Goal: Task Accomplishment & Management: Manage account settings

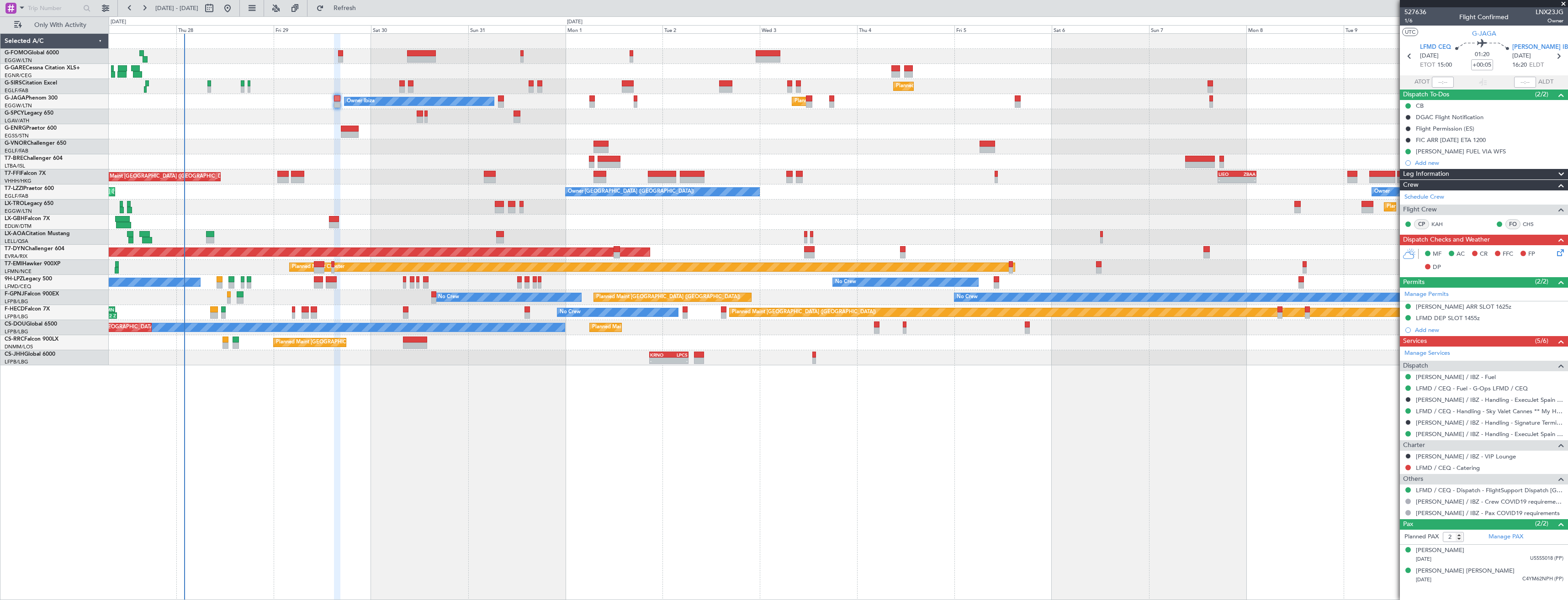
click at [185, 60] on div "Planned Maint [GEOGRAPHIC_DATA] ([GEOGRAPHIC_DATA]) Unplanned Maint [GEOGRAPHIC…" at bounding box center [838, 200] width 1459 height 331
click at [367, 13] on button "Refresh" at bounding box center [340, 8] width 55 height 15
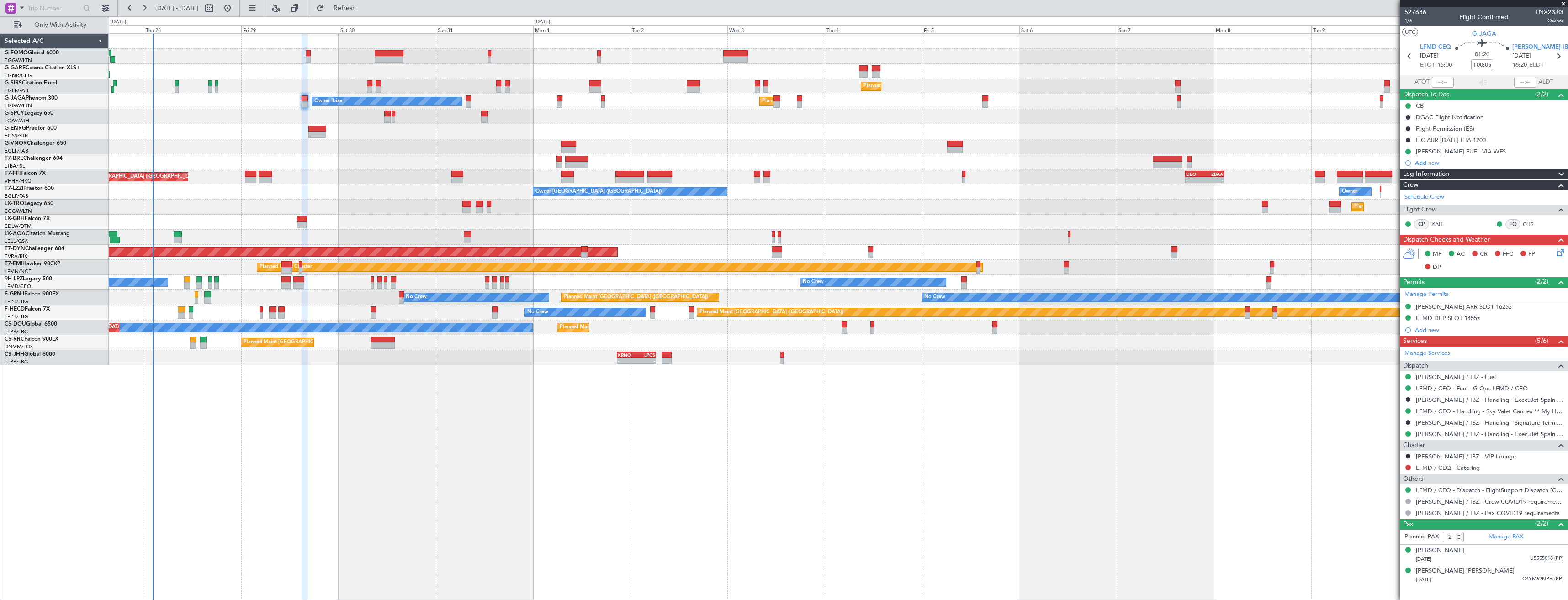
click at [378, 229] on div "Planned Maint [GEOGRAPHIC_DATA] ([GEOGRAPHIC_DATA]) Unplanned Maint [GEOGRAPHIC…" at bounding box center [838, 200] width 1459 height 331
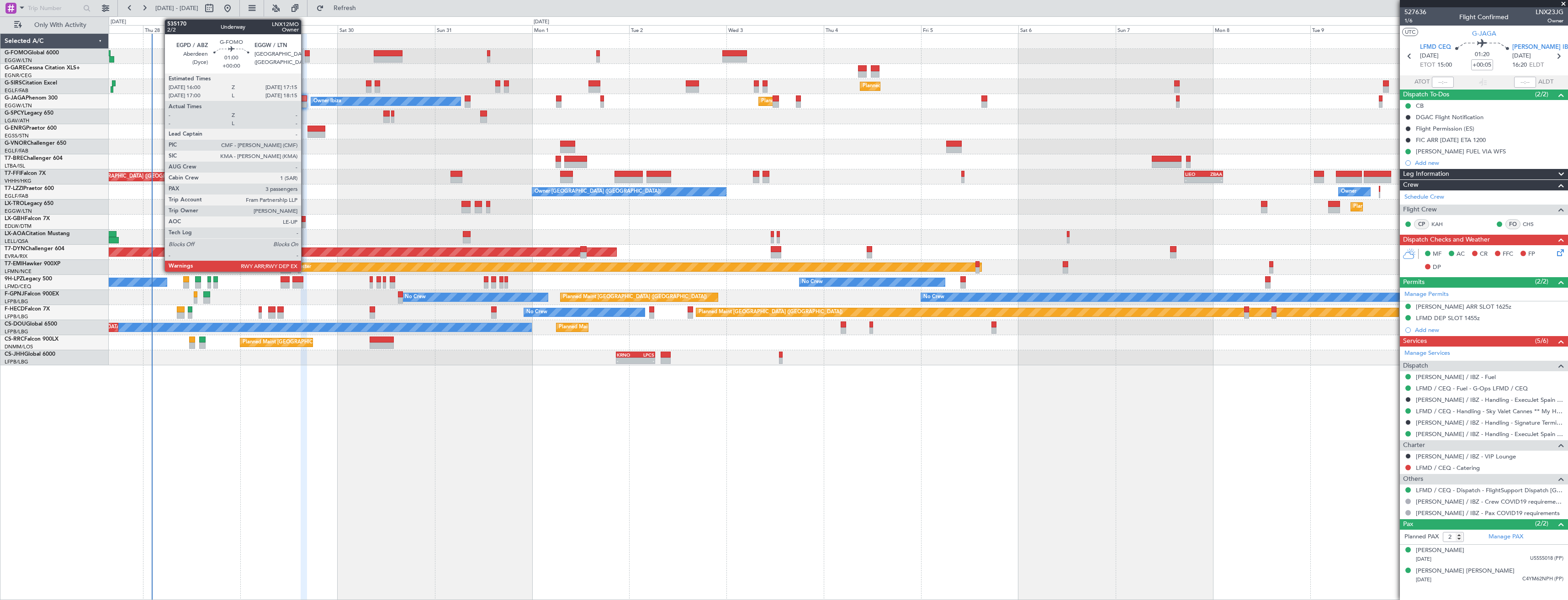
click at [305, 60] on div at bounding box center [307, 60] width 6 height 7
type input "3"
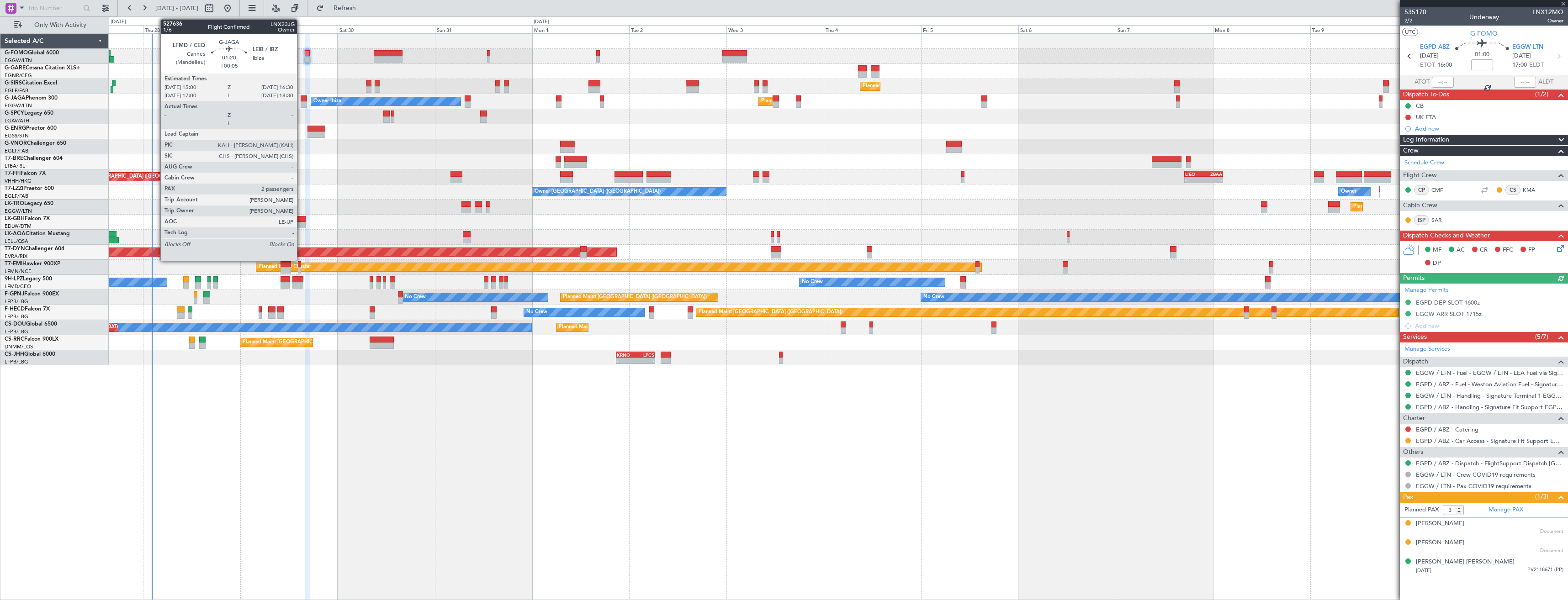
click at [301, 104] on div at bounding box center [304, 104] width 7 height 7
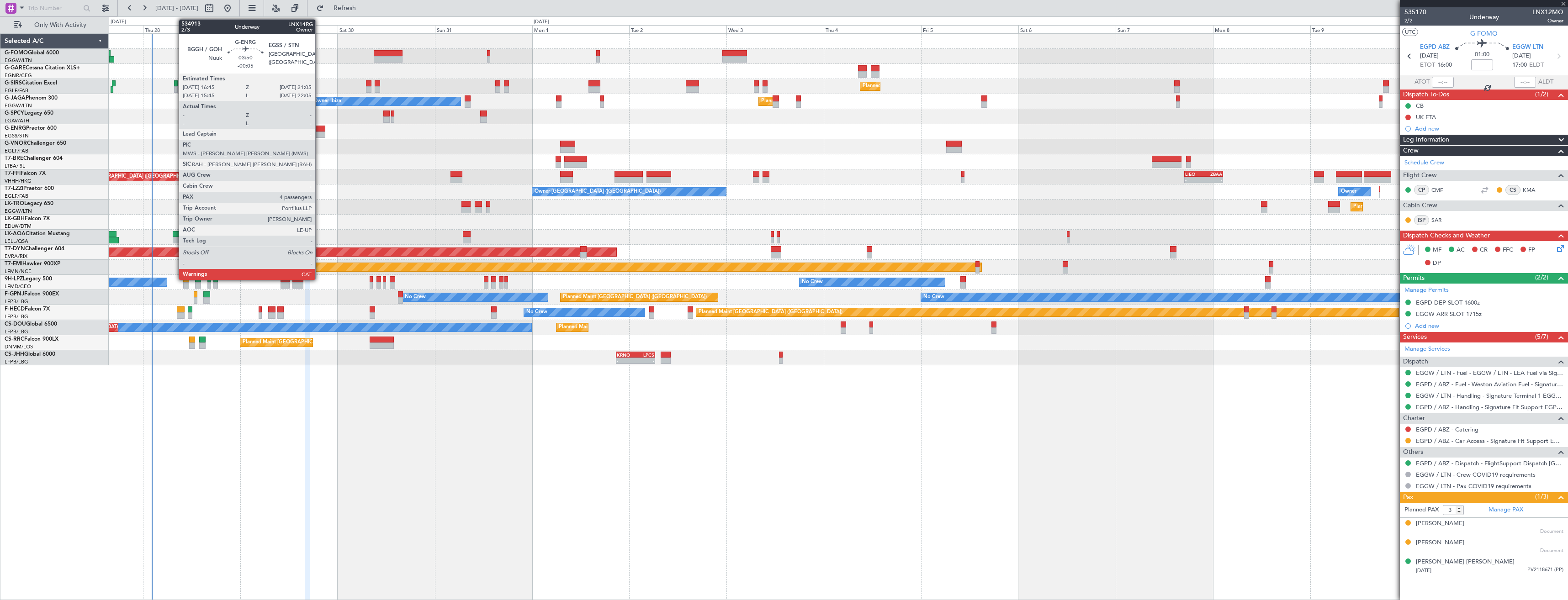
type input "+00:05"
type input "2"
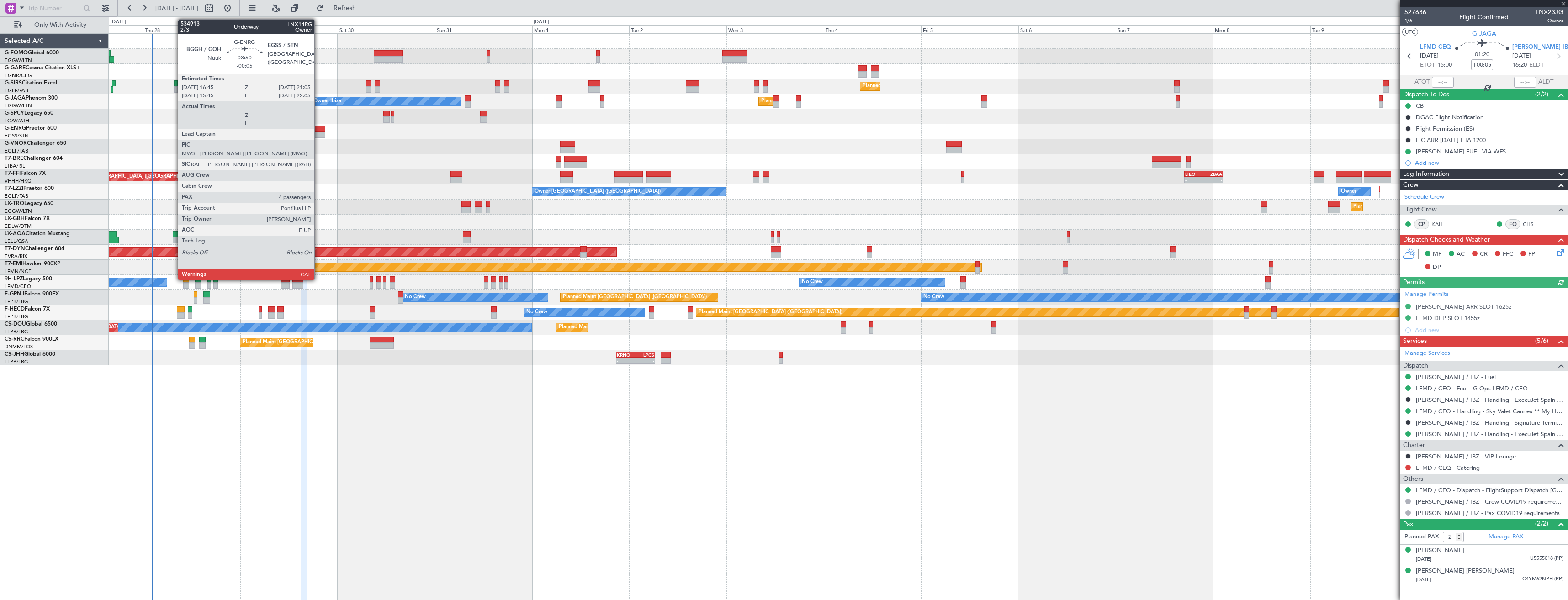
click at [318, 135] on div at bounding box center [316, 135] width 17 height 7
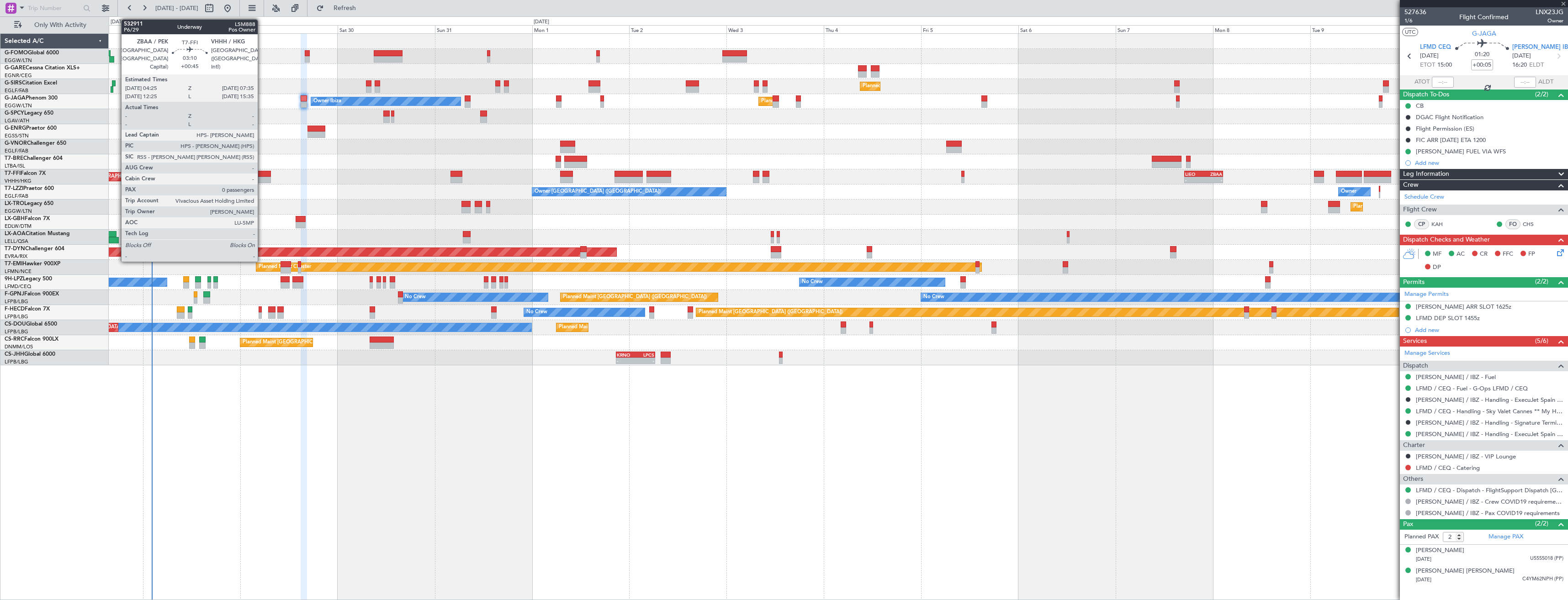
type input "-00:05"
type input "4"
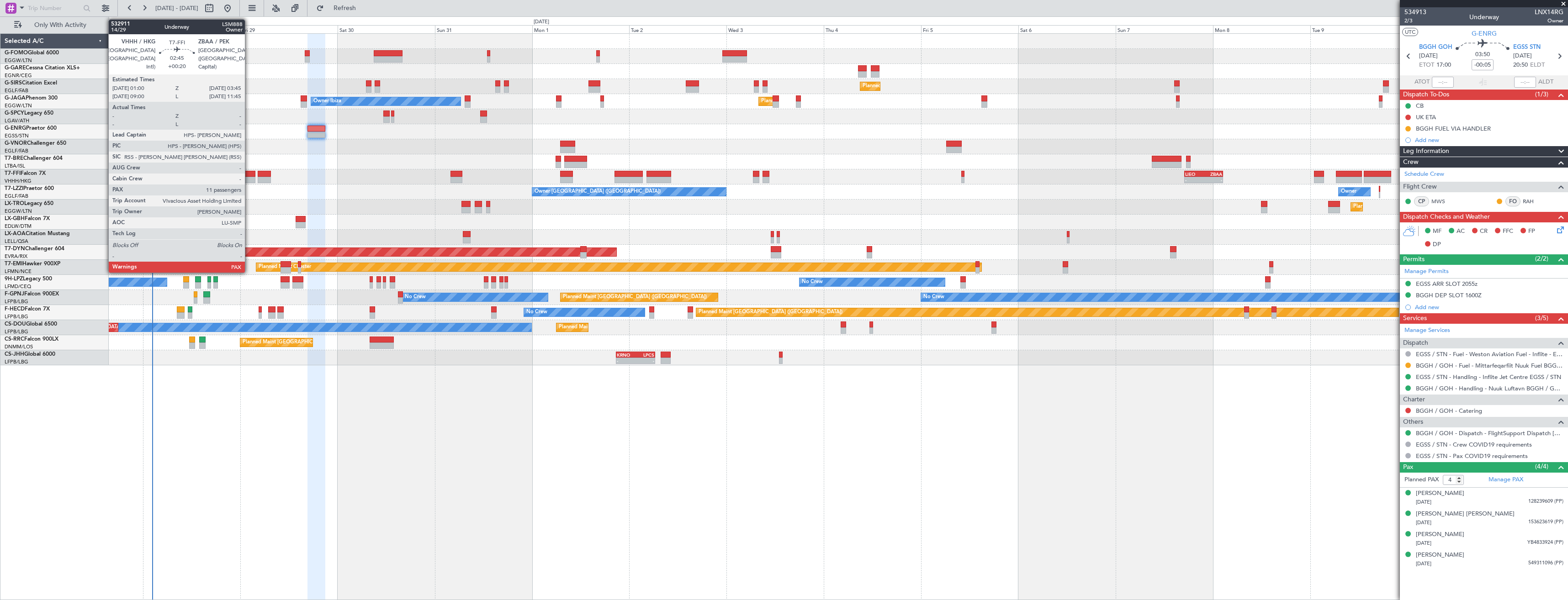
click at [249, 177] on div at bounding box center [249, 180] width 12 height 7
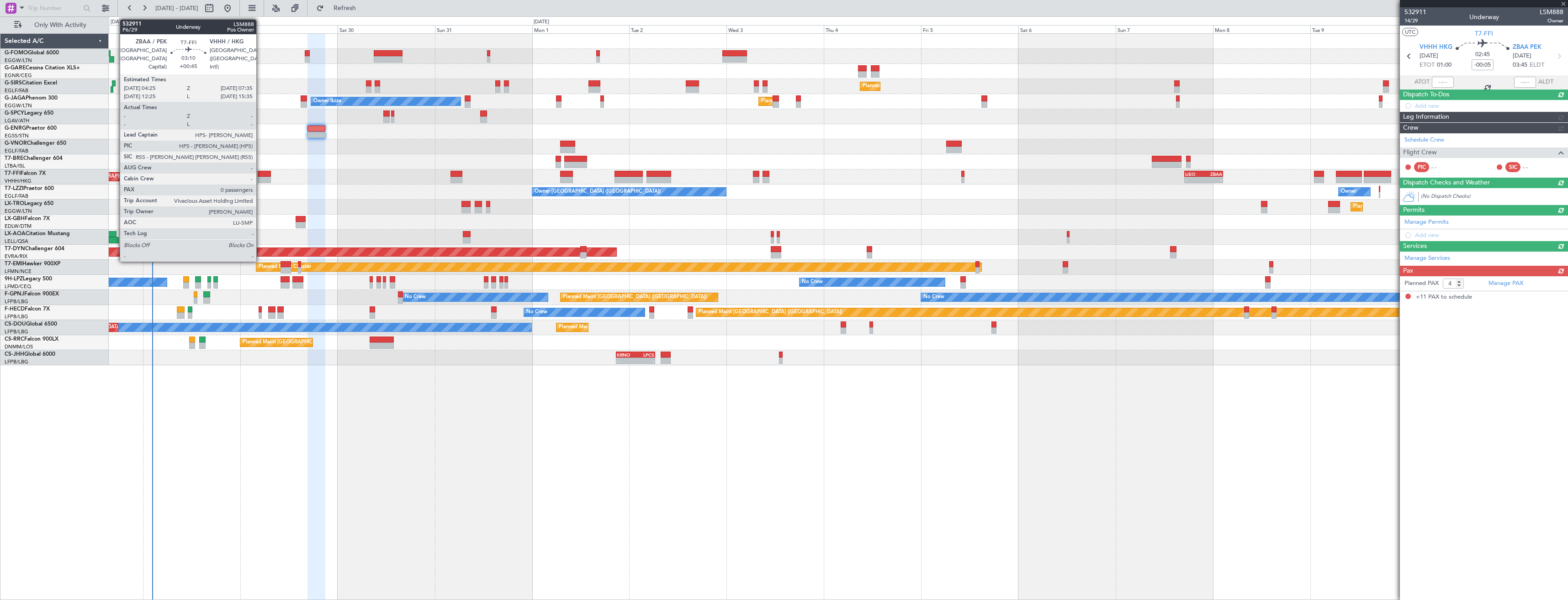
type input "+00:20"
type input "11"
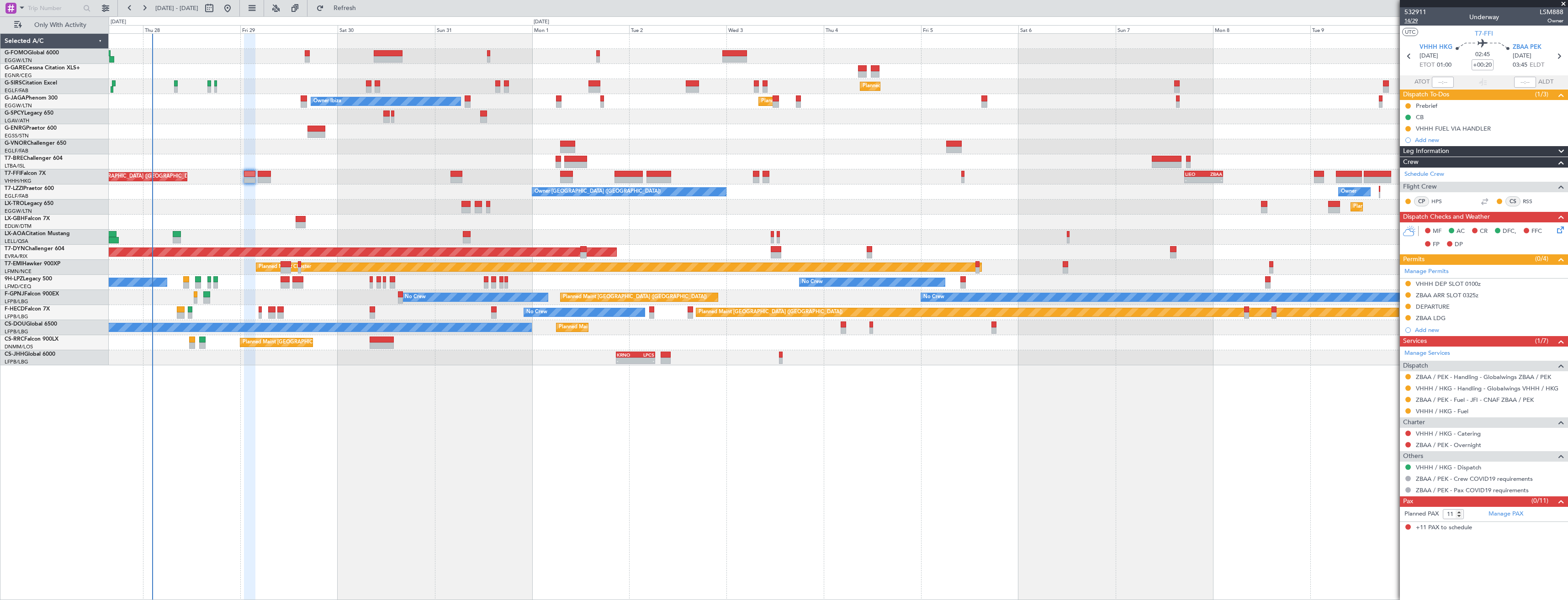
click at [698, 22] on span "14/29" at bounding box center [1416, 20] width 22 height 7
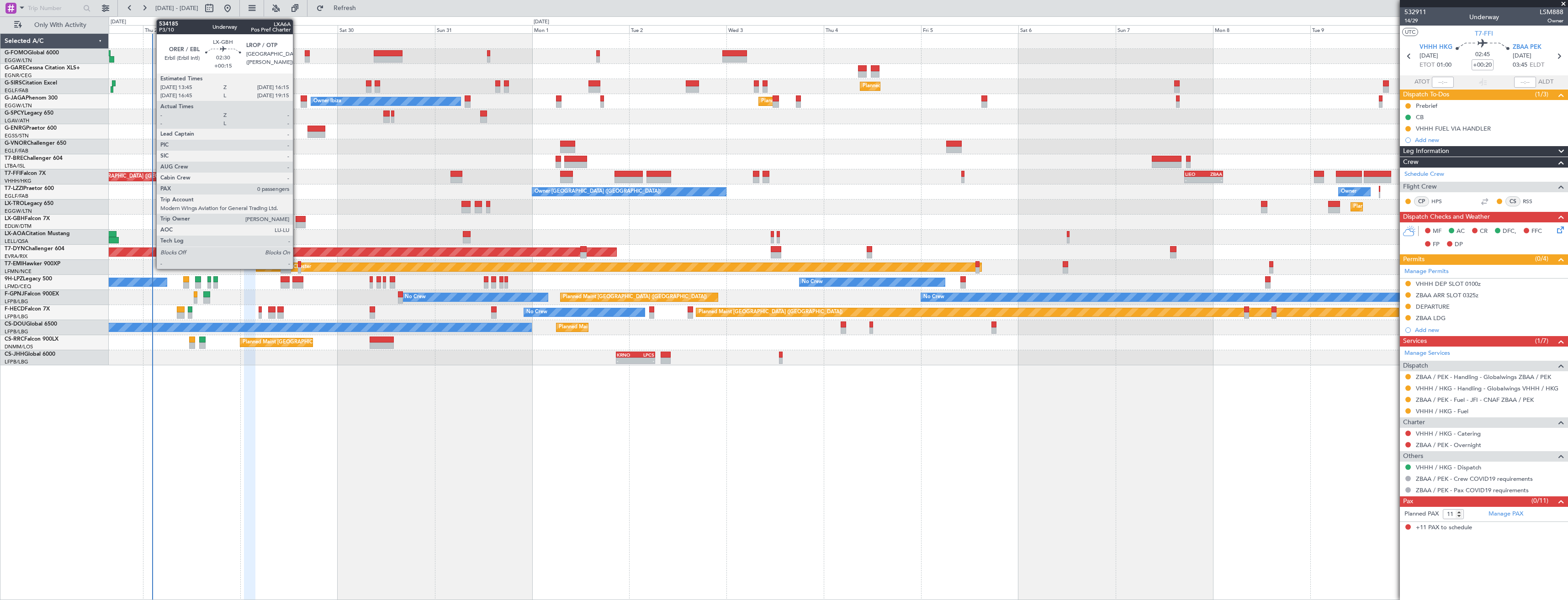
click at [297, 223] on div at bounding box center [301, 225] width 11 height 7
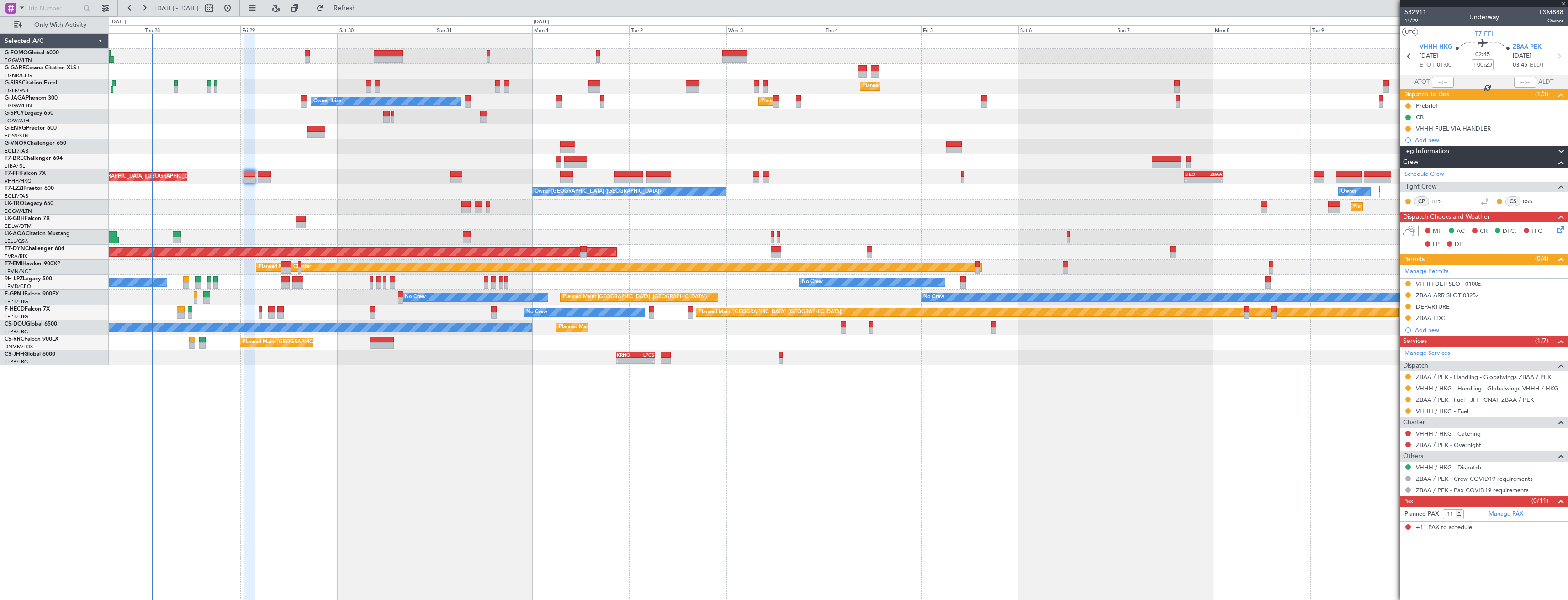
type input "+00:15"
type input "0"
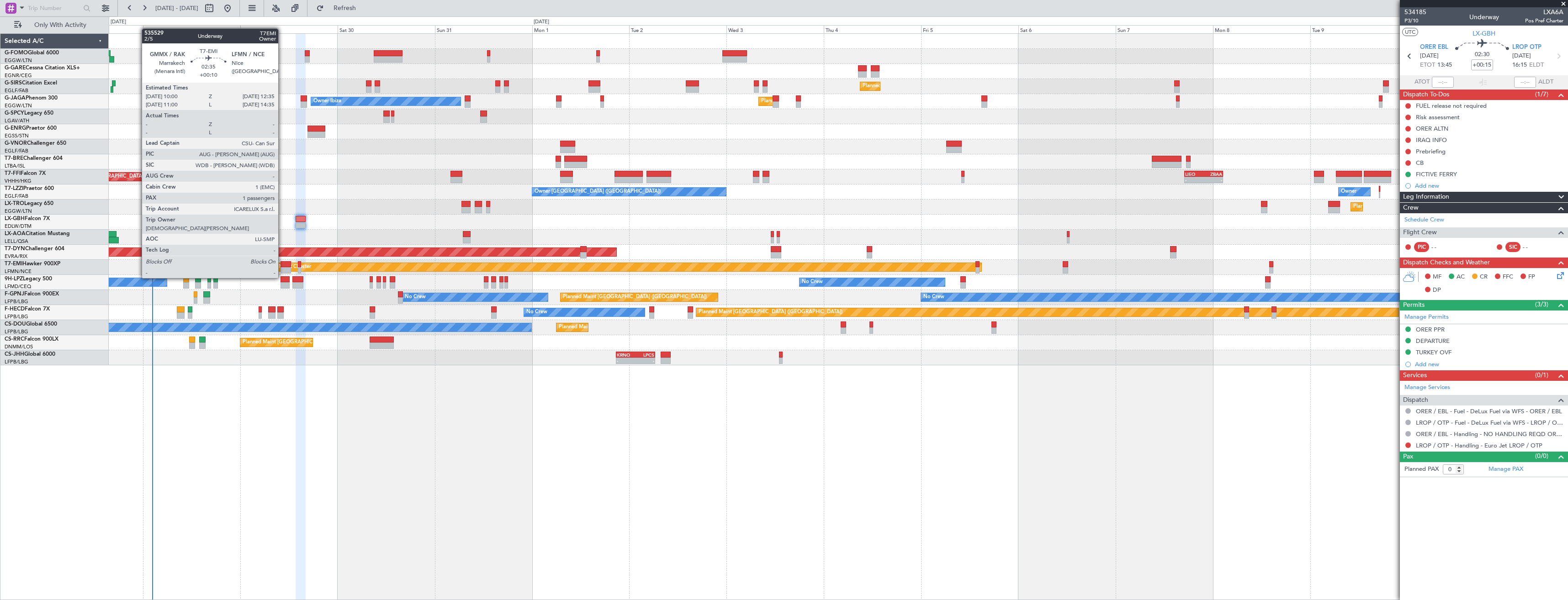
click at [283, 269] on div at bounding box center [285, 270] width 11 height 7
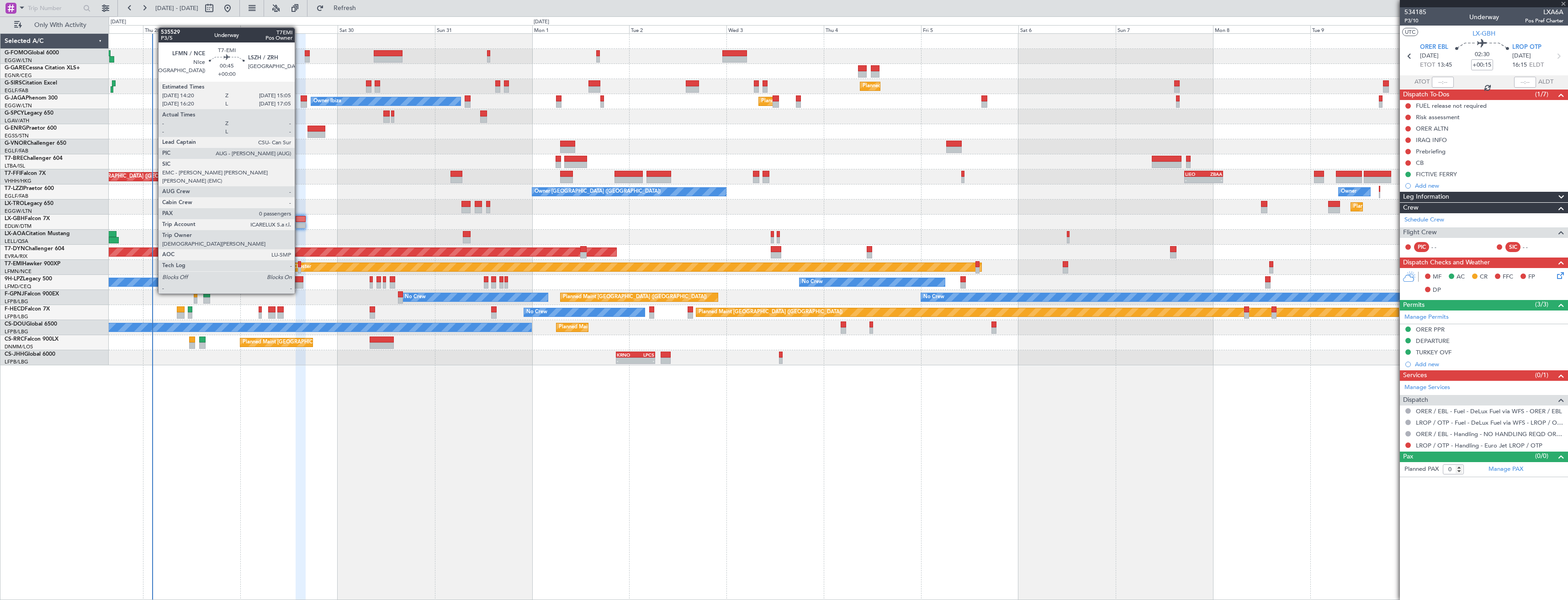
type input "+00:10"
type input "1"
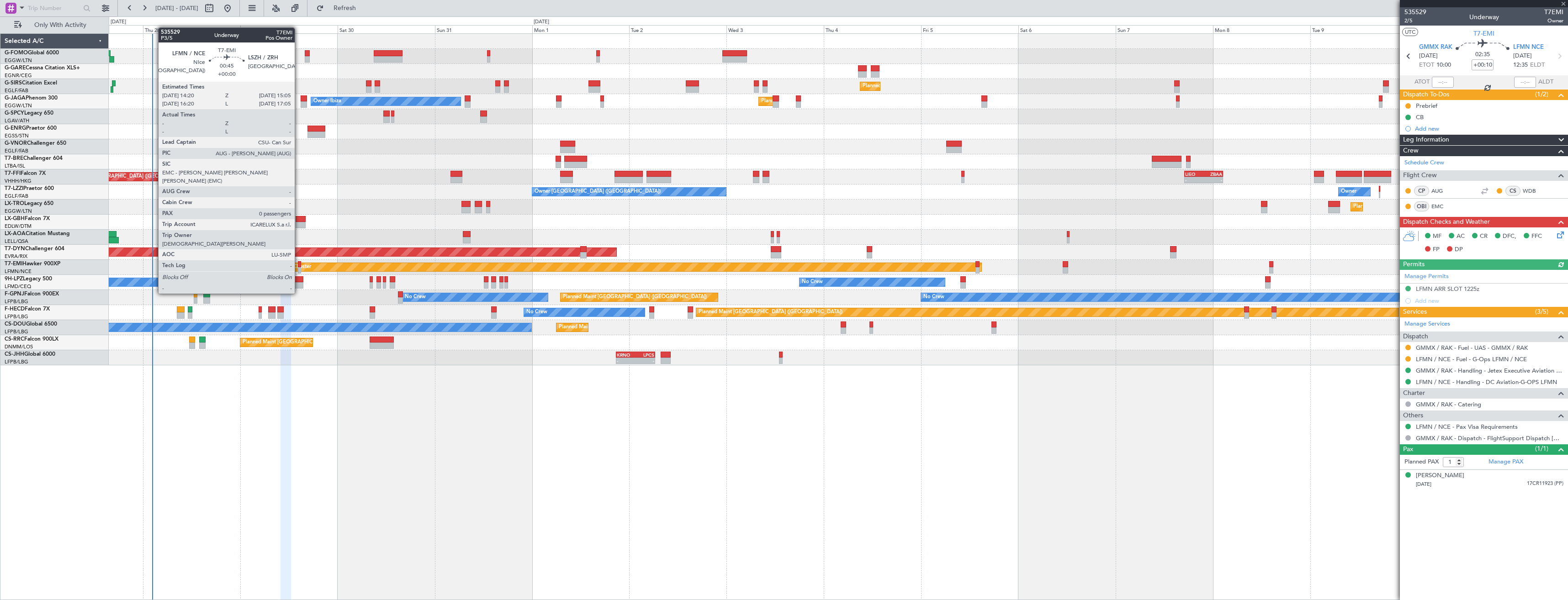
click at [299, 269] on div at bounding box center [299, 270] width 3 height 7
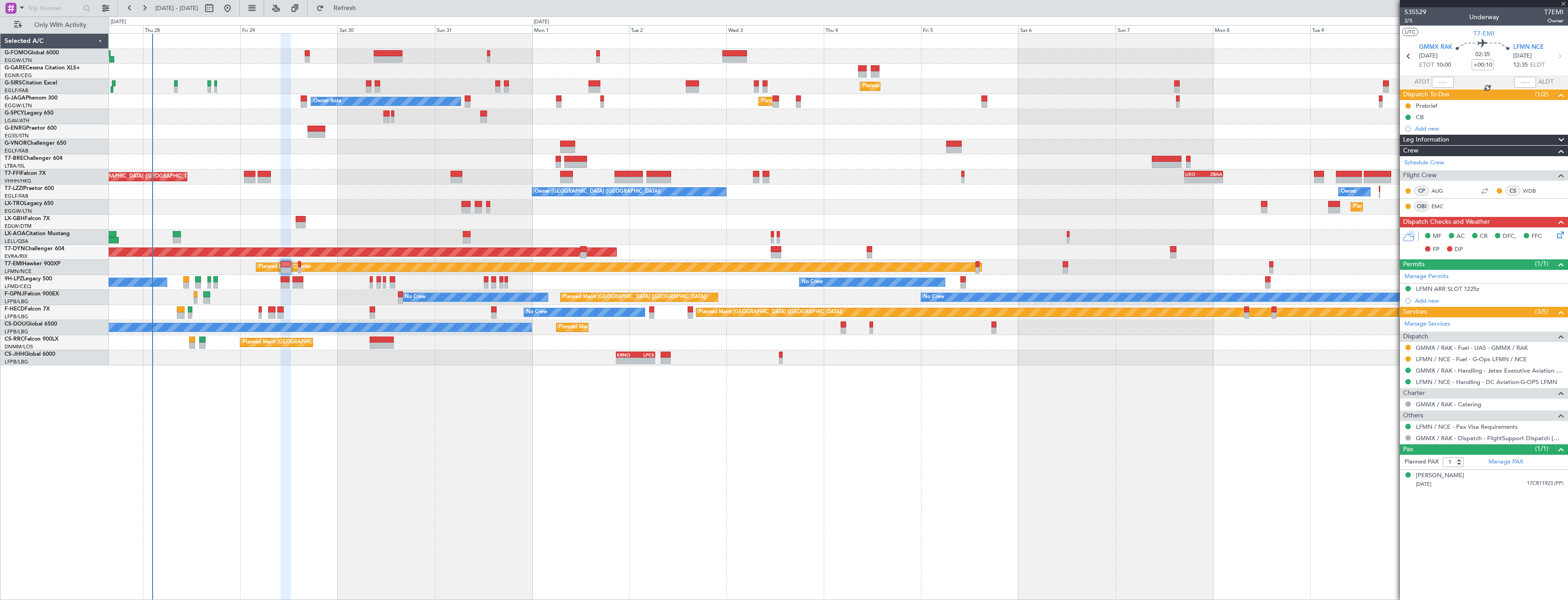
type input "0"
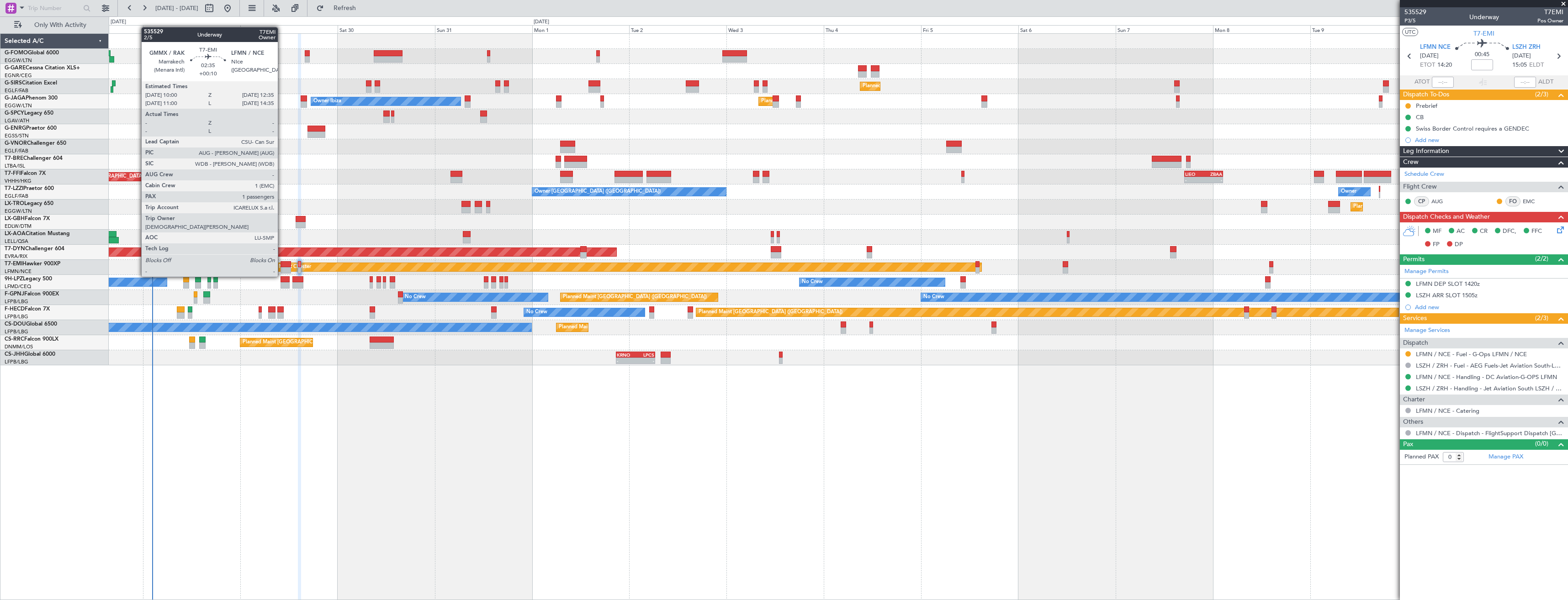
click at [282, 268] on div at bounding box center [285, 270] width 11 height 7
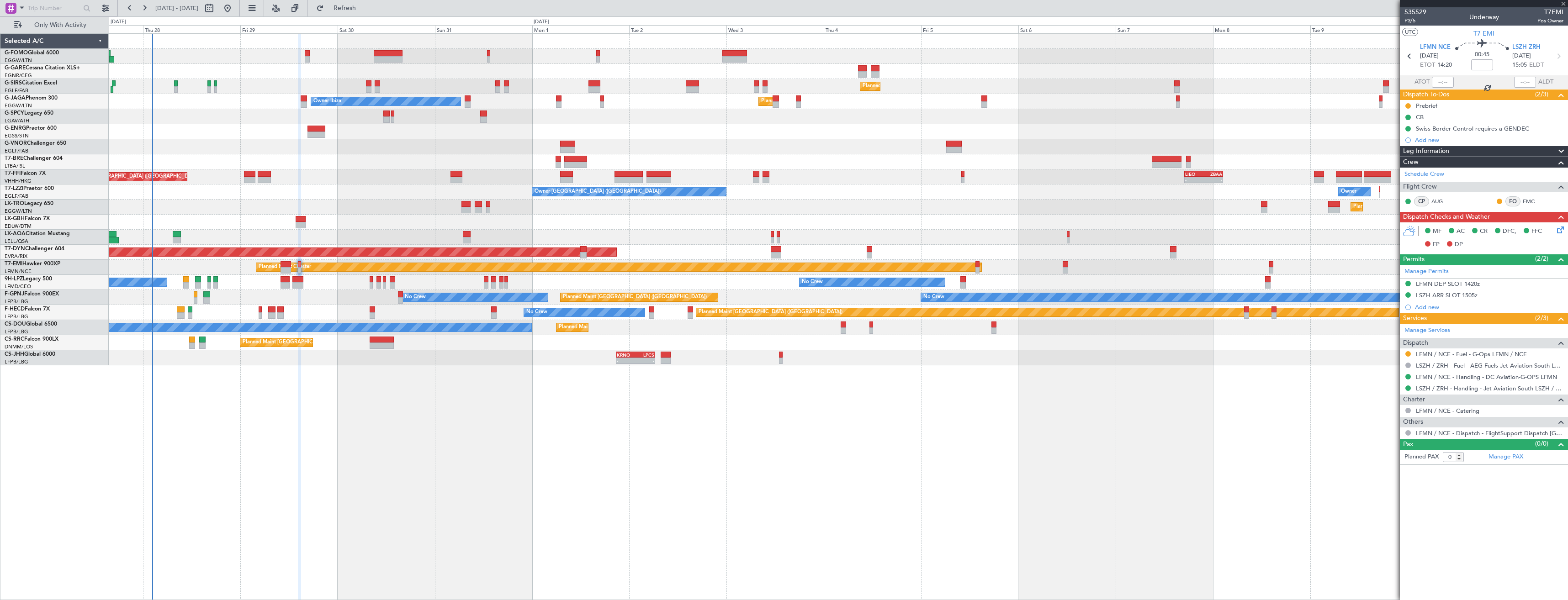
type input "+00:10"
type input "1"
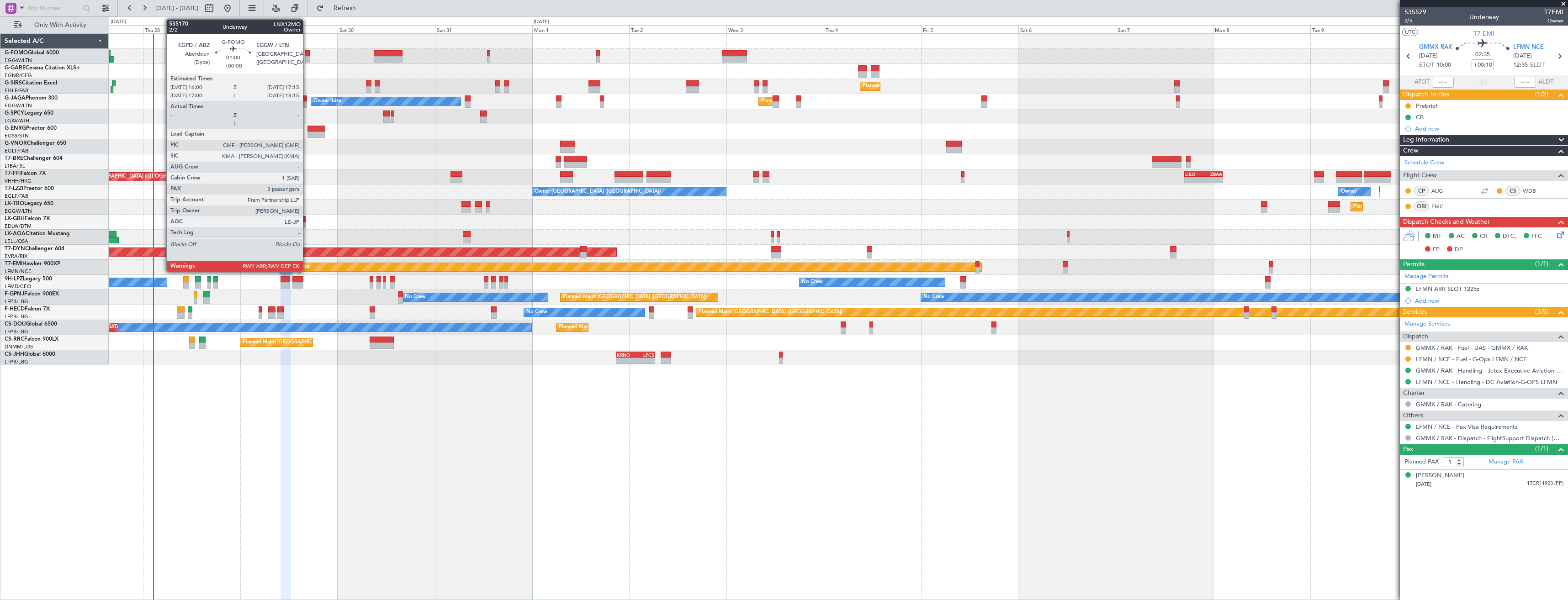
click at [307, 60] on div at bounding box center [307, 60] width 6 height 7
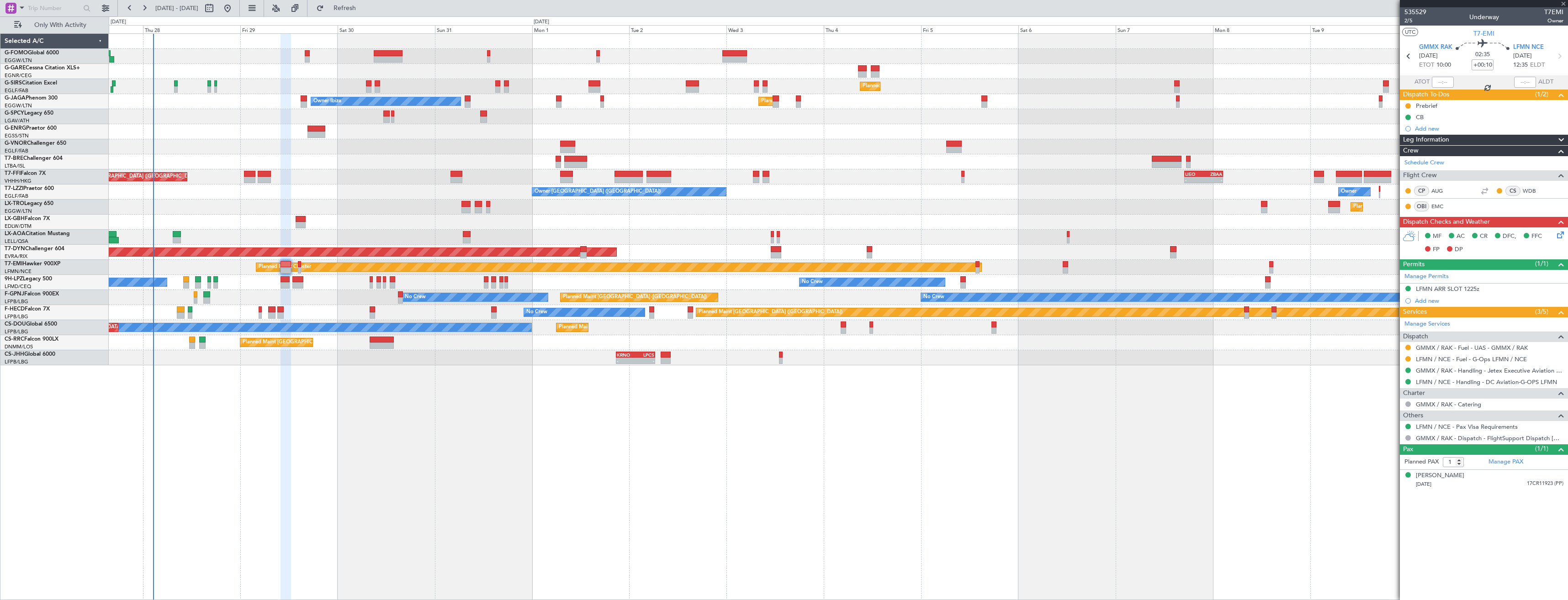
type input "3"
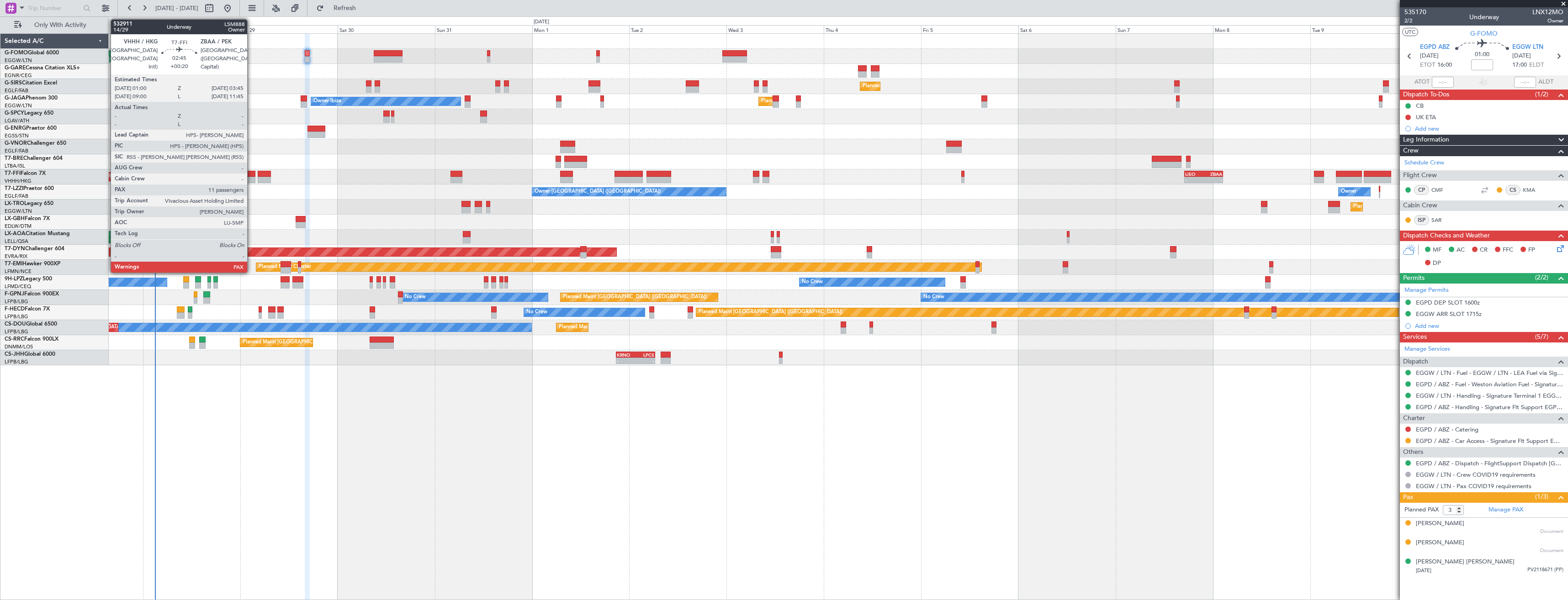
click at [251, 178] on div at bounding box center [249, 180] width 12 height 7
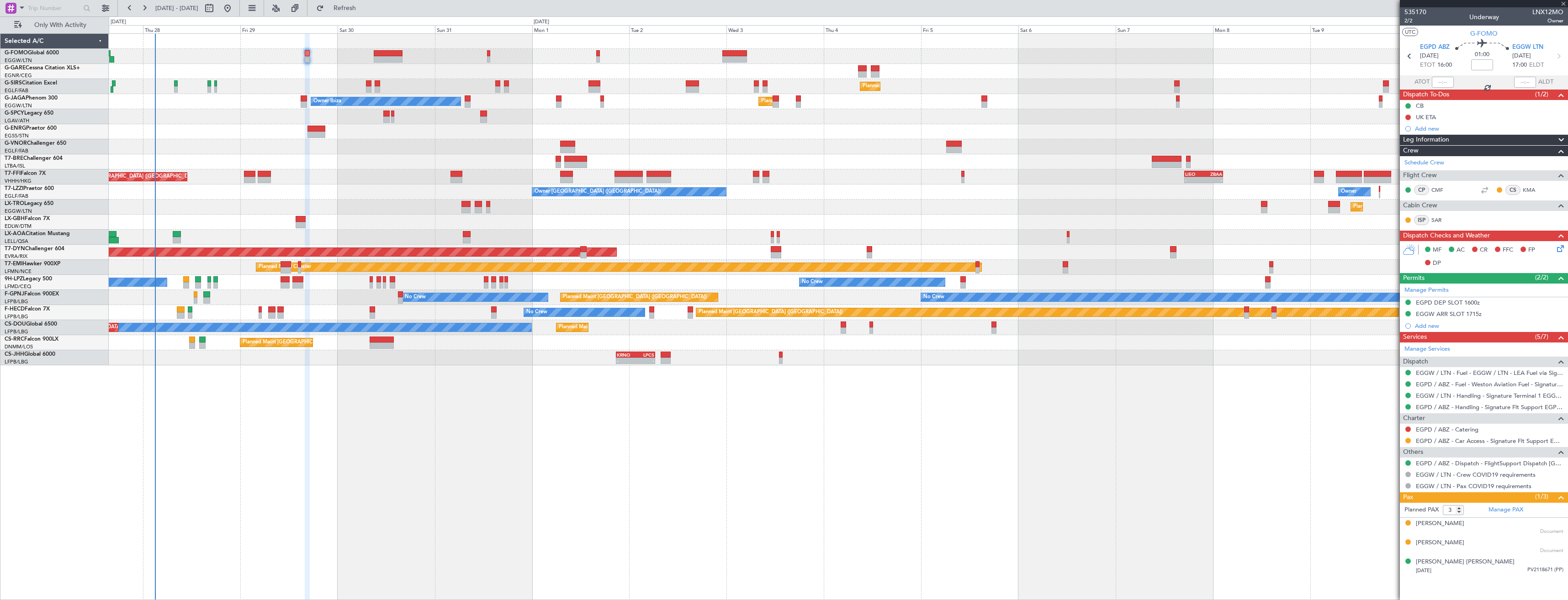
type input "+00:20"
type input "11"
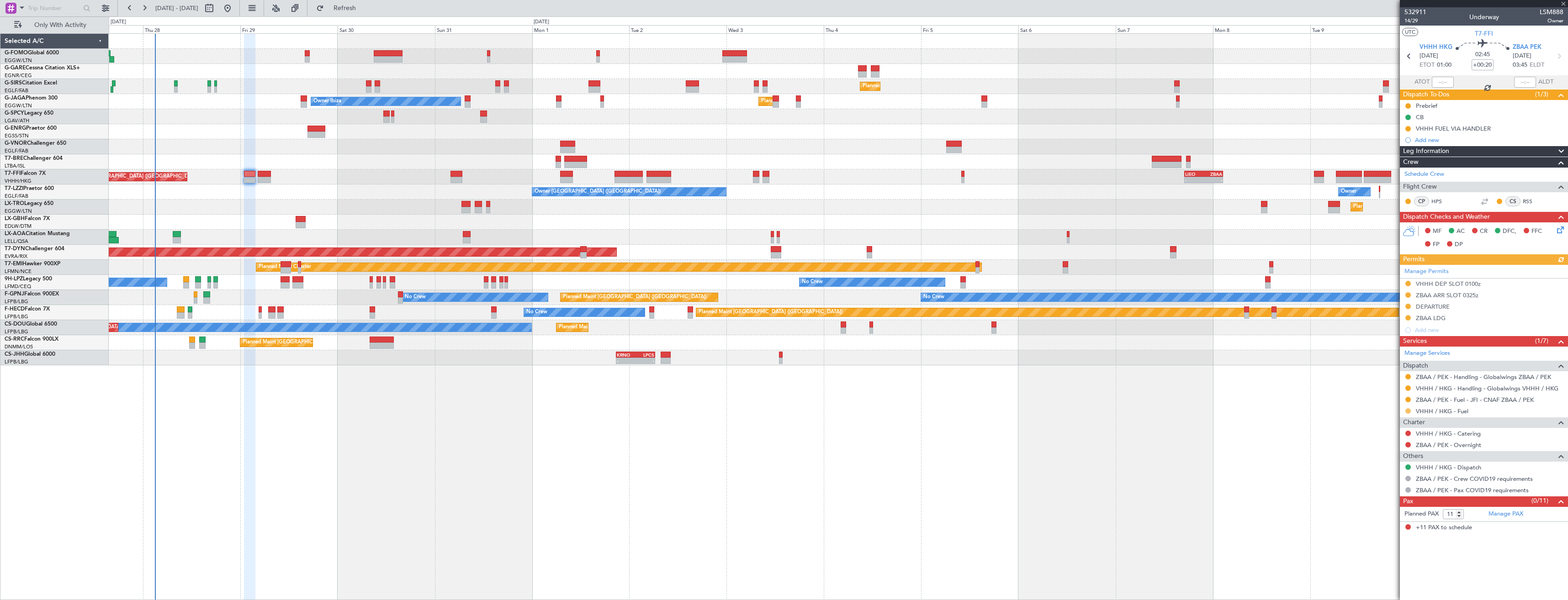
click at [698, 336] on button at bounding box center [1408, 411] width 6 height 6
drag, startPoint x: 1362, startPoint y: 519, endPoint x: 1376, endPoint y: 479, distance: 42.4
click at [698, 336] on span at bounding box center [1361, 520] width 6 height 6
click at [698, 129] on button at bounding box center [1408, 128] width 6 height 6
click at [698, 172] on span "Completed" at bounding box center [1411, 168] width 30 height 9
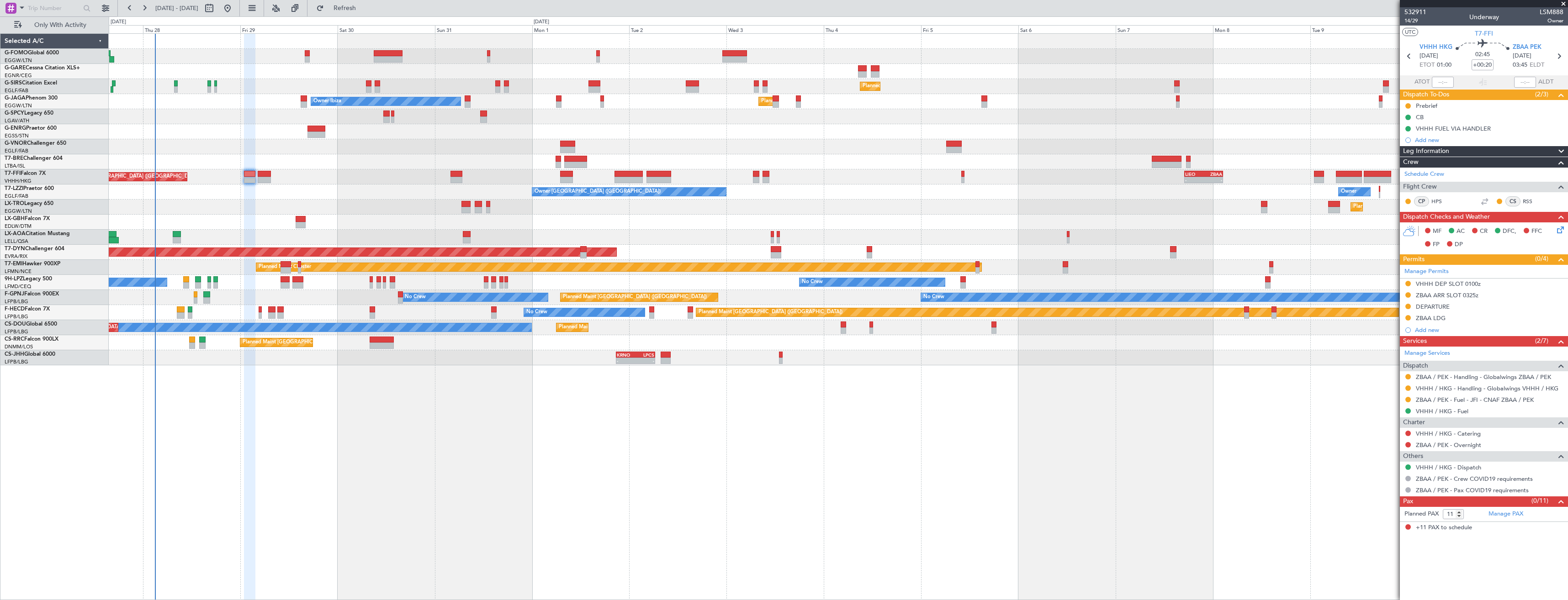
click at [698, 336] on button at bounding box center [1408, 388] width 6 height 6
click at [698, 336] on span "Confirmed" at bounding box center [1382, 496] width 28 height 9
click at [698, 285] on div "VHHH DEP SLOT 0100z" at bounding box center [1483, 284] width 168 height 12
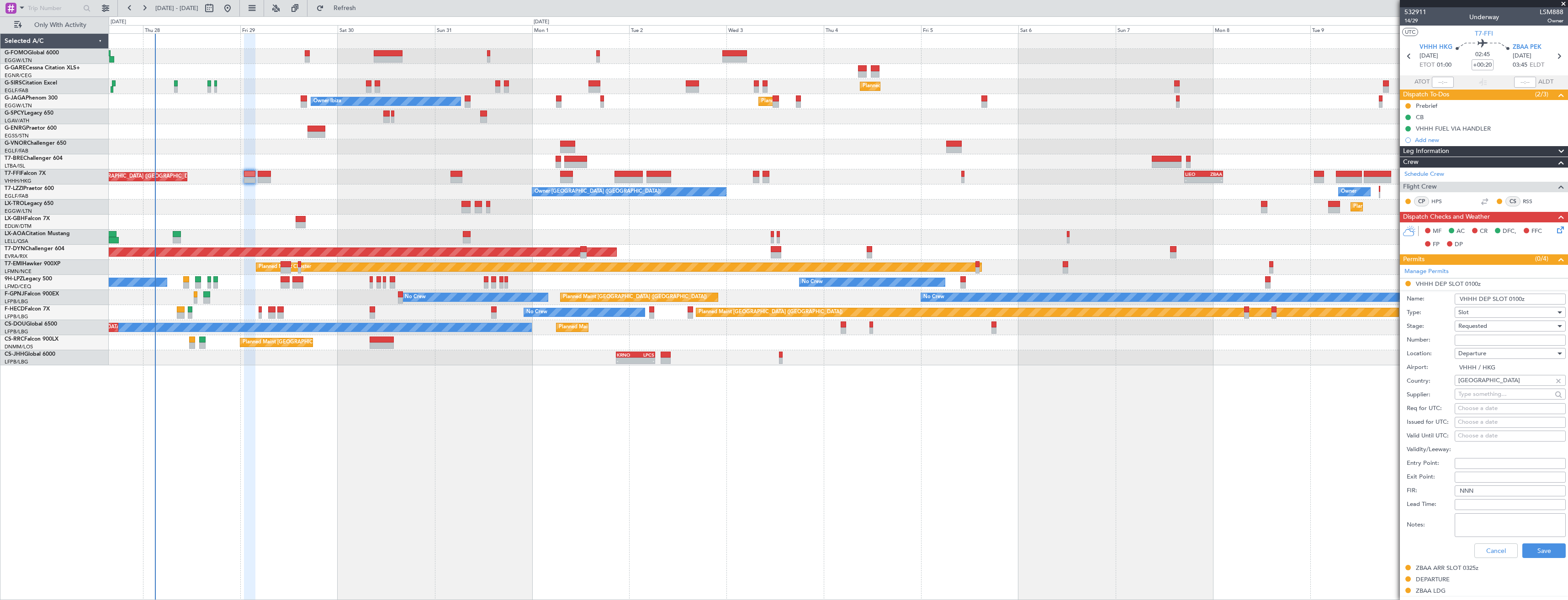
click at [698, 336] on input "Number:" at bounding box center [1510, 340] width 111 height 11
paste input "VHHHDGN8738000"
type input "VHHHDGN8738000"
click at [698, 327] on span "Requested" at bounding box center [1473, 327] width 29 height 8
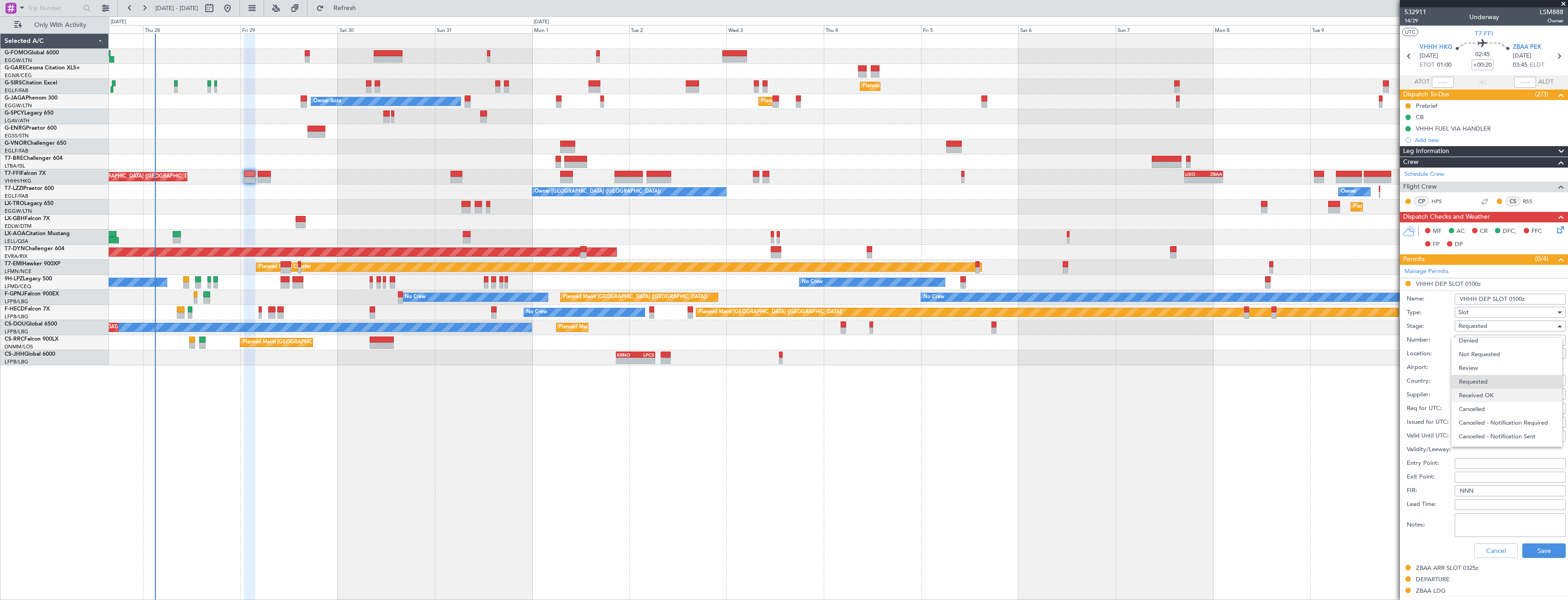
click at [698, 336] on span "Received OK" at bounding box center [1507, 395] width 96 height 14
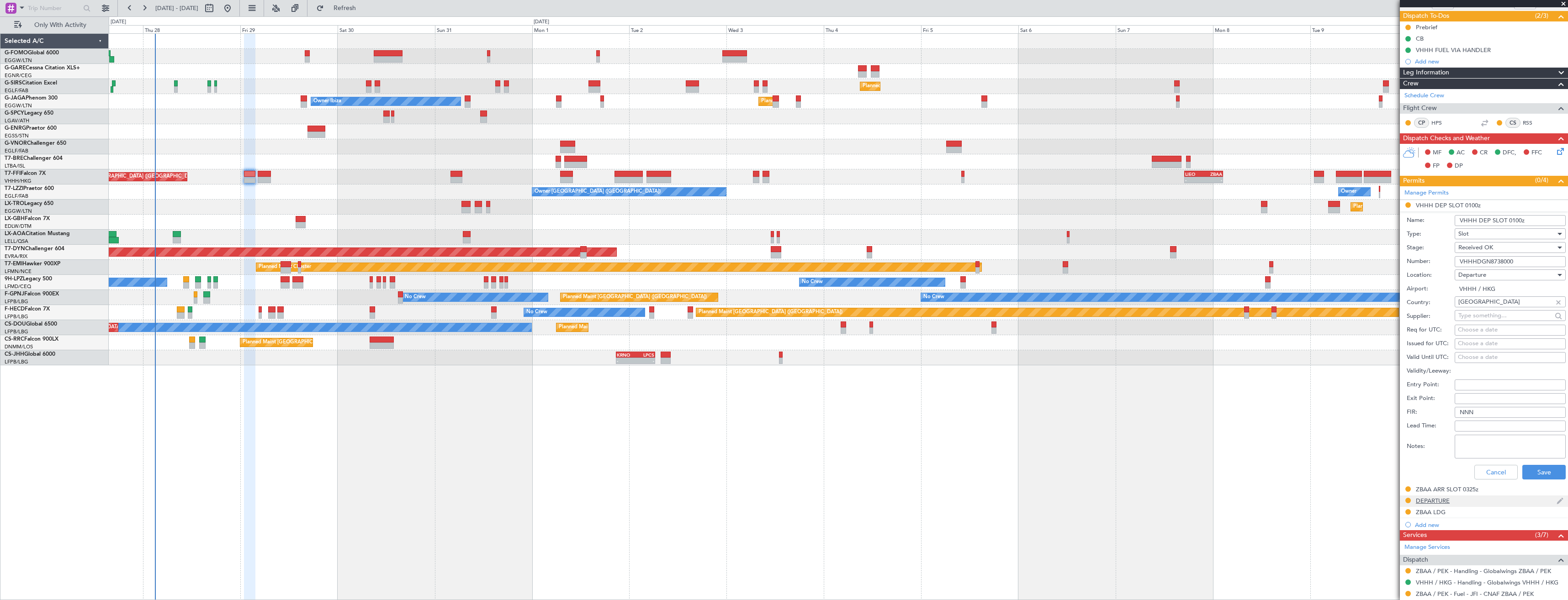
scroll to position [183, 0]
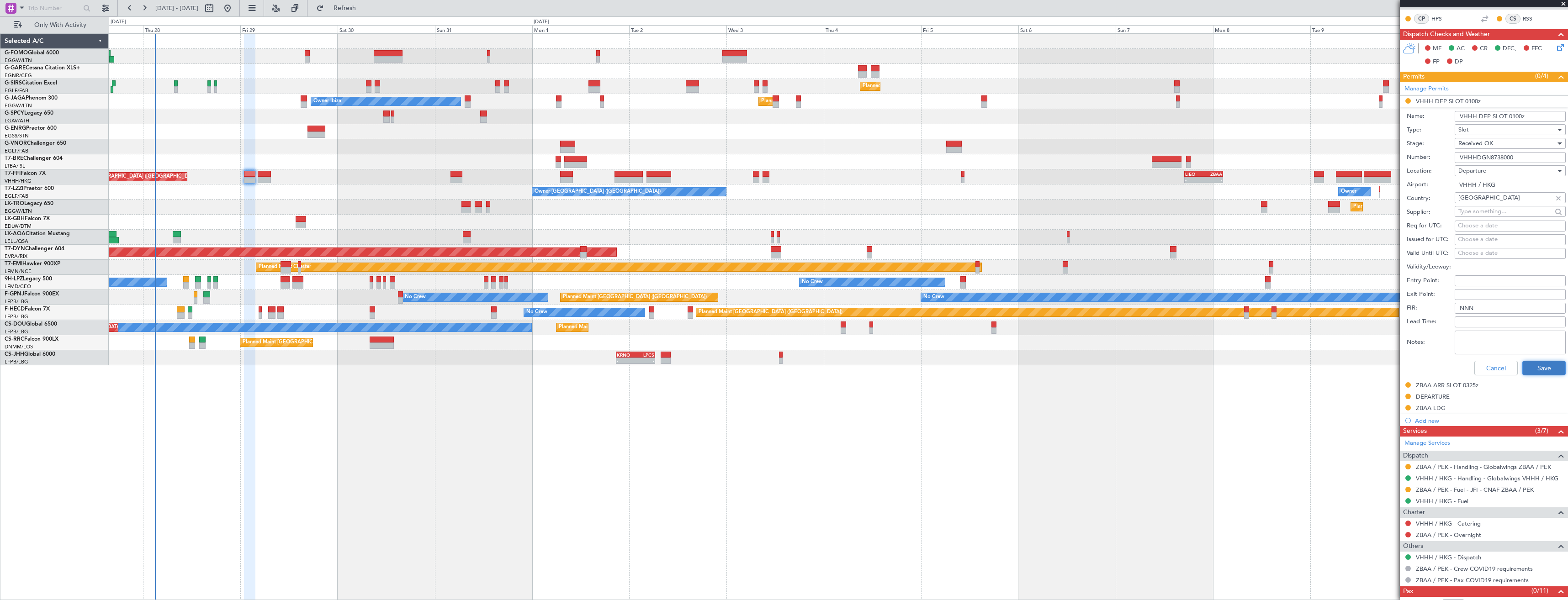
click at [698, 336] on button "Save" at bounding box center [1544, 368] width 43 height 15
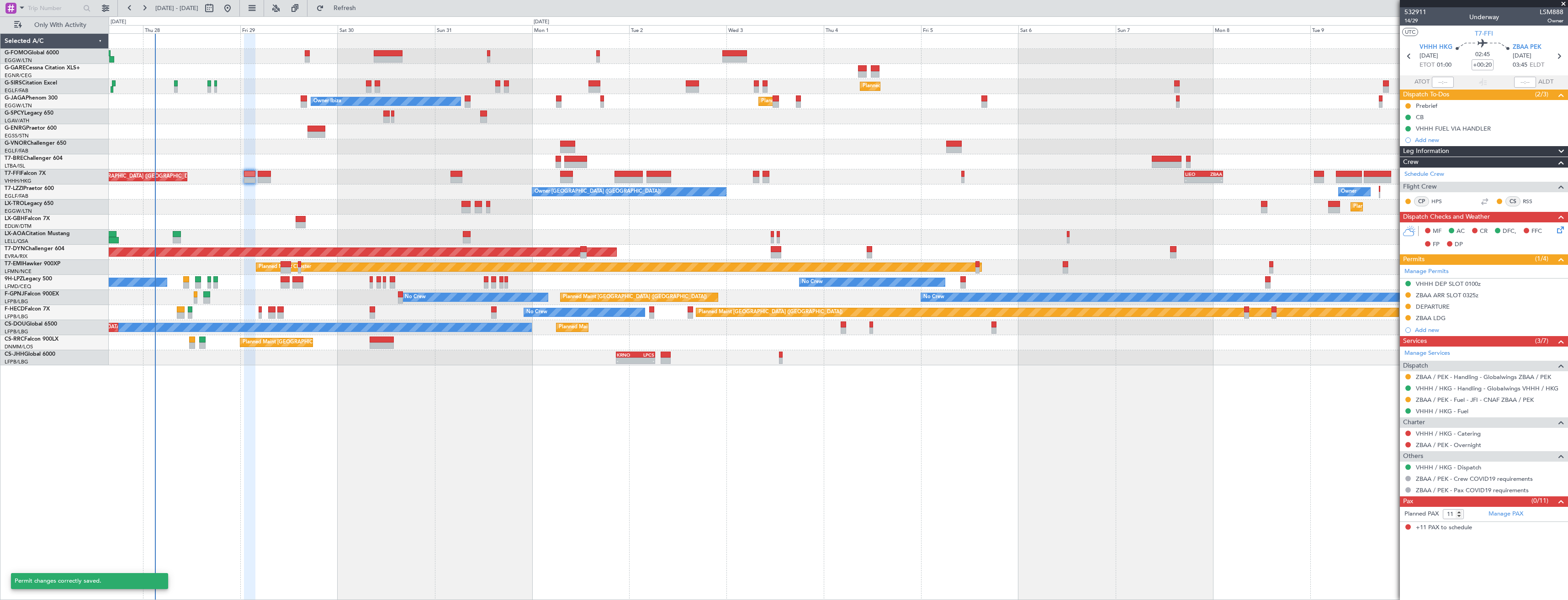
scroll to position [0, 0]
drag, startPoint x: 1476, startPoint y: 308, endPoint x: 1507, endPoint y: 279, distance: 42.4
click at [1477, 308] on div "DEPARTURE" at bounding box center [1483, 307] width 168 height 12
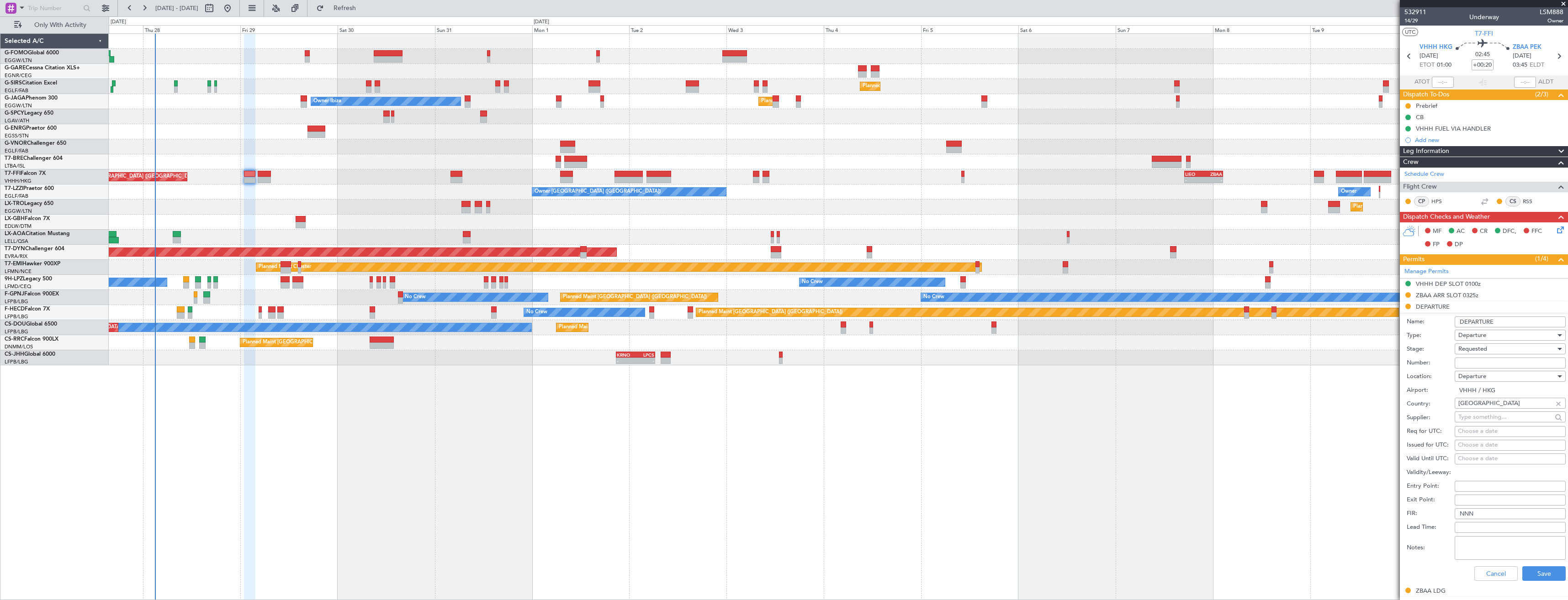
click at [1500, 362] on input "Number:" at bounding box center [1510, 363] width 111 height 11
paste input "860417"
type input "860417"
click at [1495, 349] on div "Requested" at bounding box center [1507, 349] width 97 height 14
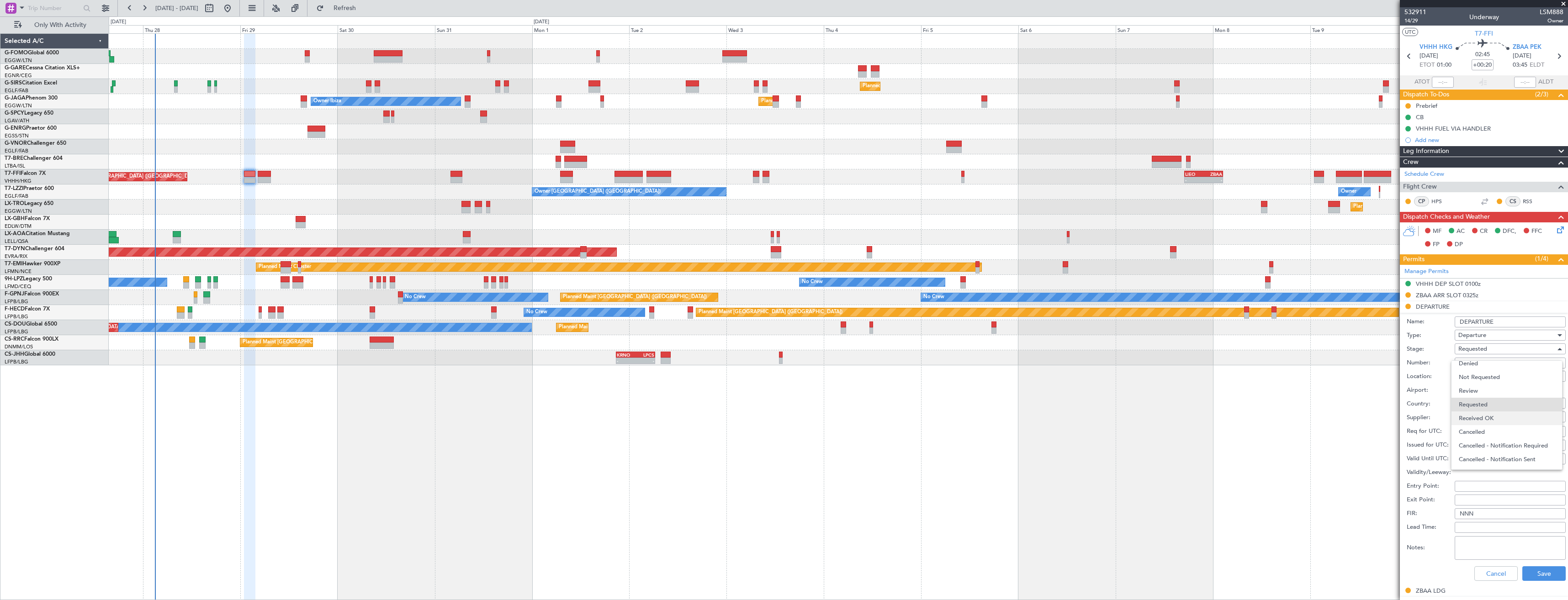
click at [1498, 414] on span "Received OK" at bounding box center [1507, 419] width 96 height 14
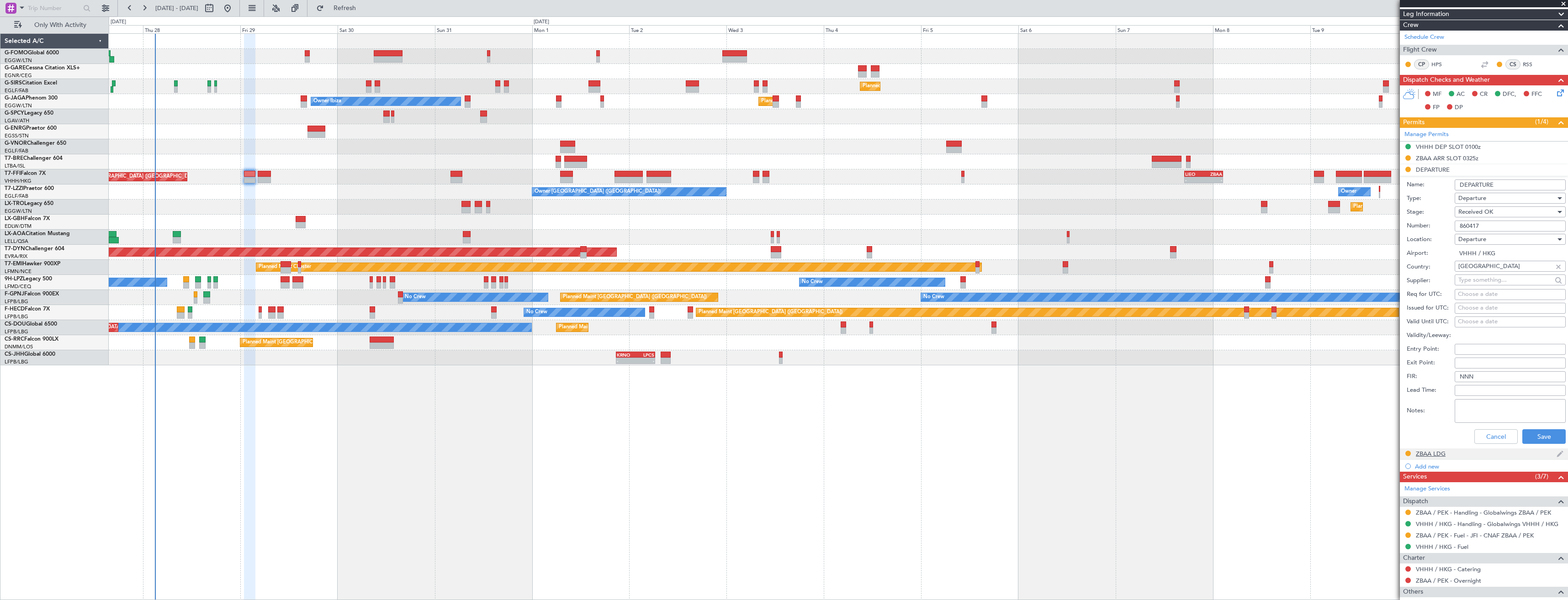
scroll to position [183, 0]
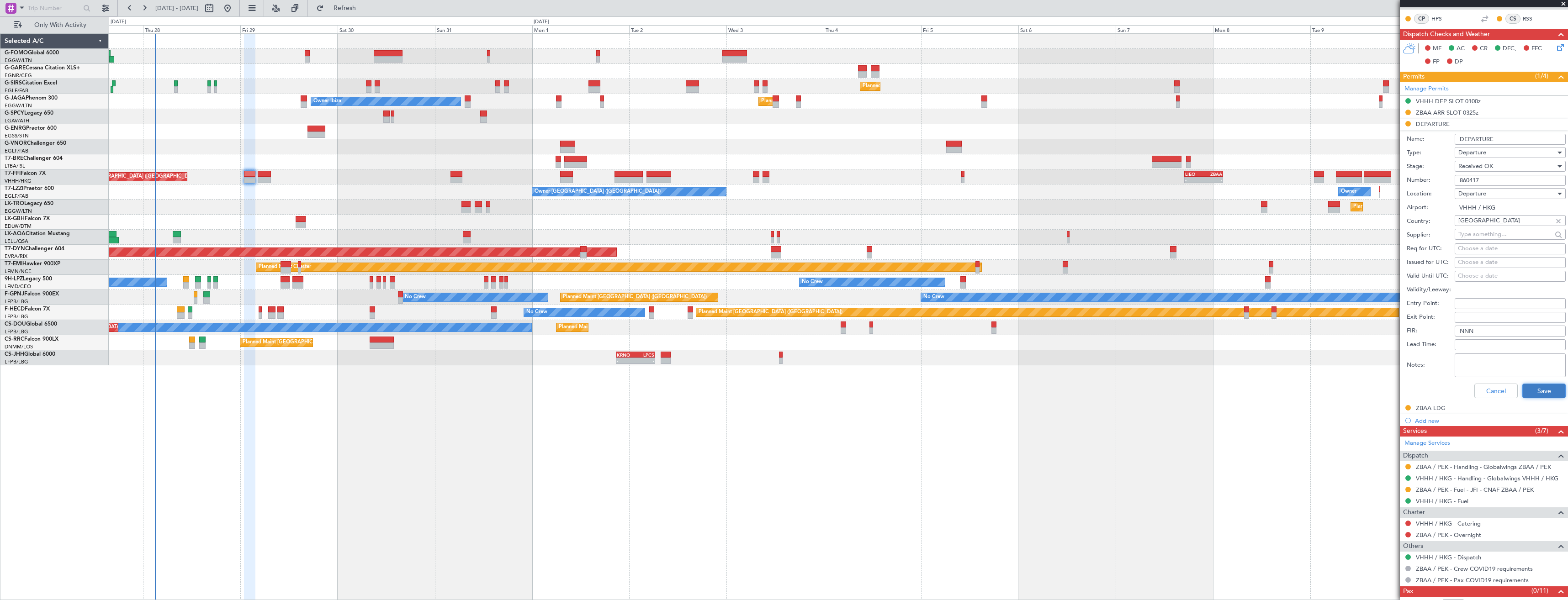
click at [1528, 392] on button "Save" at bounding box center [1544, 391] width 43 height 15
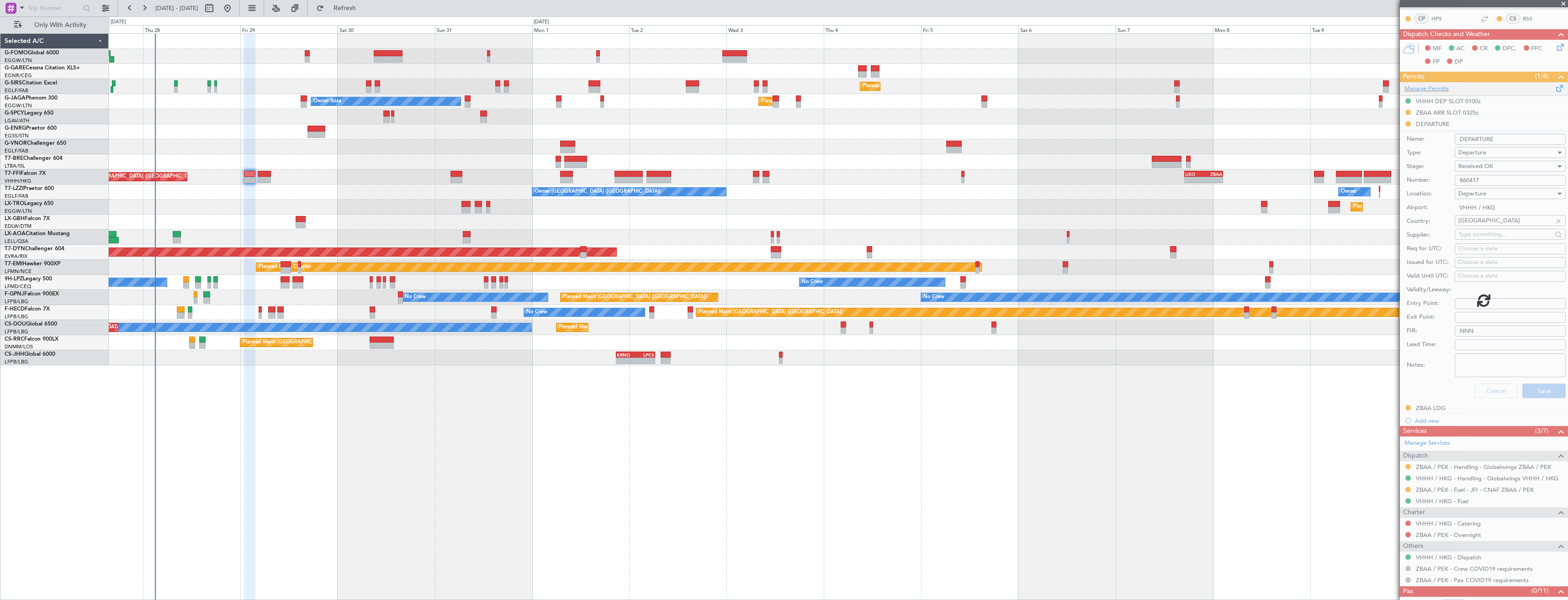
scroll to position [0, 0]
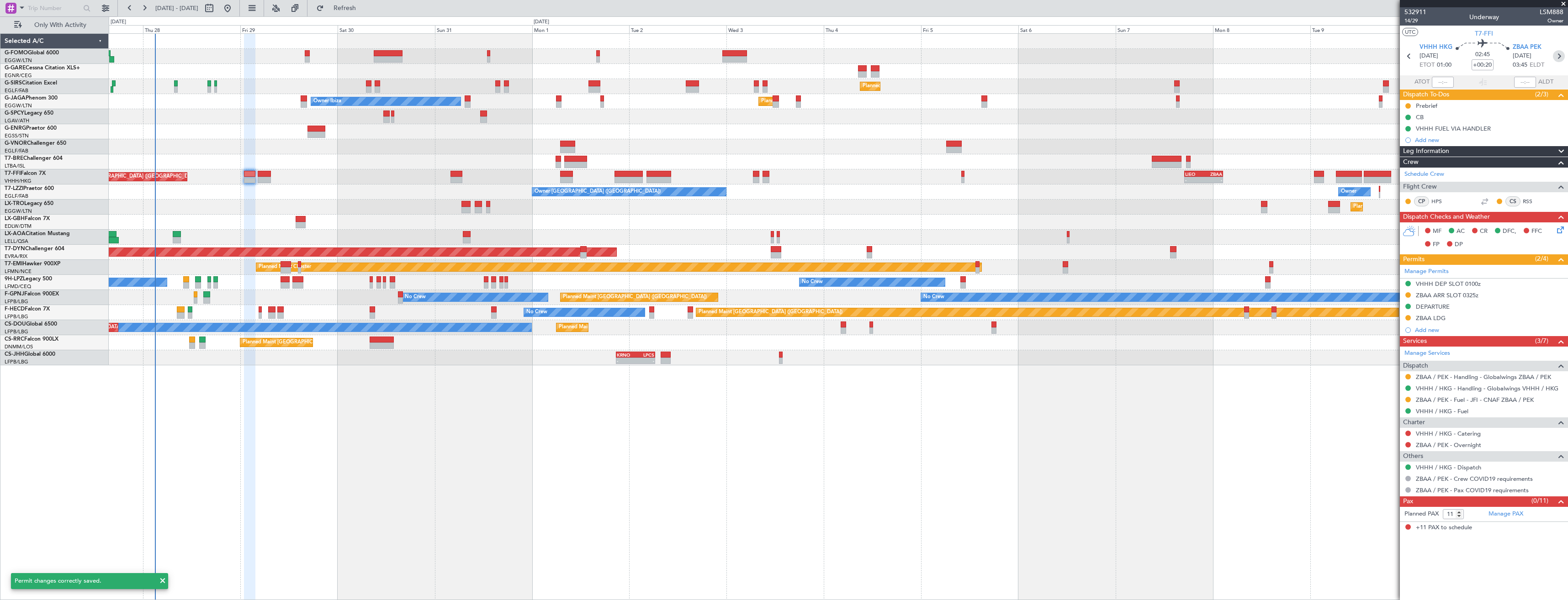
click at [1558, 56] on icon at bounding box center [1559, 56] width 12 height 12
type input "+00:45"
type input "0"
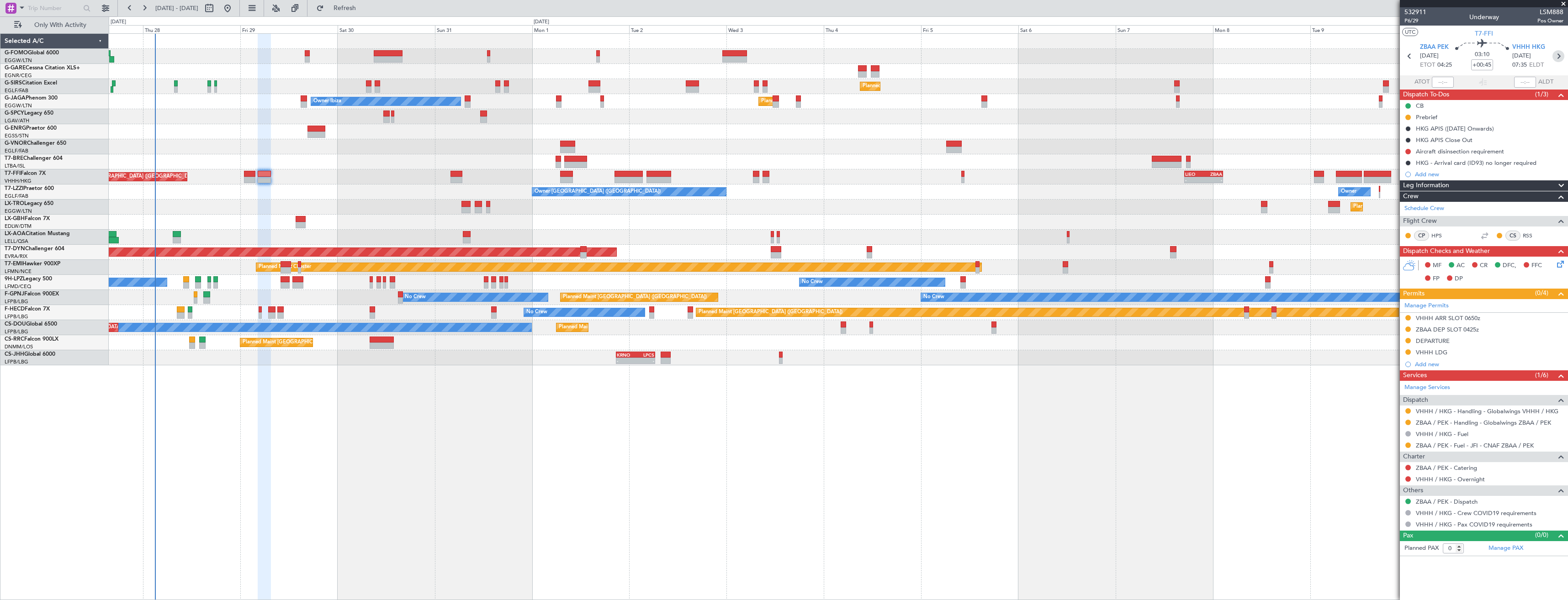
click at [1561, 59] on icon at bounding box center [1558, 56] width 12 height 12
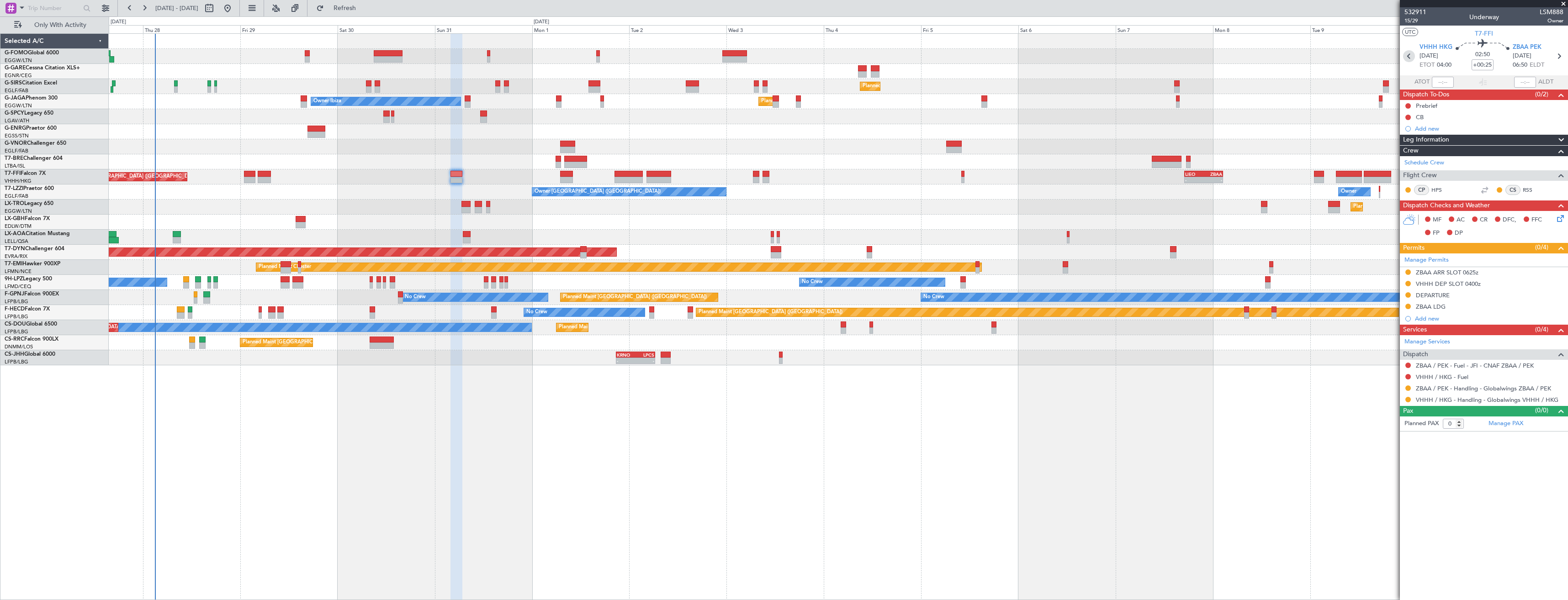
click at [1406, 57] on icon at bounding box center [1409, 56] width 12 height 12
type input "+00:45"
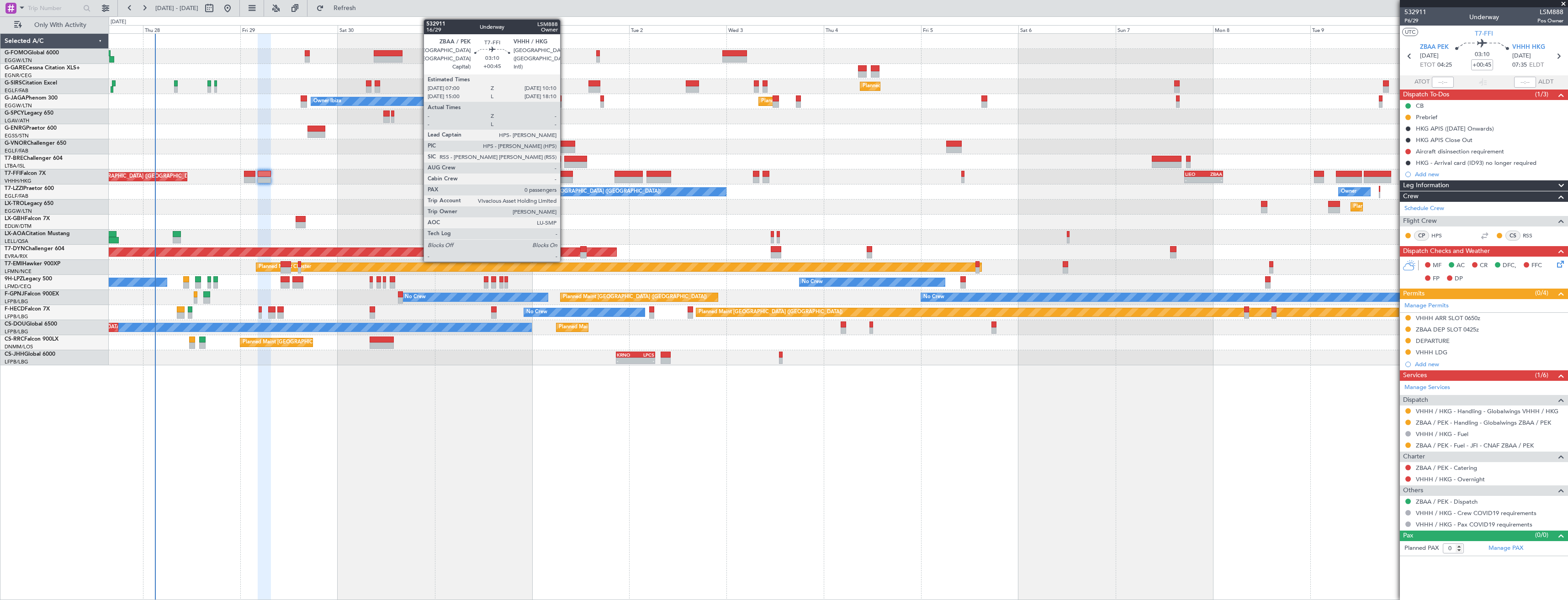
click at [564, 175] on div at bounding box center [567, 174] width 13 height 7
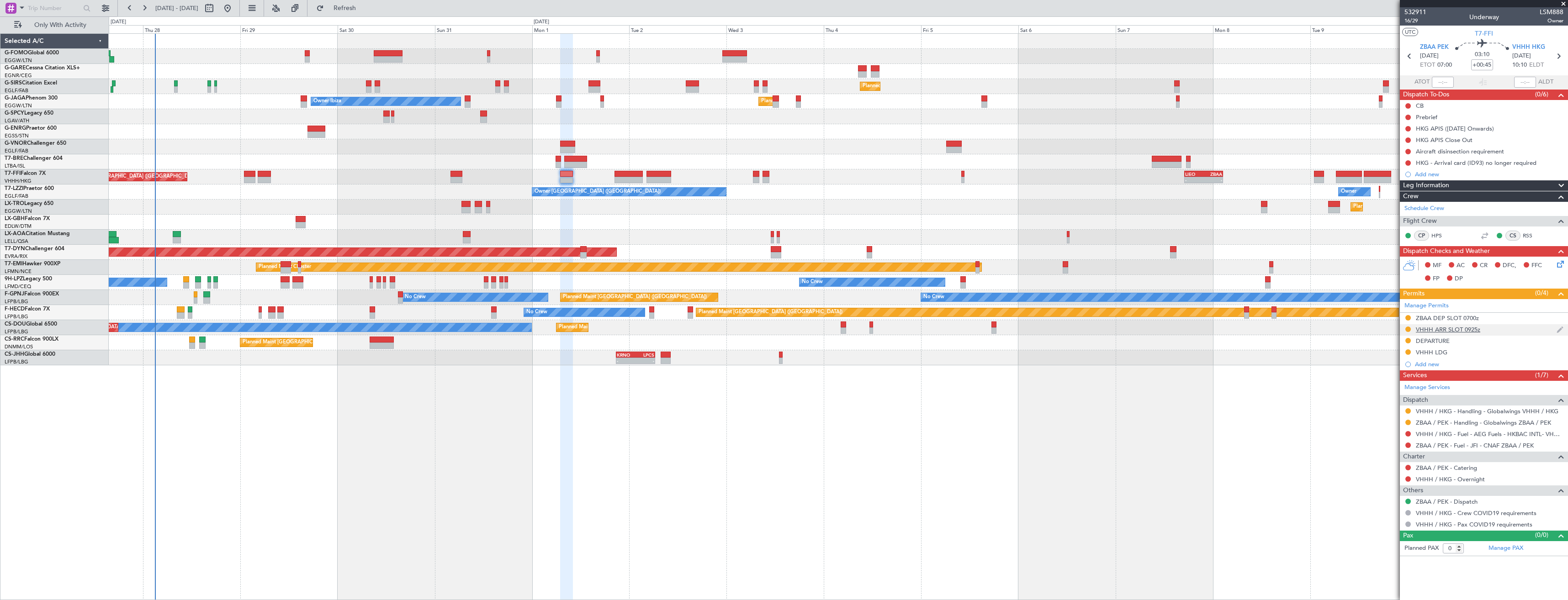
click at [1512, 331] on div "VHHH ARR SLOT 0925z" at bounding box center [1483, 330] width 168 height 12
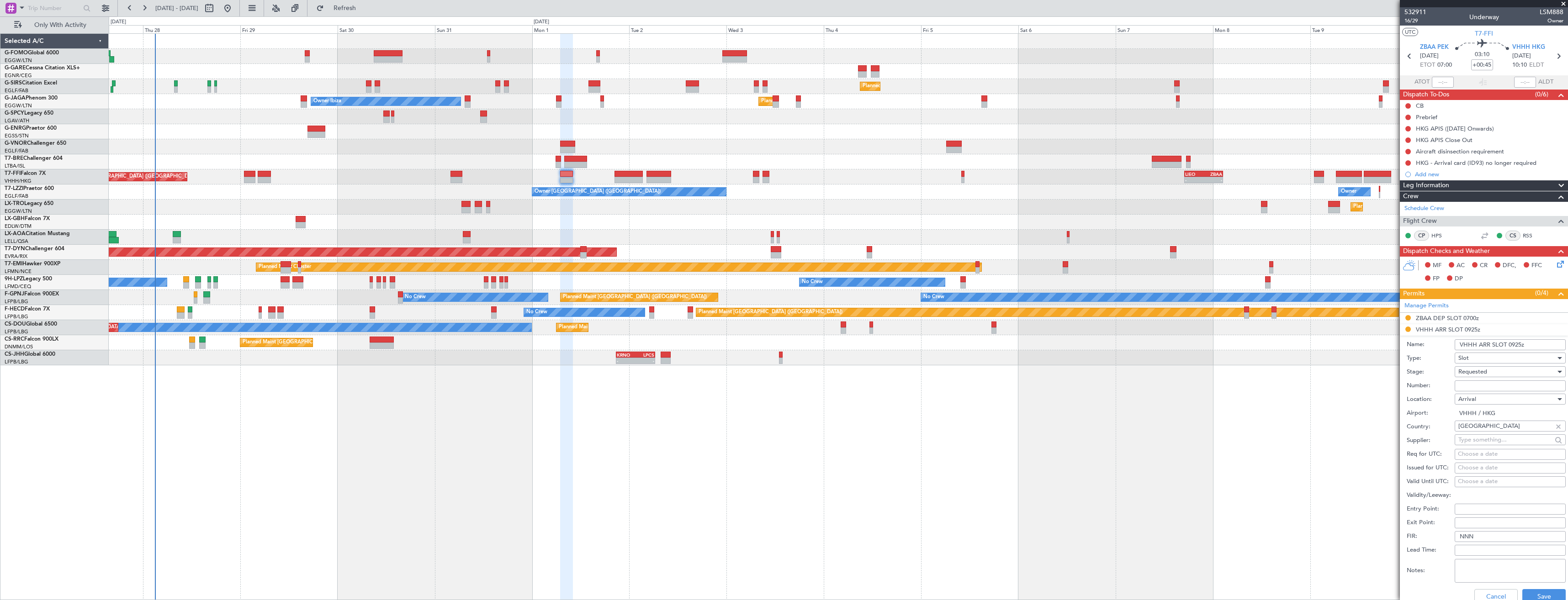
click at [1496, 385] on input "Number:" at bounding box center [1510, 385] width 111 height 11
paste input "VHHHAGN8740000"
type input "VHHHAGN8740000"
click at [1488, 372] on div "Requested" at bounding box center [1507, 371] width 97 height 14
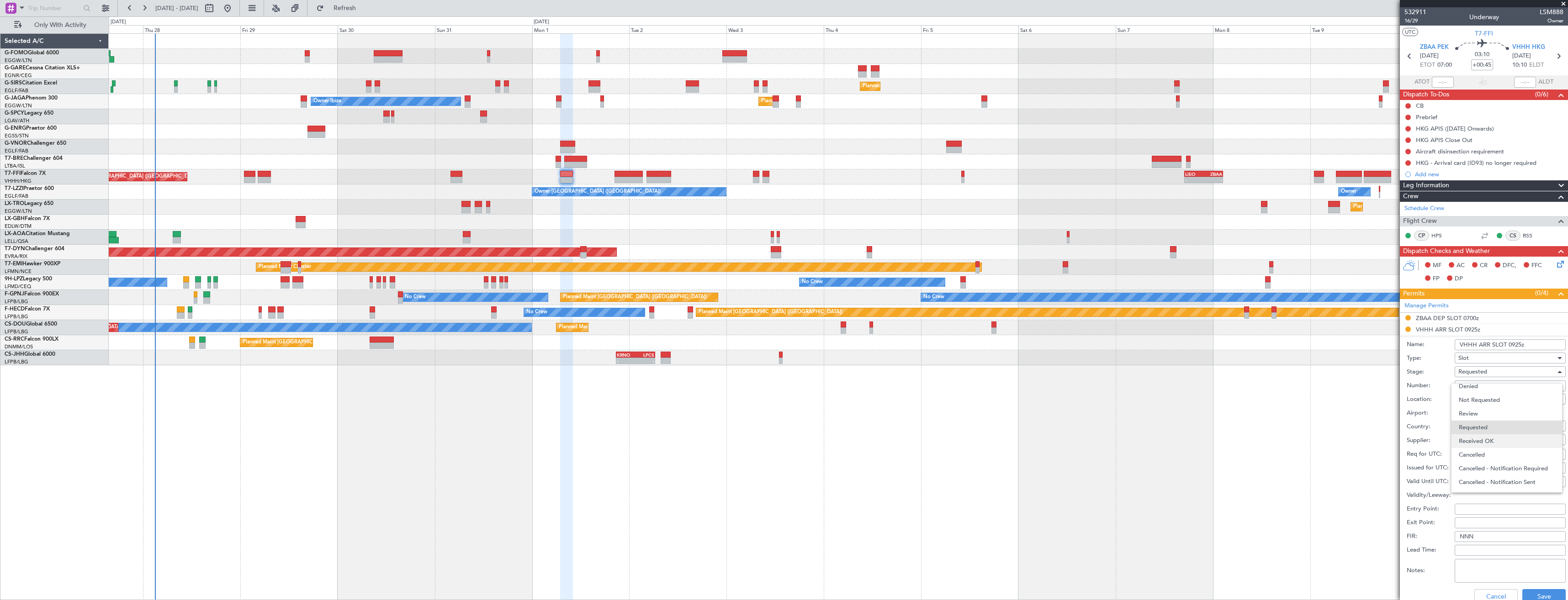
click at [1496, 435] on span "Received OK" at bounding box center [1507, 441] width 96 height 14
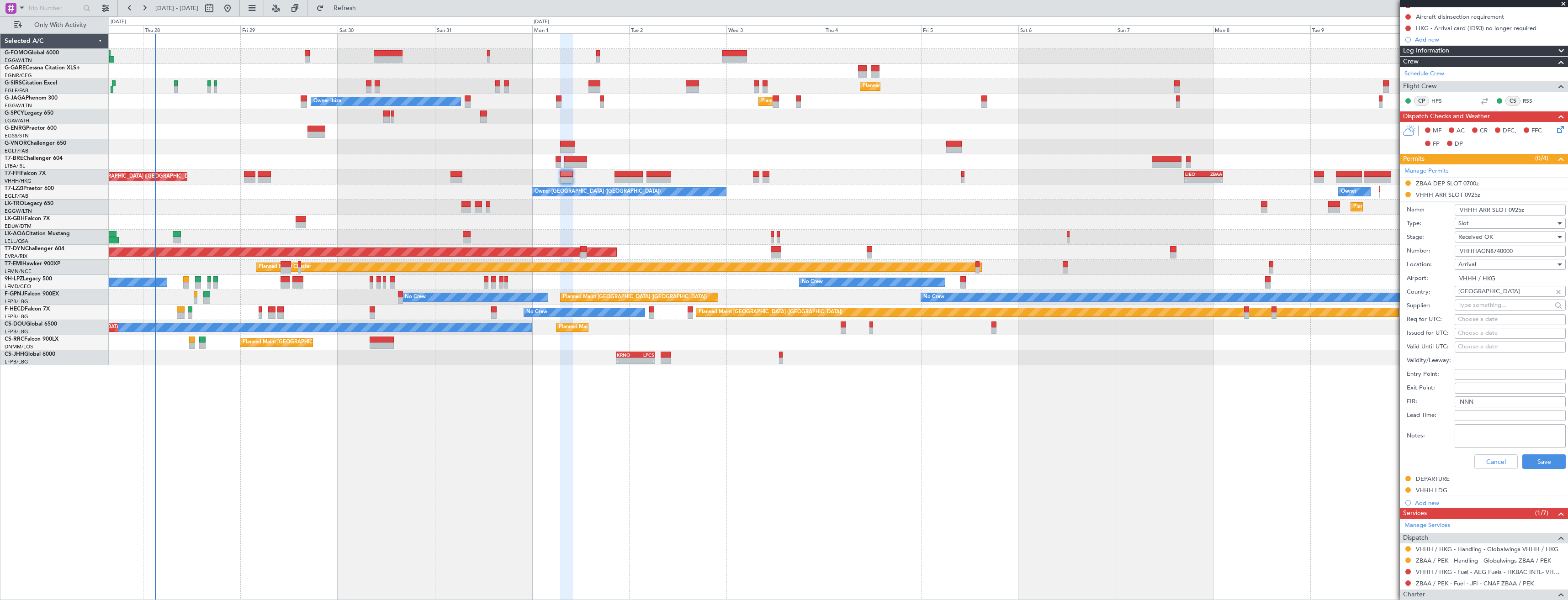
scroll to position [137, 0]
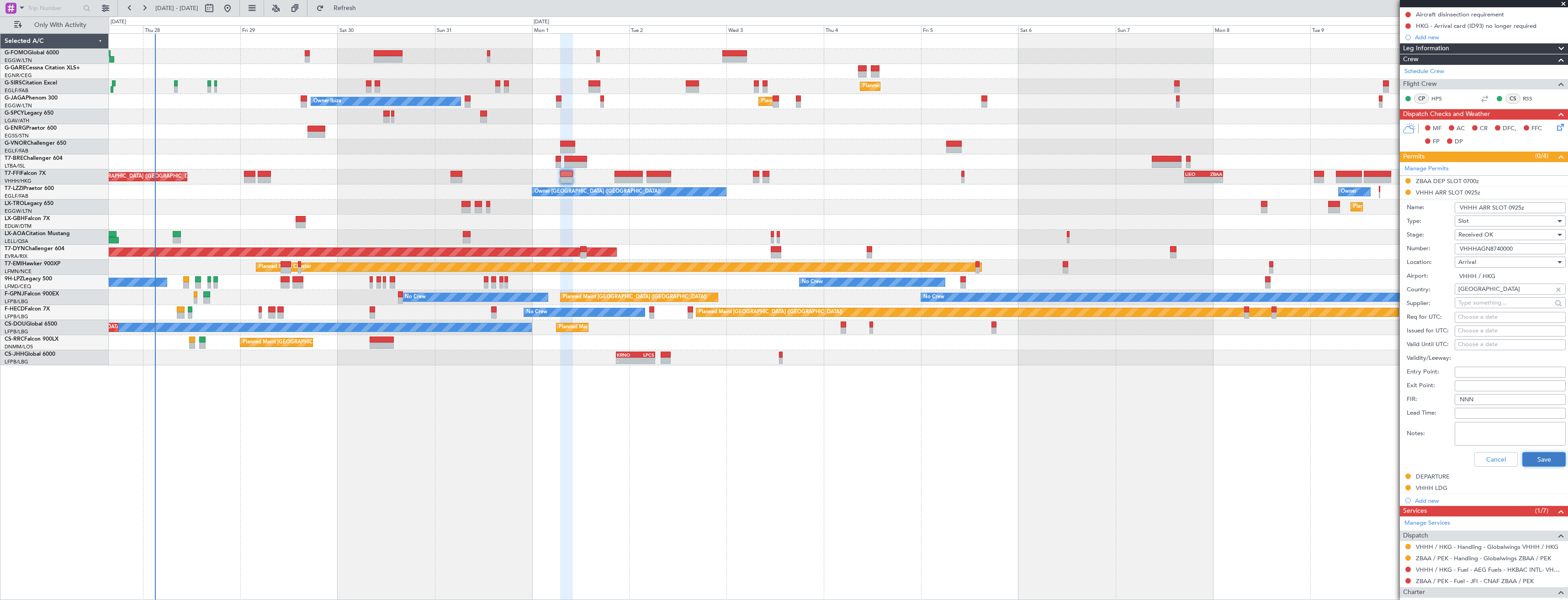
click at [1531, 453] on button "Save" at bounding box center [1544, 460] width 43 height 15
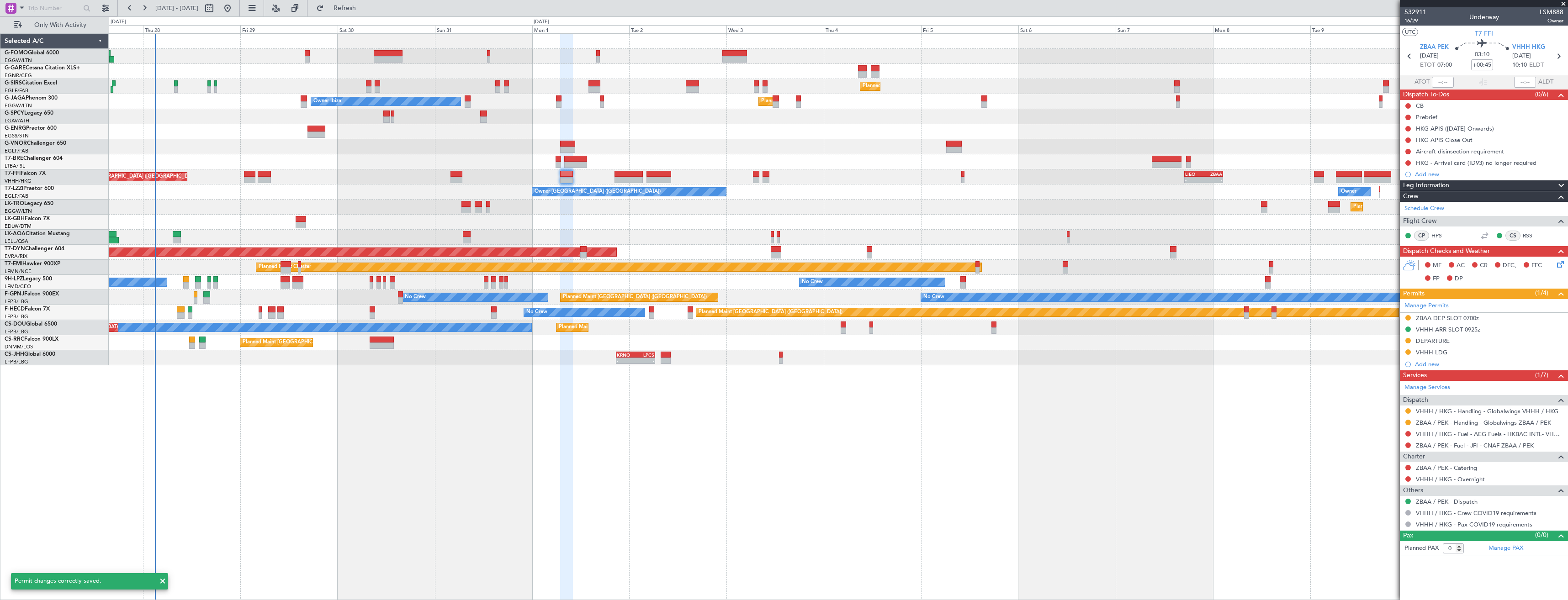
scroll to position [0, 0]
click at [1409, 412] on button at bounding box center [1408, 411] width 6 height 6
click at [1378, 522] on span "Confirmed" at bounding box center [1382, 520] width 28 height 9
click at [1555, 57] on icon at bounding box center [1558, 56] width 12 height 12
type input "-00:20"
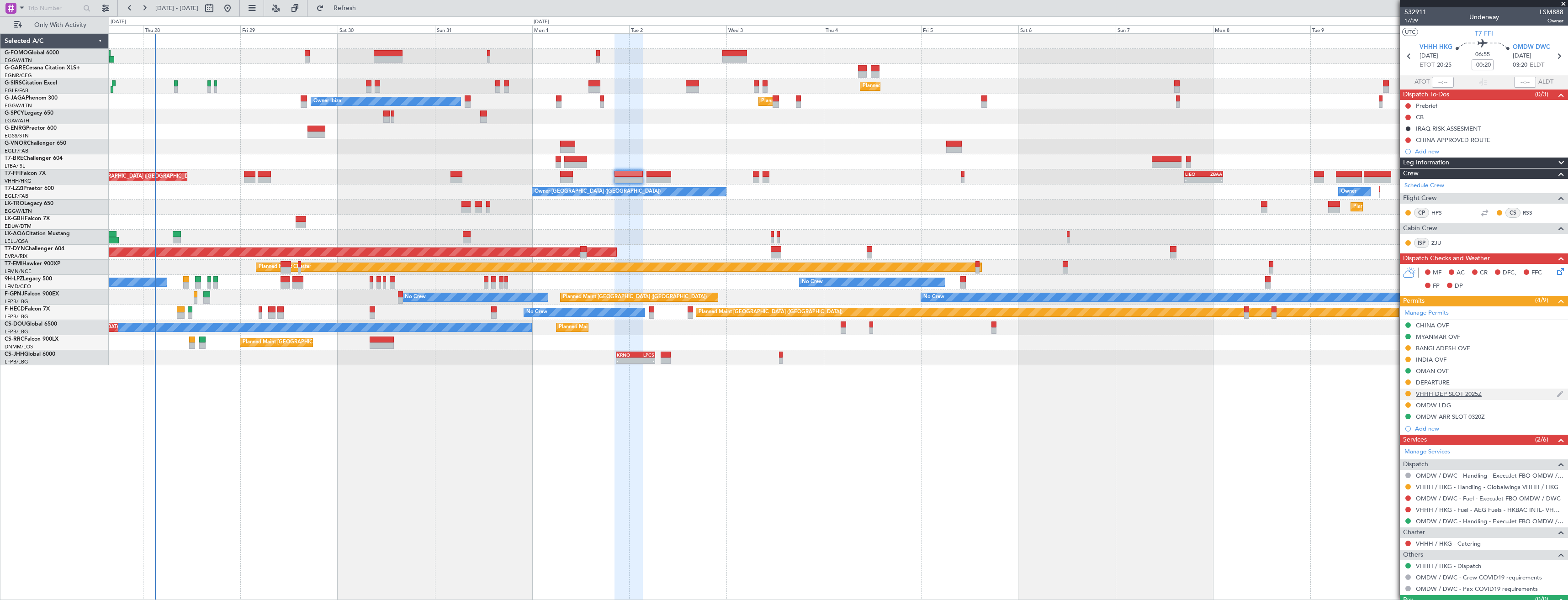
click at [1508, 393] on div "VHHH DEP SLOT 2025Z" at bounding box center [1483, 394] width 168 height 12
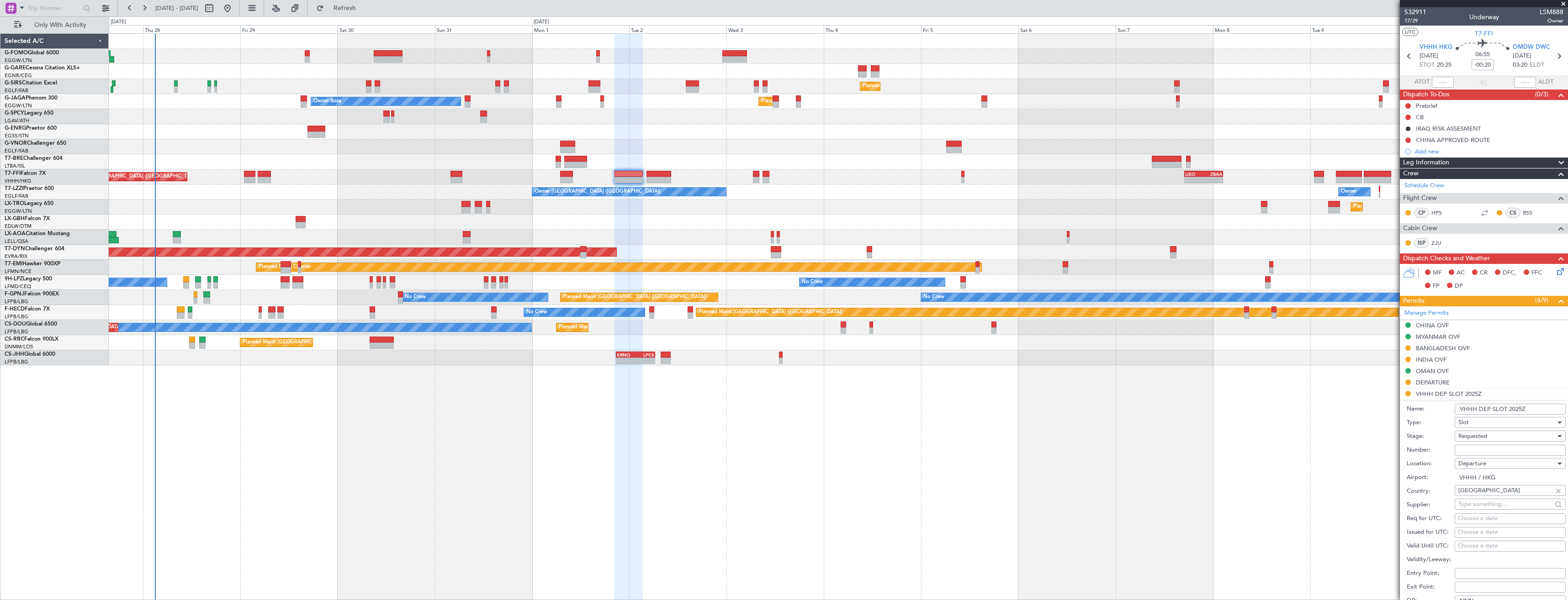
click at [1497, 450] on input "Number:" at bounding box center [1510, 450] width 111 height 11
paste input "VHHHDGN8746000"
type input "VHHHDGN8746000"
click at [1481, 436] on span "Requested" at bounding box center [1473, 436] width 29 height 8
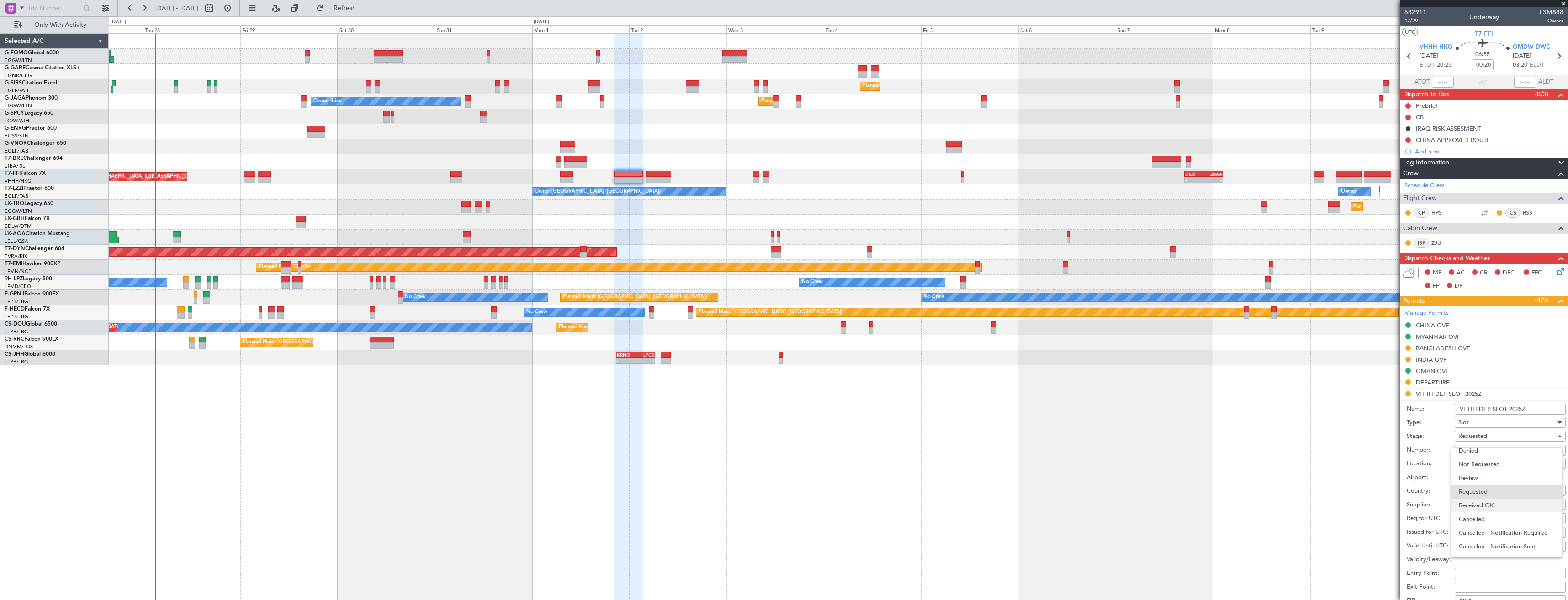
click at [1493, 506] on span "Received OK" at bounding box center [1507, 506] width 96 height 14
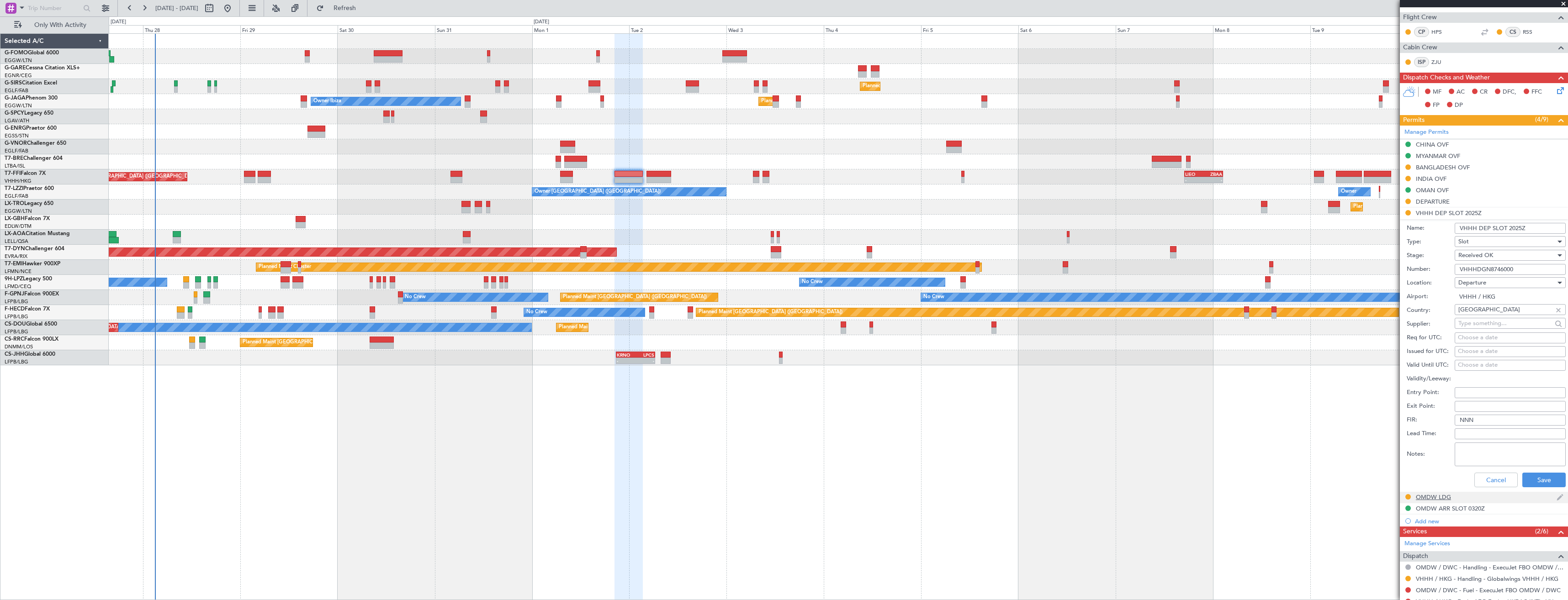
scroll to position [183, 0]
click at [1525, 482] on button "Save" at bounding box center [1544, 478] width 43 height 15
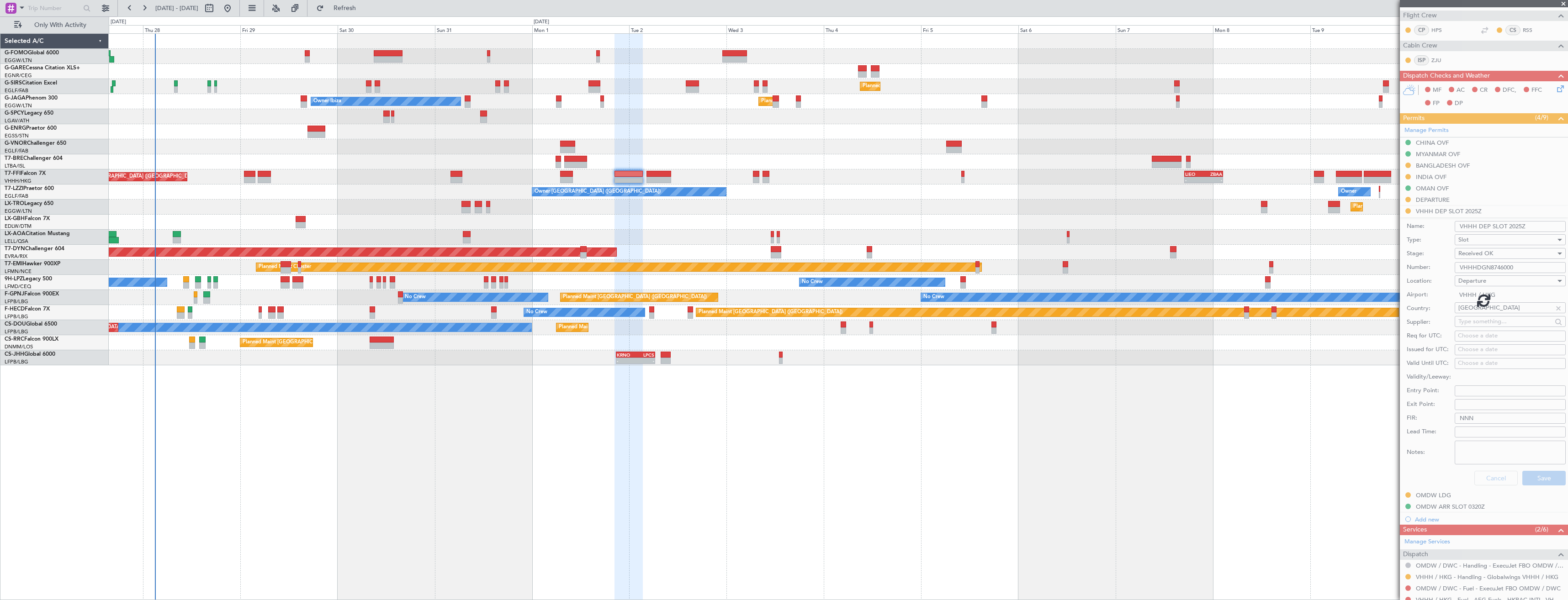
scroll to position [20, 0]
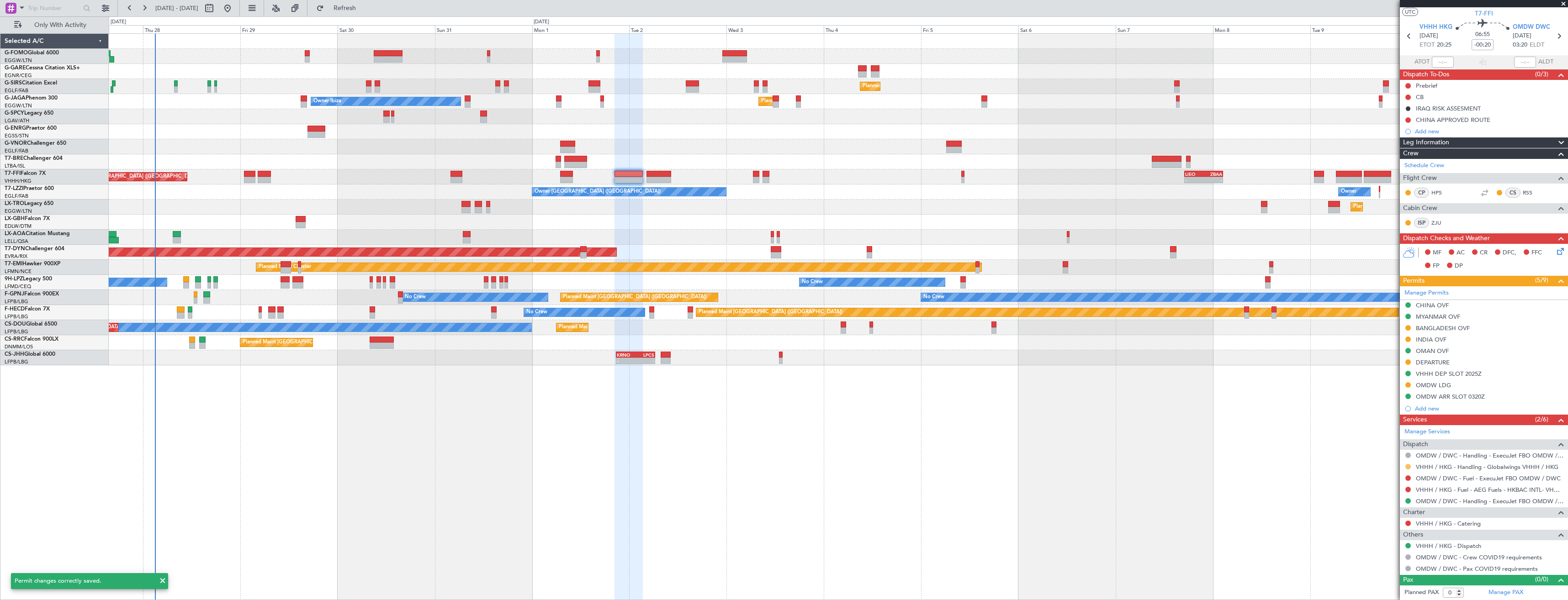
click at [1410, 467] on button at bounding box center [1408, 467] width 6 height 6
click at [1378, 577] on span "Confirmed" at bounding box center [1382, 575] width 28 height 9
click at [1566, 3] on span at bounding box center [1563, 4] width 9 height 8
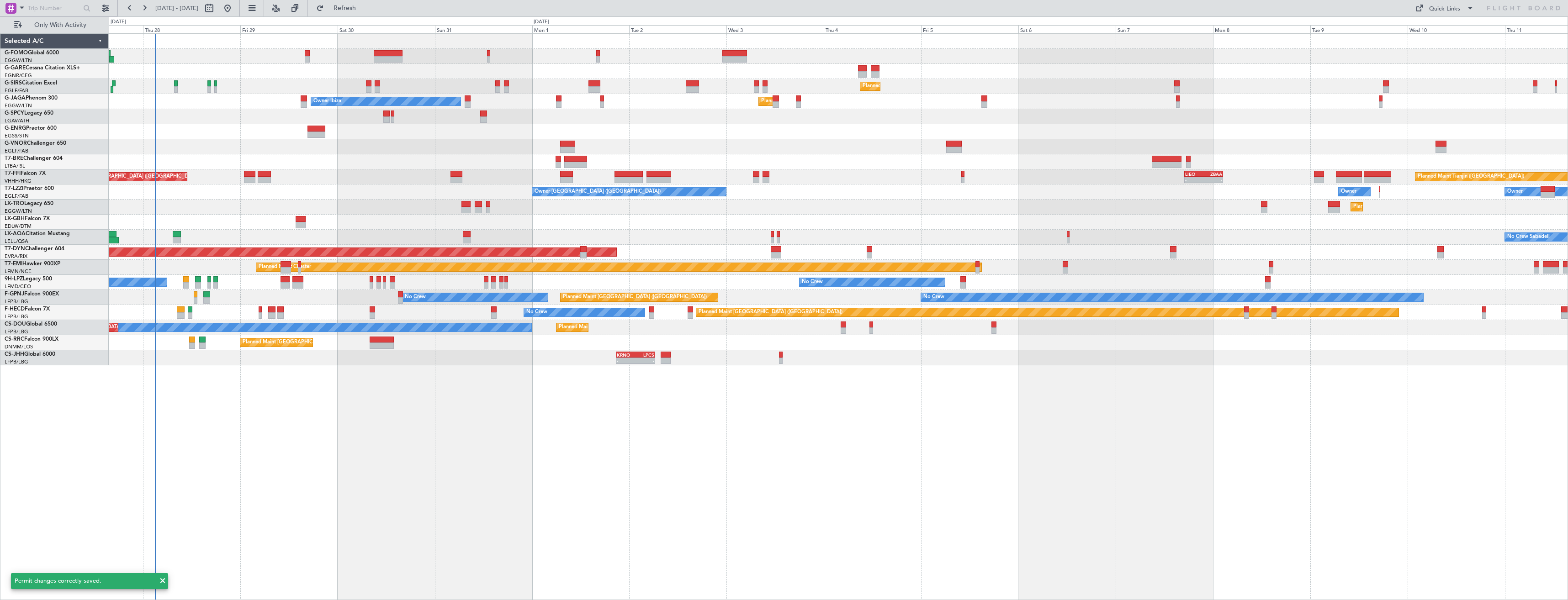
scroll to position [0, 0]
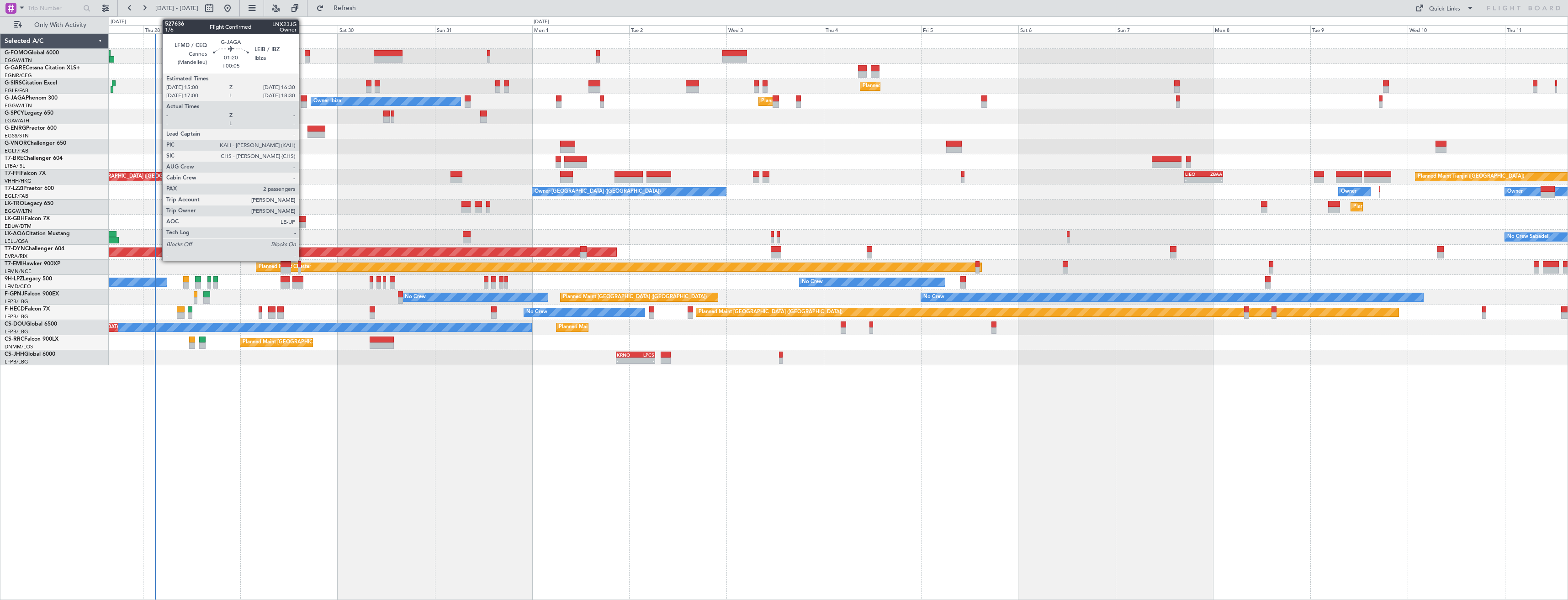
click at [302, 101] on div at bounding box center [304, 99] width 7 height 7
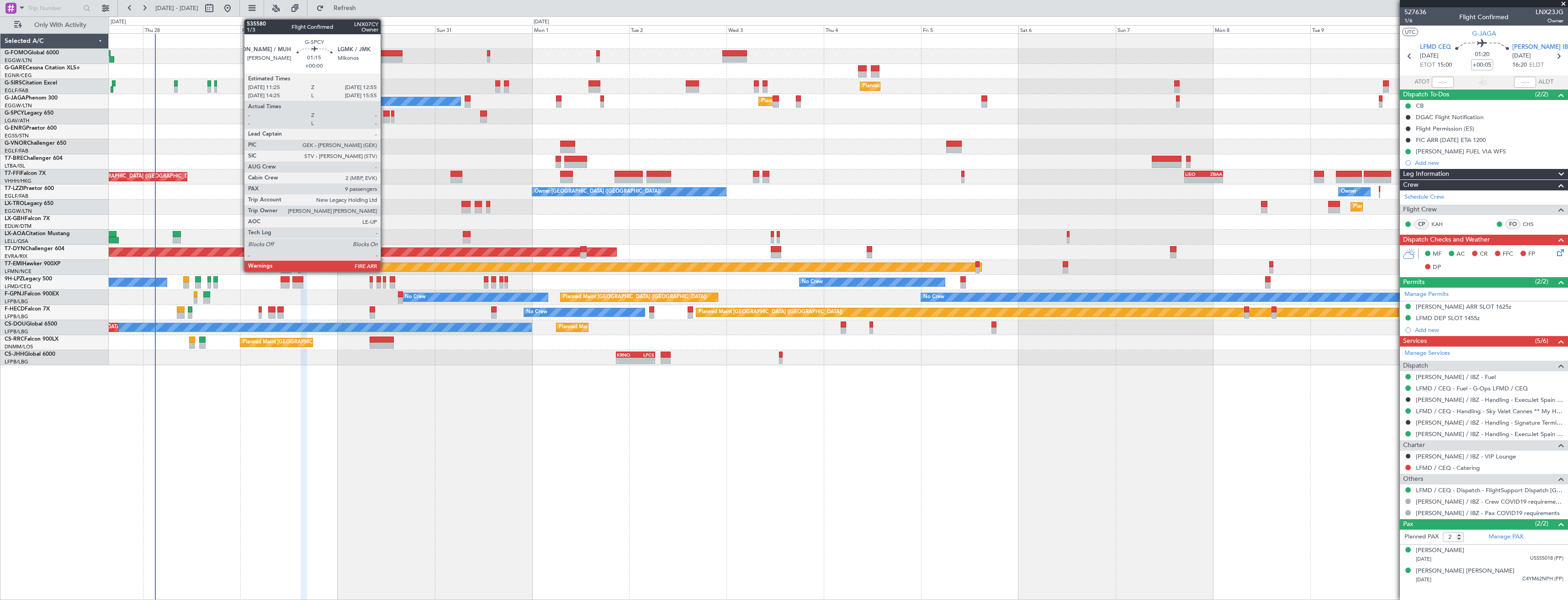
click at [385, 119] on div at bounding box center [387, 120] width 7 height 7
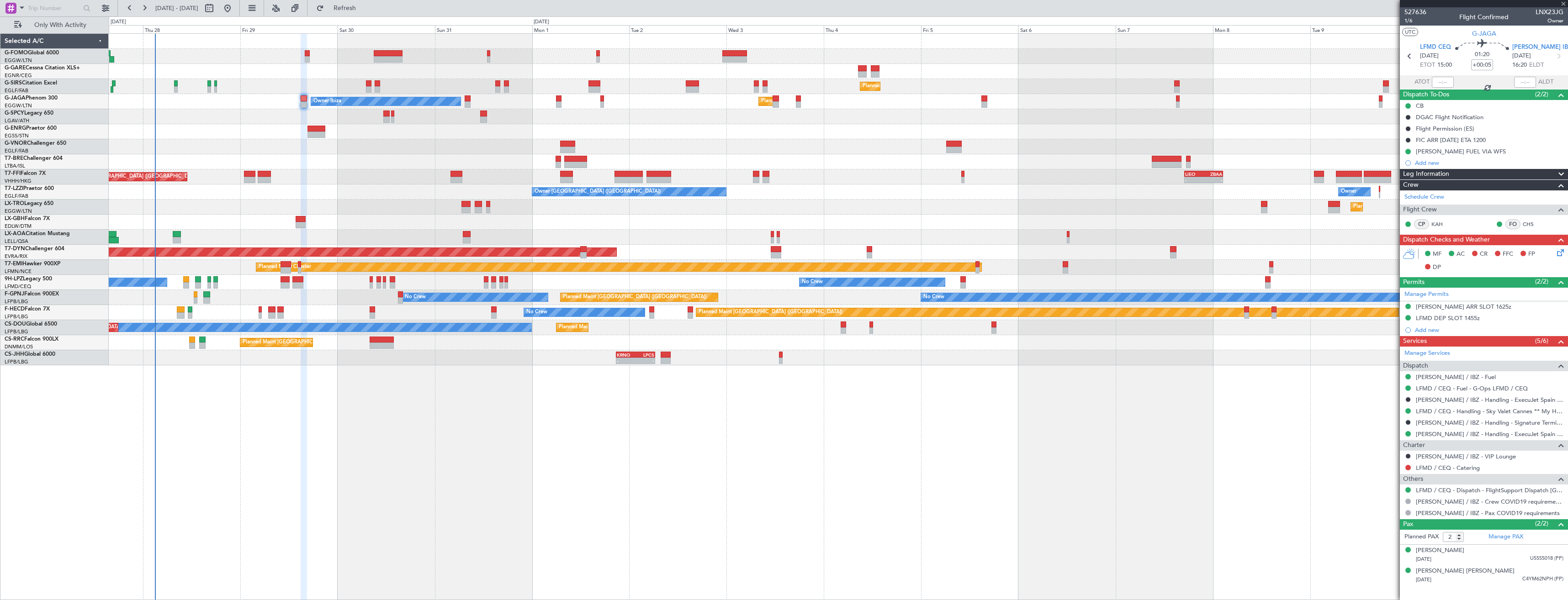
type input "9"
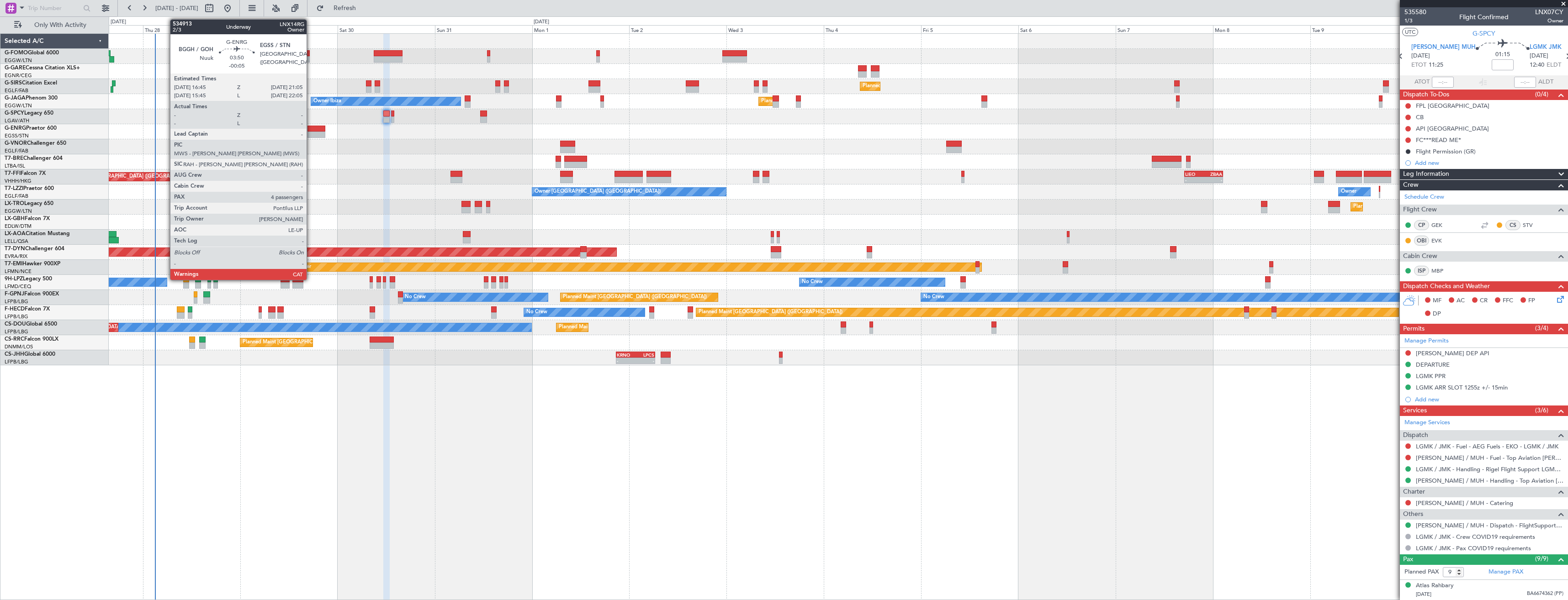
click at [311, 132] on div at bounding box center [316, 135] width 17 height 7
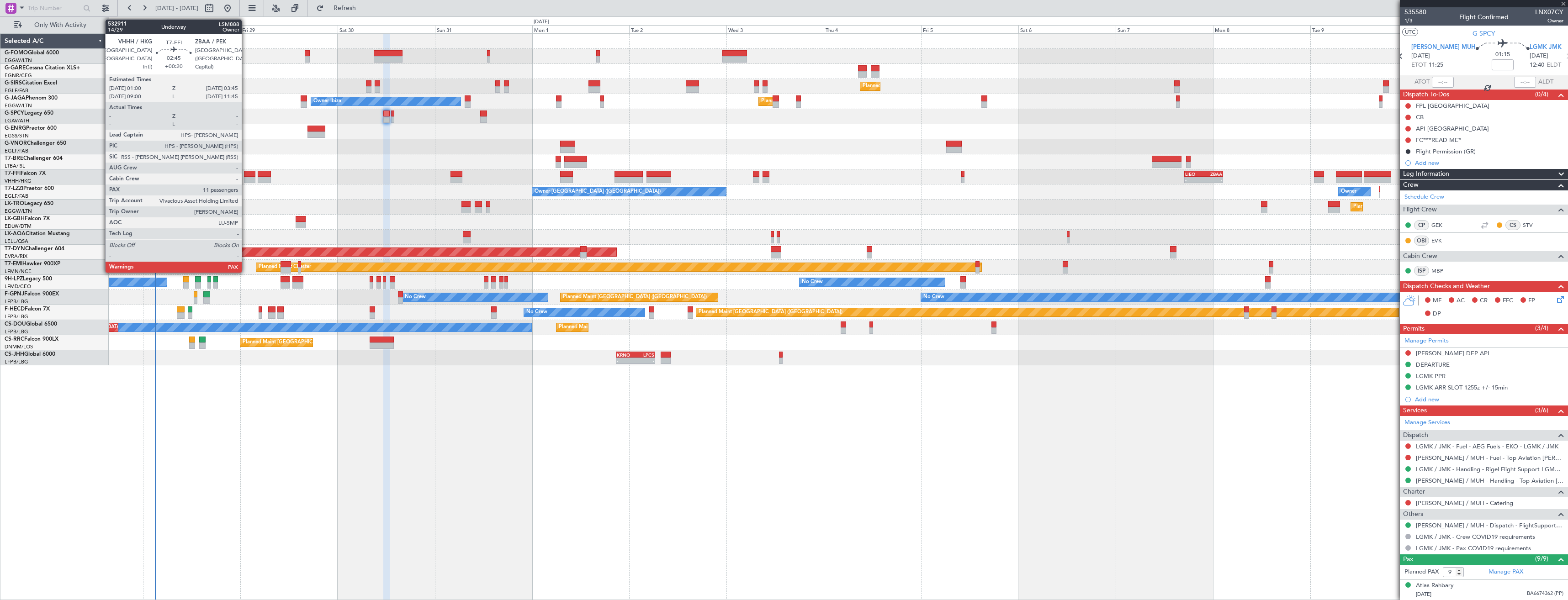
type input "-00:05"
type input "4"
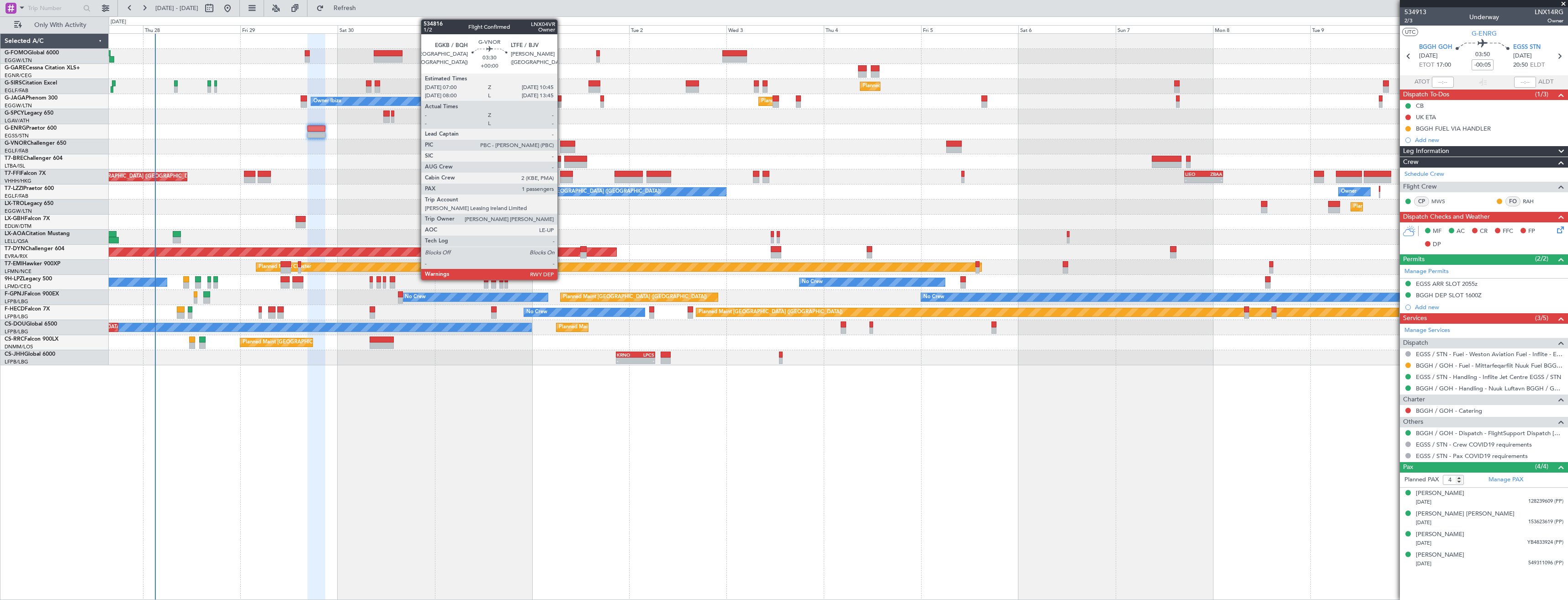
click at [562, 148] on div at bounding box center [568, 150] width 16 height 7
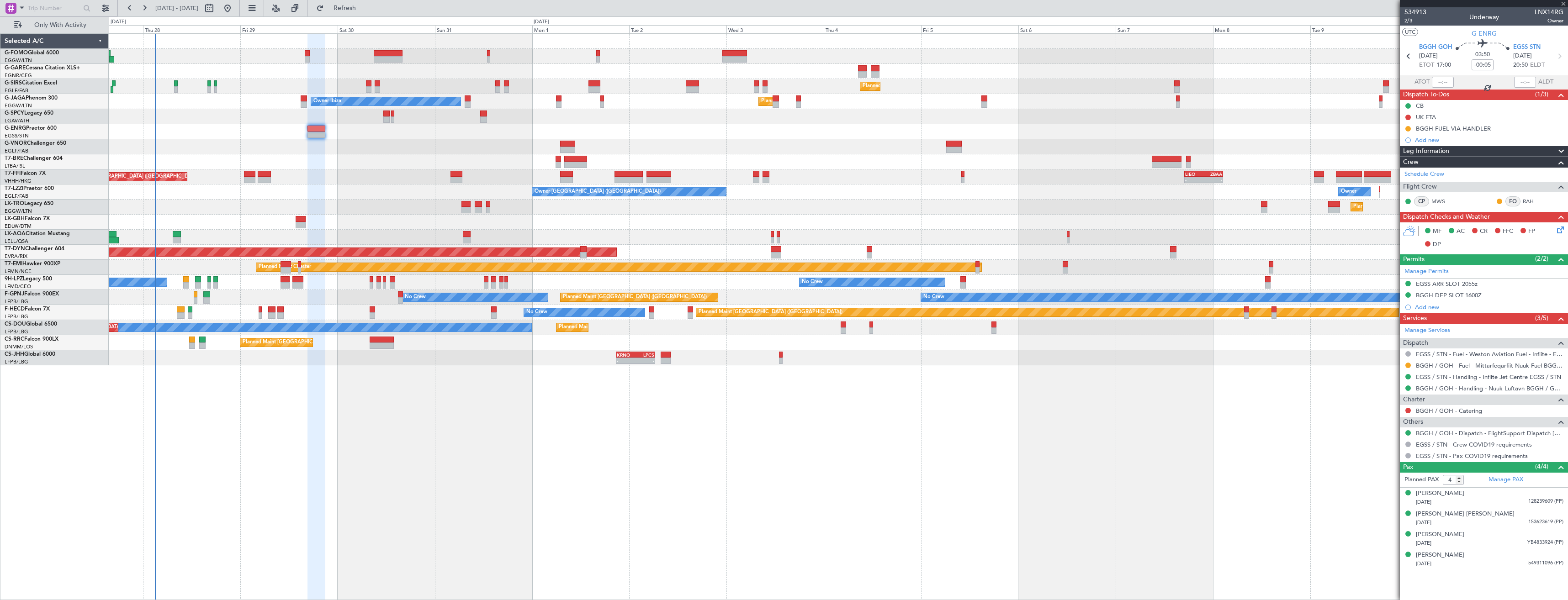
type input "1"
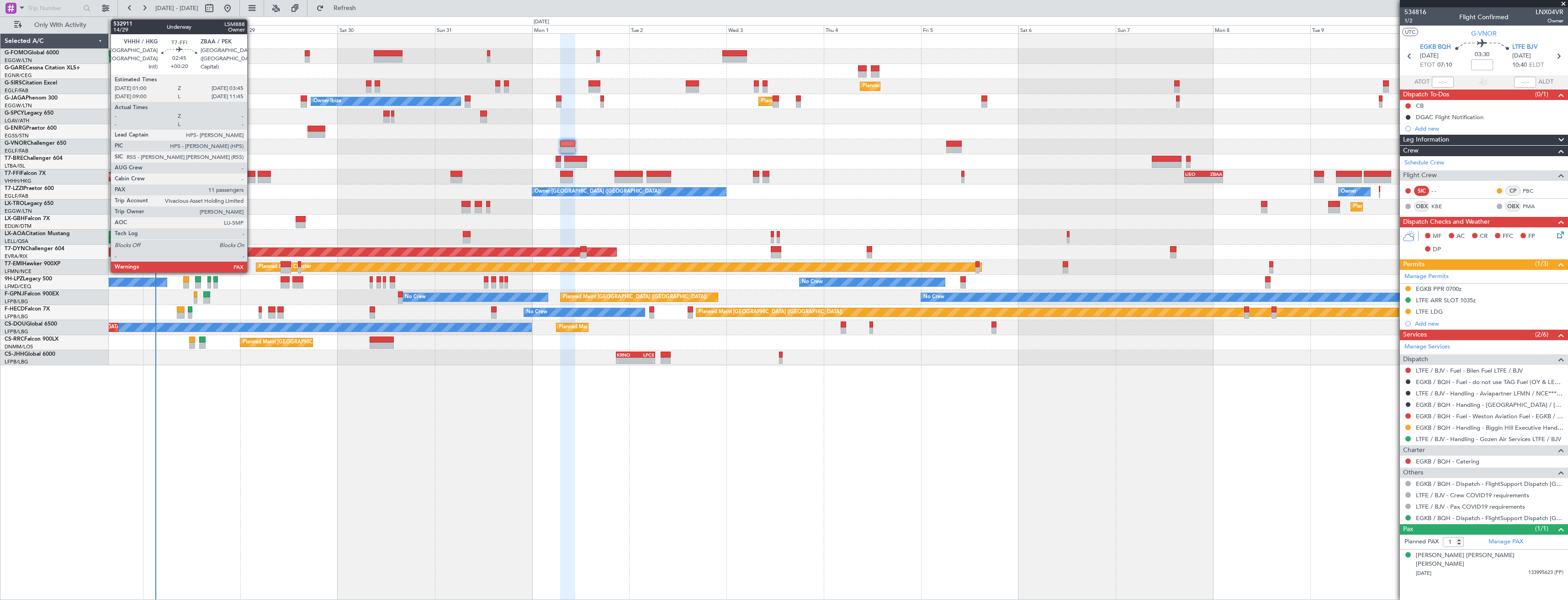
click at [251, 179] on div at bounding box center [249, 180] width 12 height 7
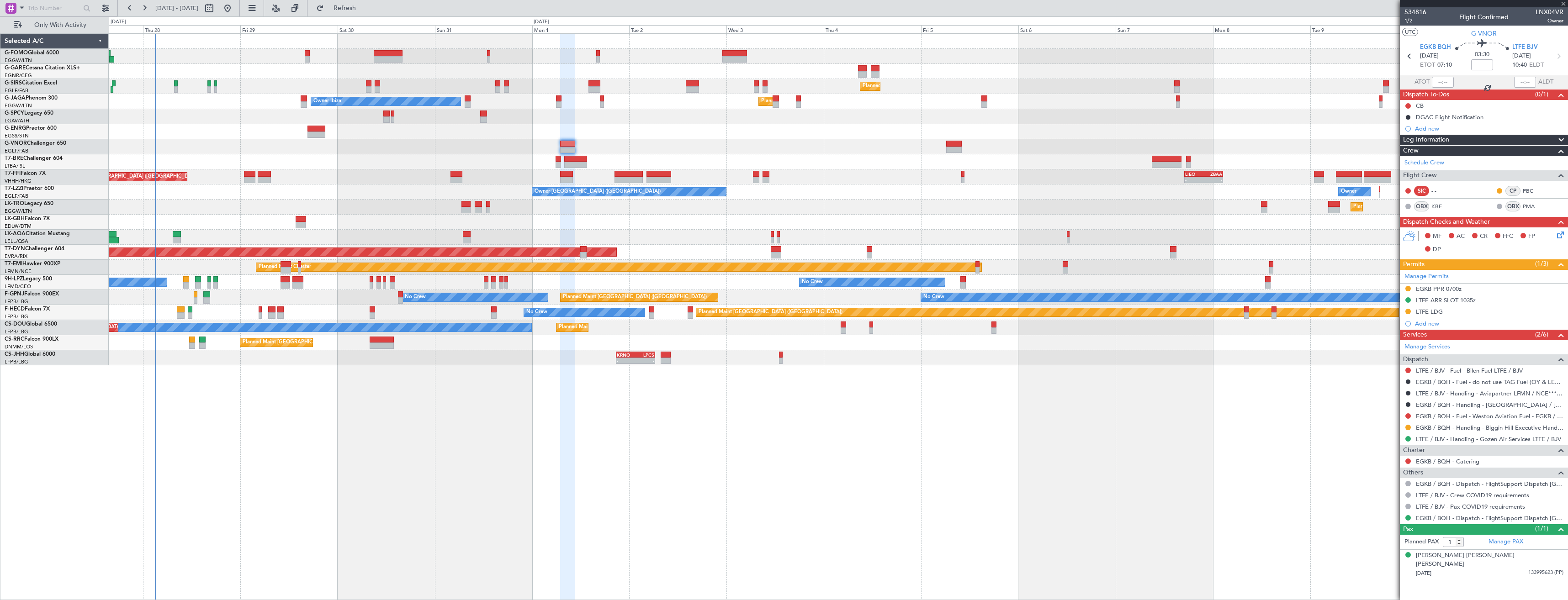
type input "+00:20"
type input "11"
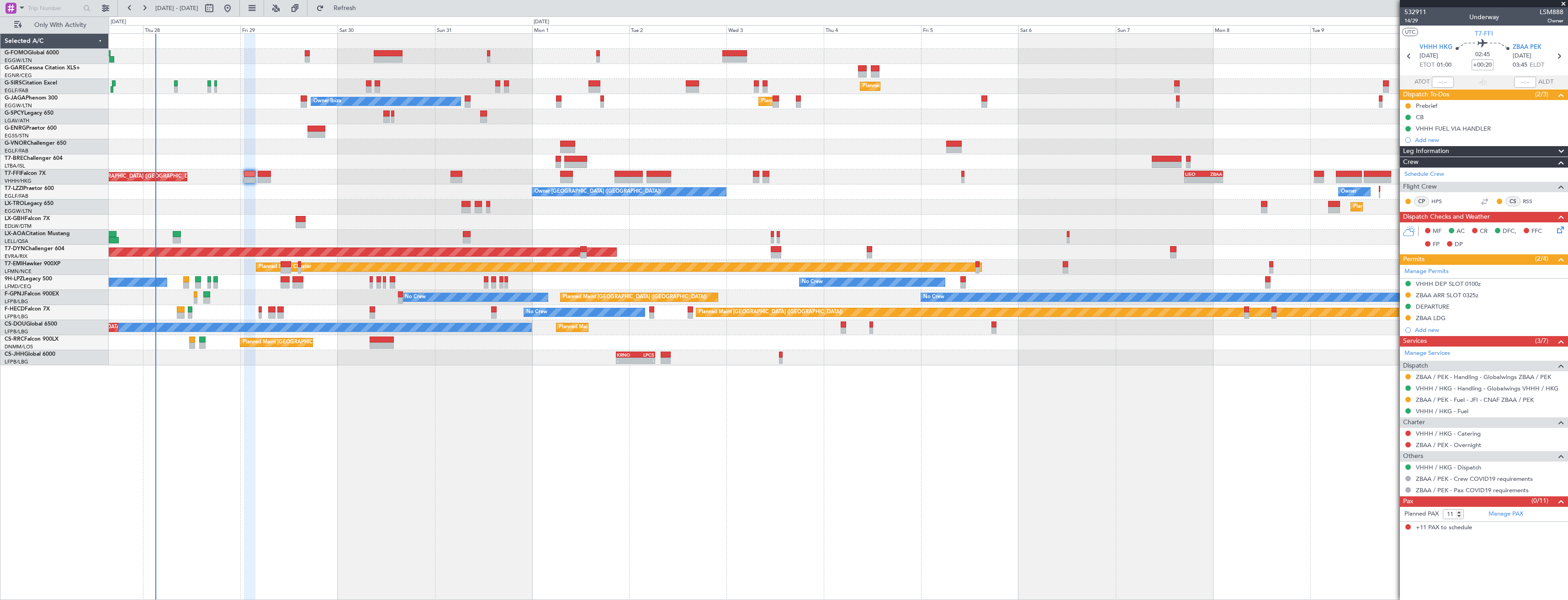
click at [1562, 231] on icon at bounding box center [1559, 228] width 7 height 7
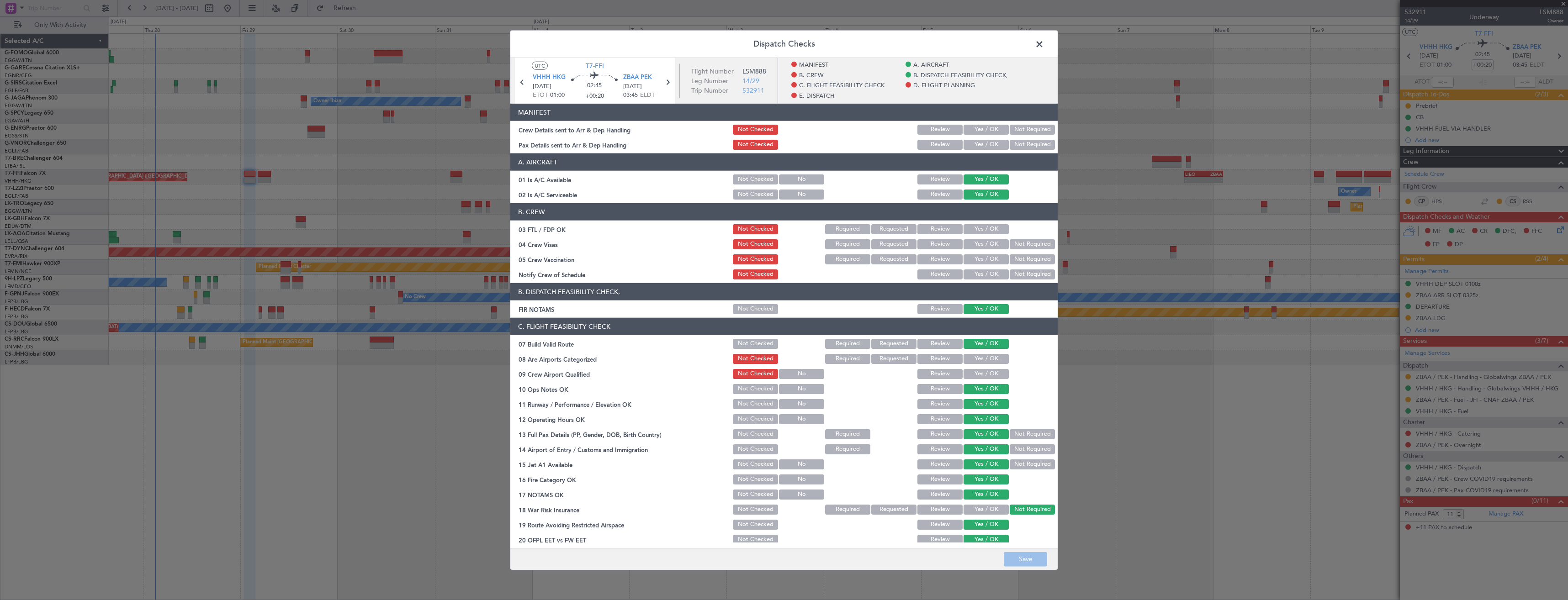
click at [968, 148] on button "Yes / OK" at bounding box center [986, 145] width 46 height 10
click at [969, 131] on button "Yes / OK" at bounding box center [986, 129] width 46 height 10
click at [1031, 557] on button "Save" at bounding box center [1025, 559] width 43 height 15
click at [1044, 42] on span at bounding box center [1044, 46] width 0 height 18
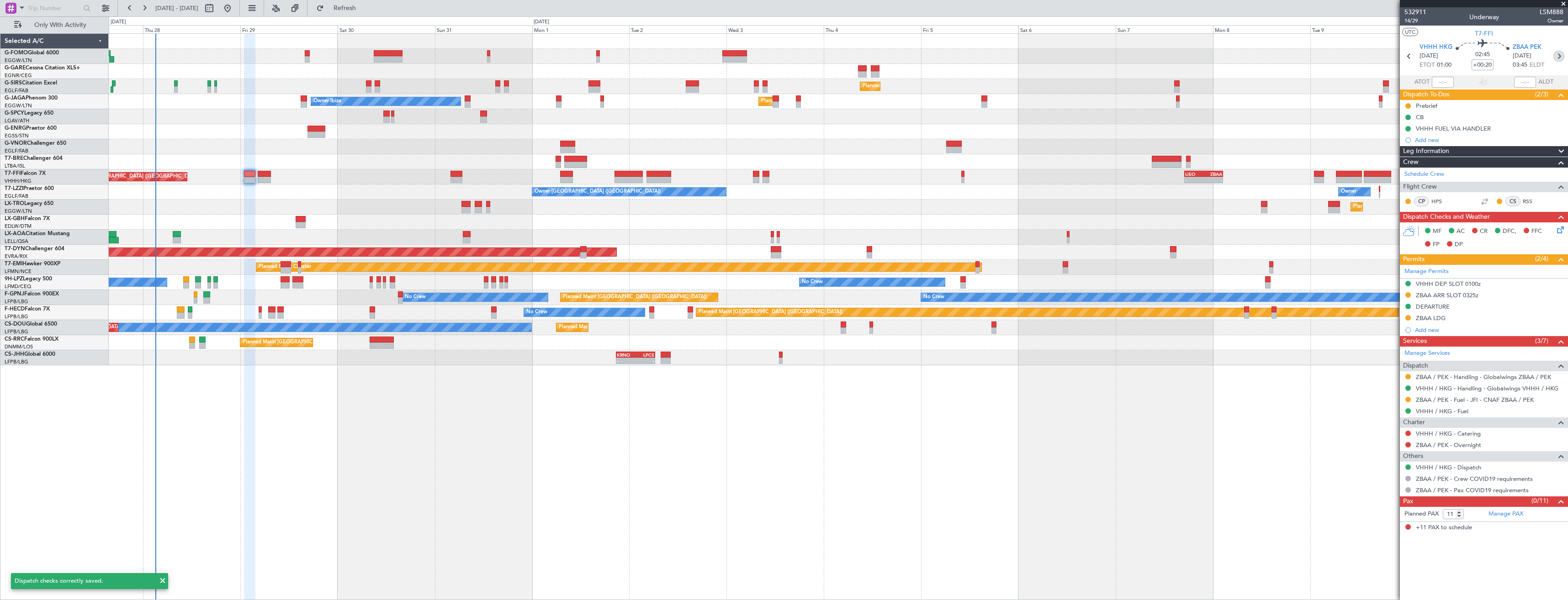
click at [1557, 57] on icon at bounding box center [1559, 56] width 12 height 12
type input "+00:45"
type input "0"
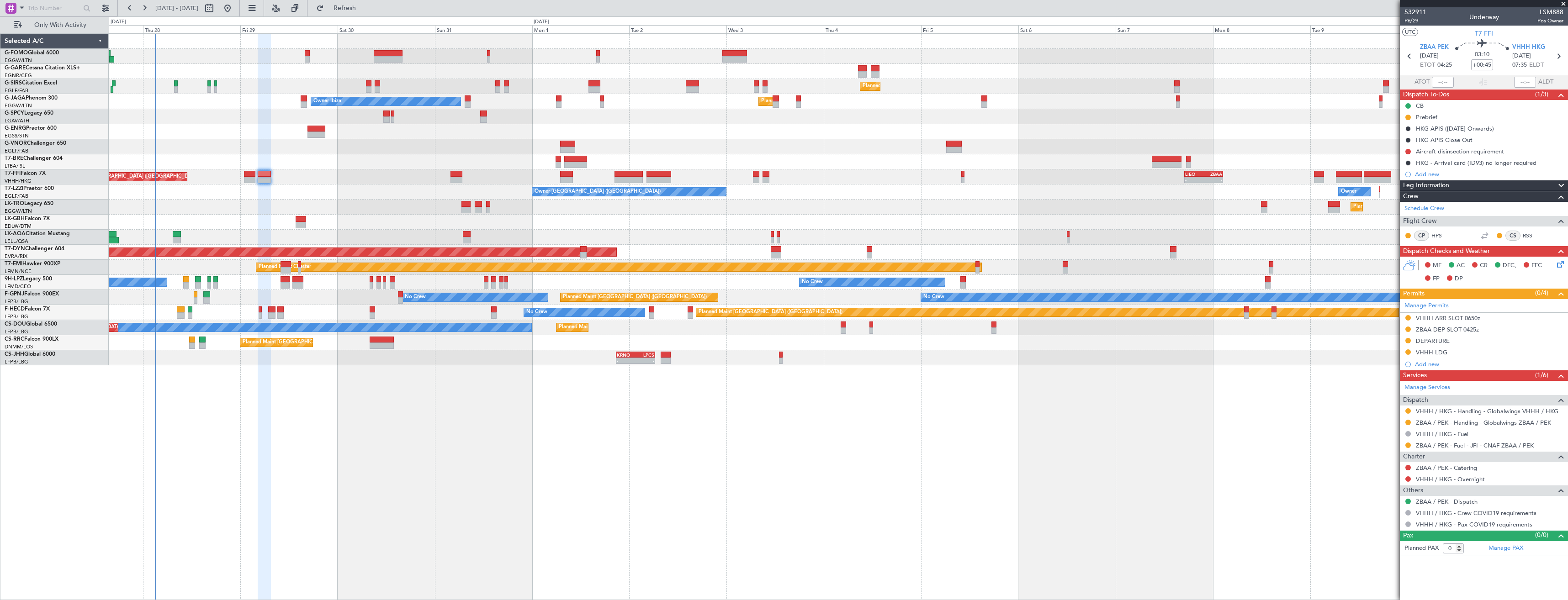
click at [1559, 264] on icon at bounding box center [1559, 263] width 7 height 7
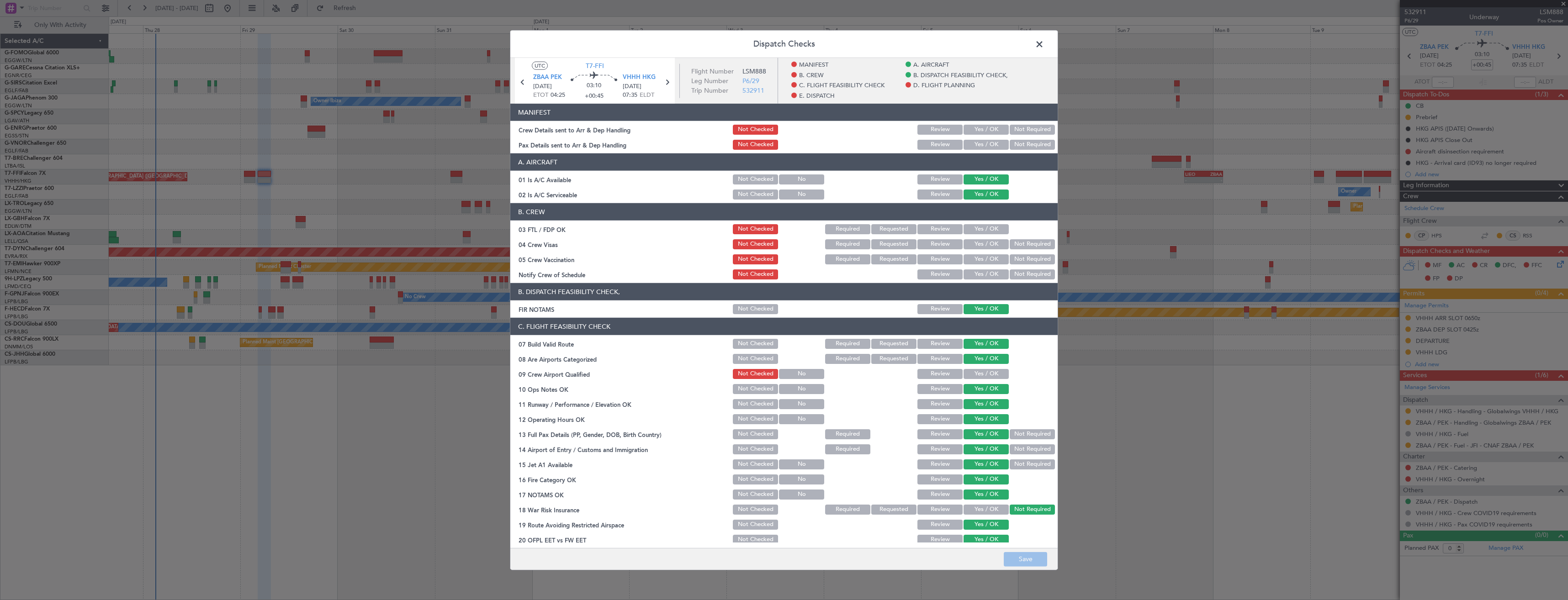
click at [971, 142] on button "Yes / OK" at bounding box center [986, 145] width 46 height 10
click at [971, 131] on button "Yes / OK" at bounding box center [986, 129] width 46 height 10
click at [1014, 554] on button "Save" at bounding box center [1025, 559] width 43 height 15
click at [1044, 41] on span at bounding box center [1044, 46] width 0 height 18
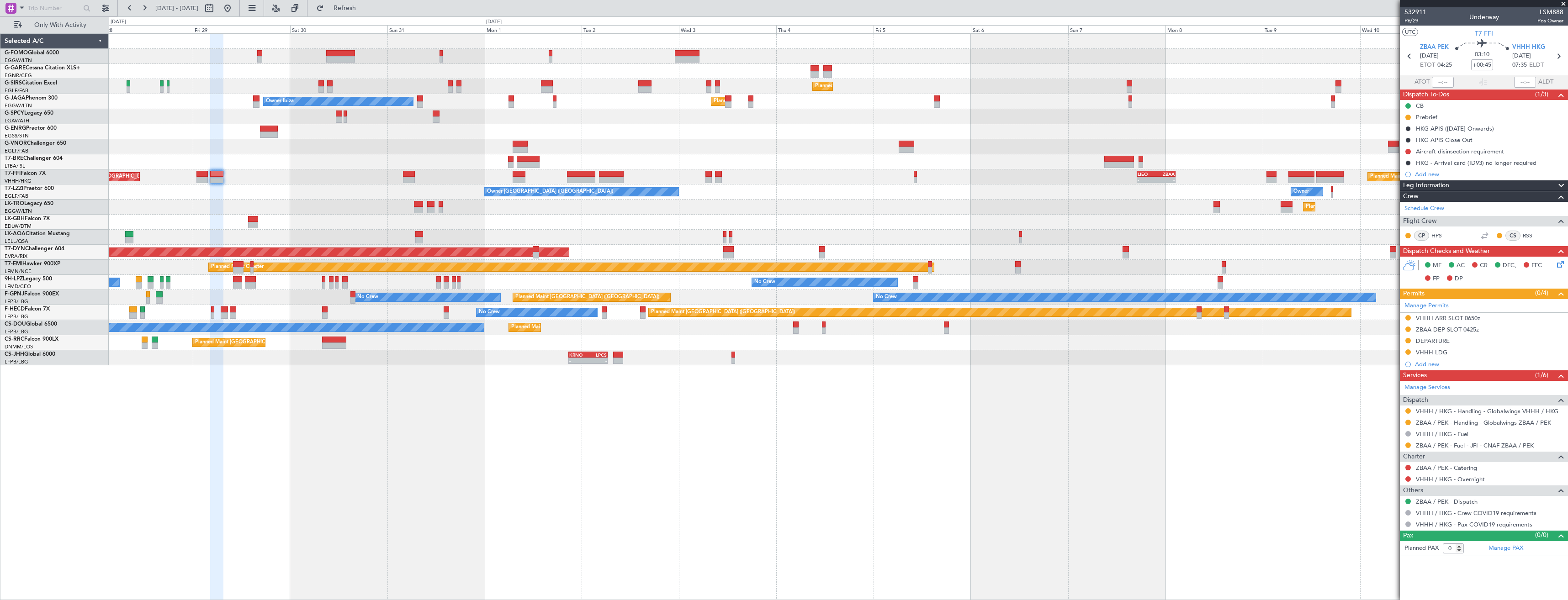
click at [172, 198] on div "Owner Owner Owner London (Farnborough) Unplanned Maint London (Farnborough)" at bounding box center [838, 192] width 1459 height 15
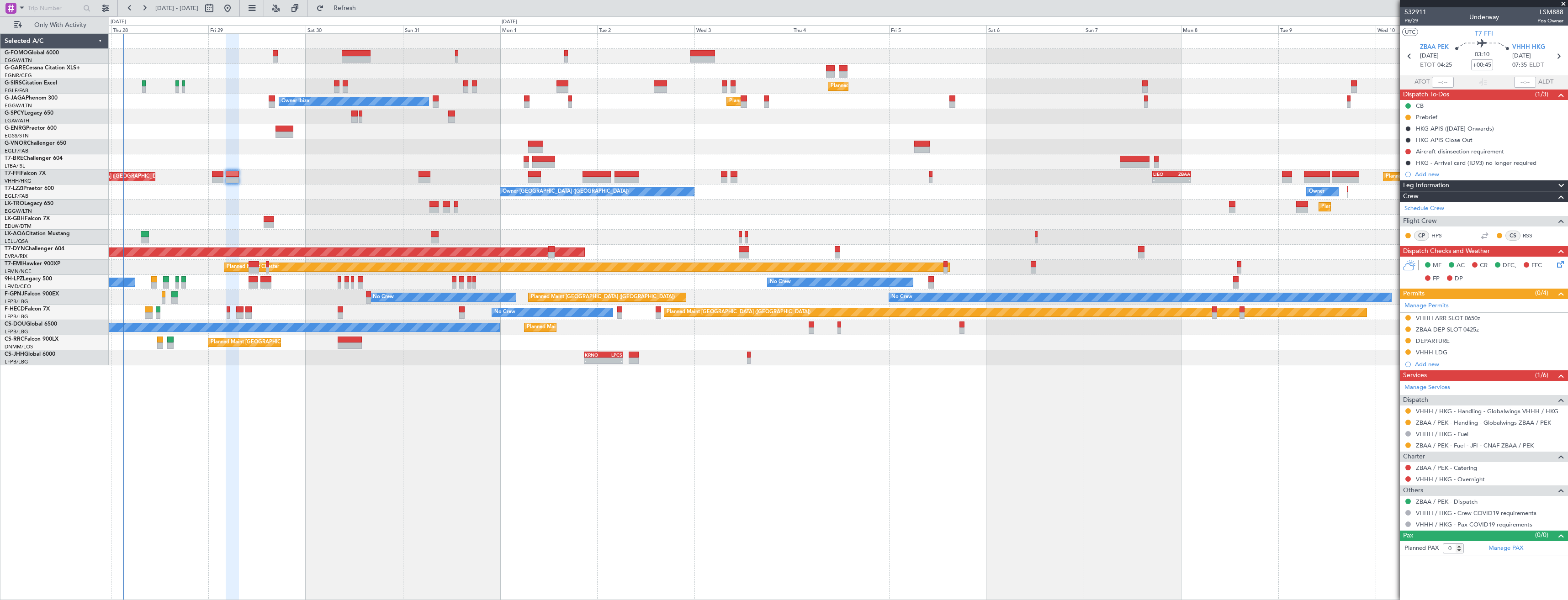
click at [192, 197] on div "Owner Owner Owner London (Farnborough) Unplanned Maint London (Farnborough)" at bounding box center [838, 192] width 1459 height 15
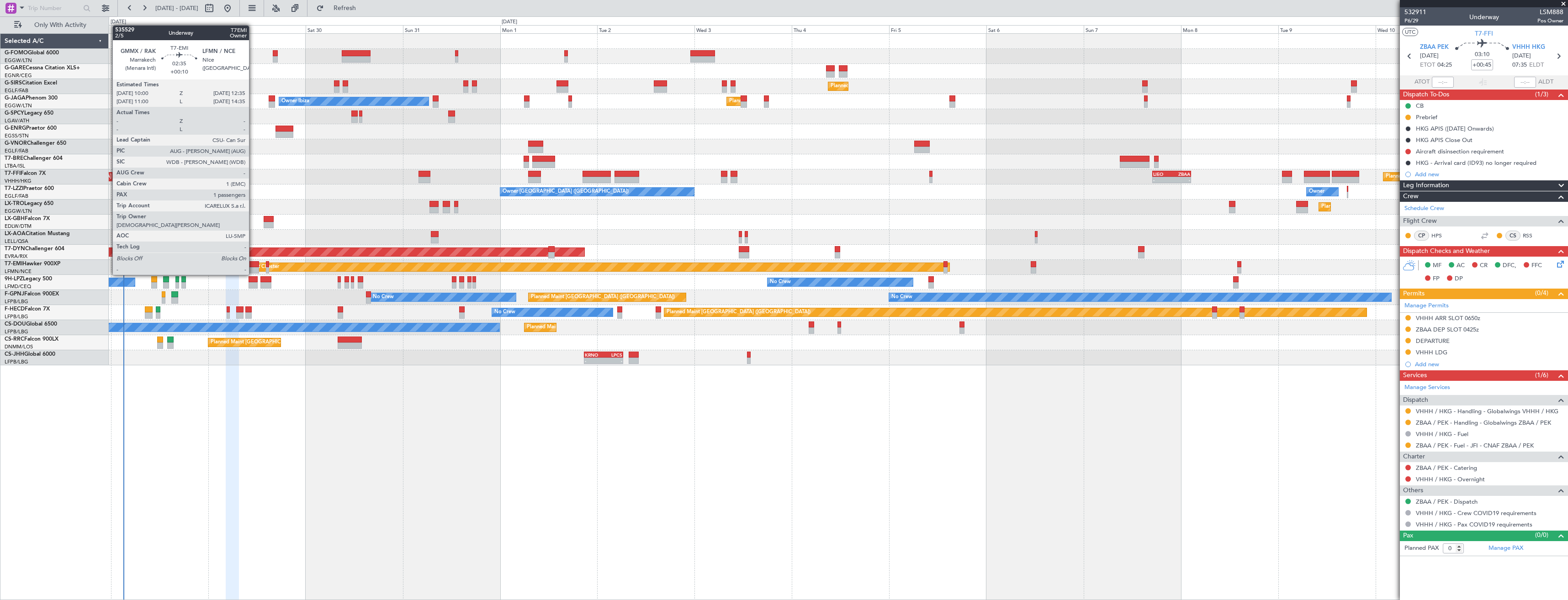
click at [253, 266] on div at bounding box center [254, 264] width 11 height 7
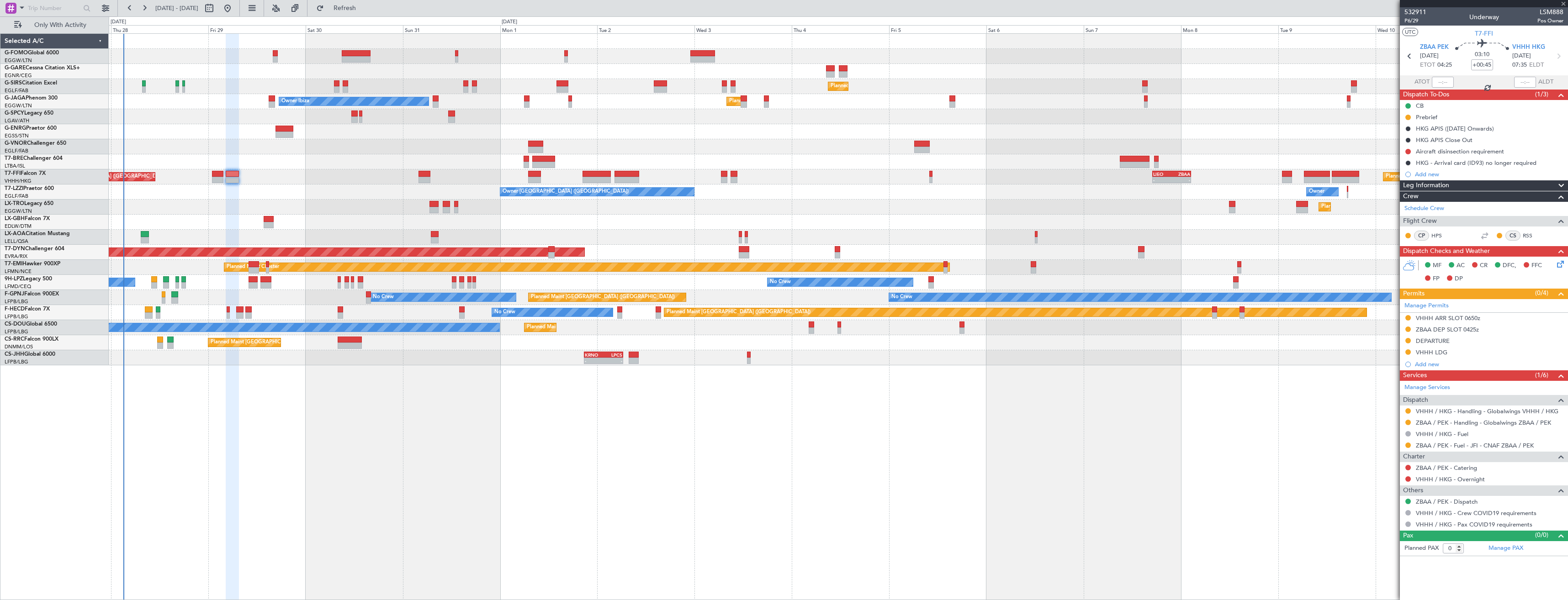
type input "+00:10"
type input "1"
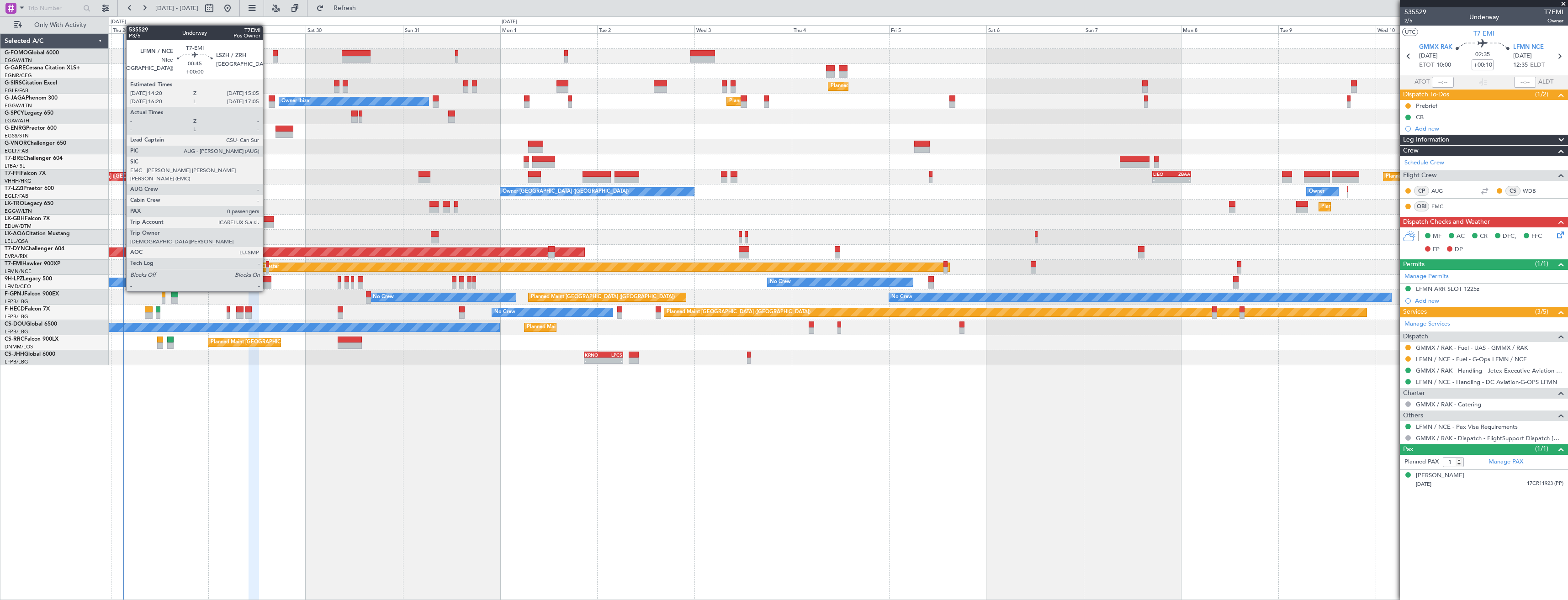
click at [267, 266] on div at bounding box center [268, 264] width 3 height 7
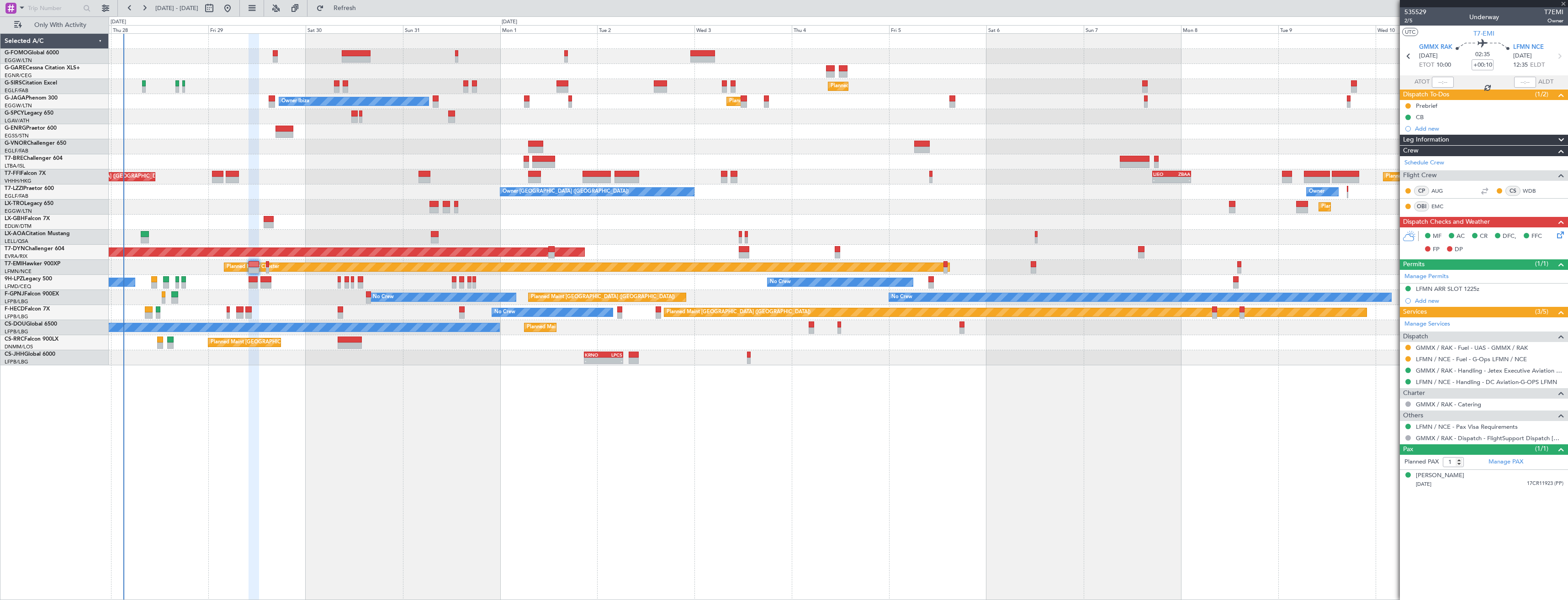
type input "0"
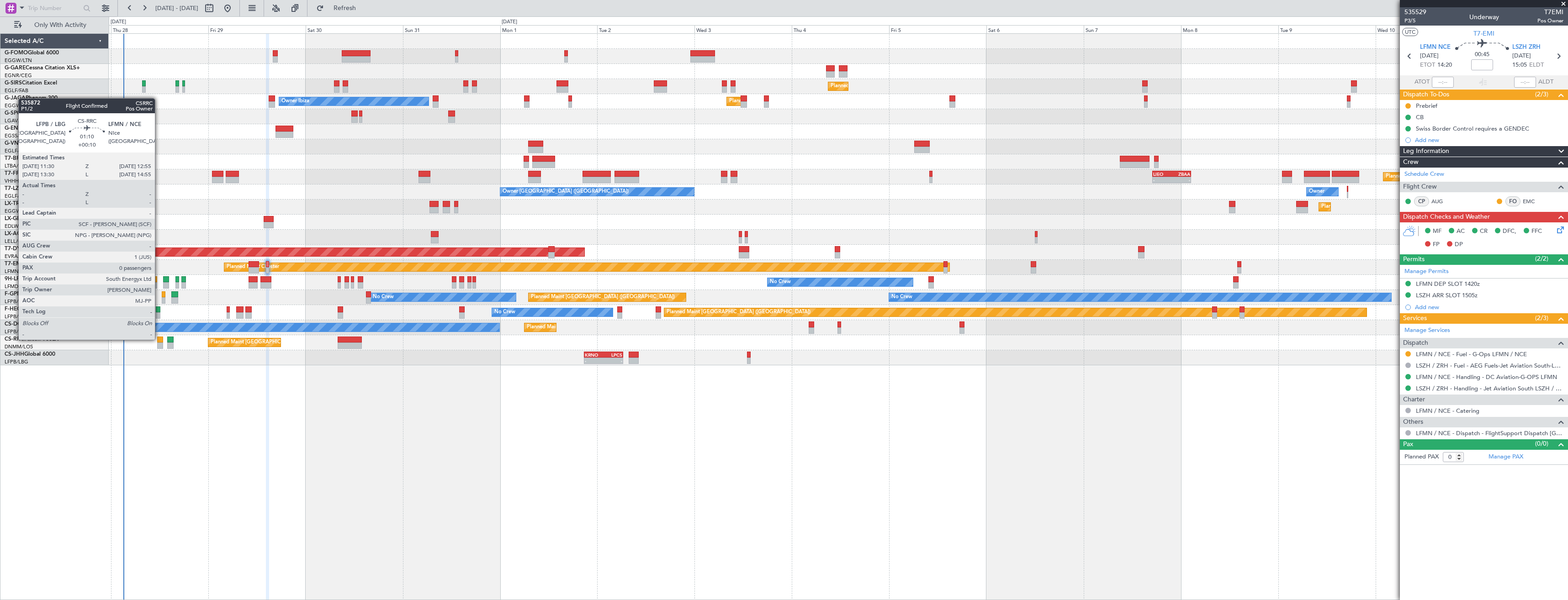
click at [159, 339] on div at bounding box center [160, 340] width 6 height 7
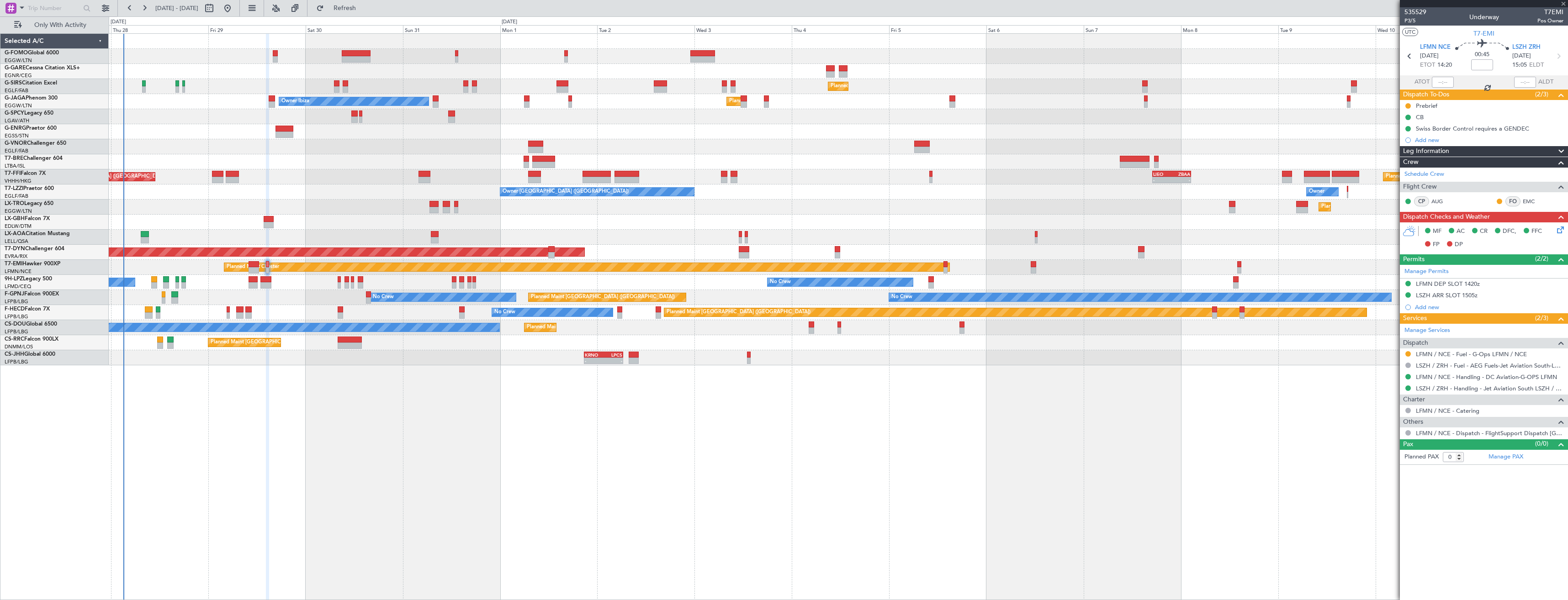
type input "+00:10"
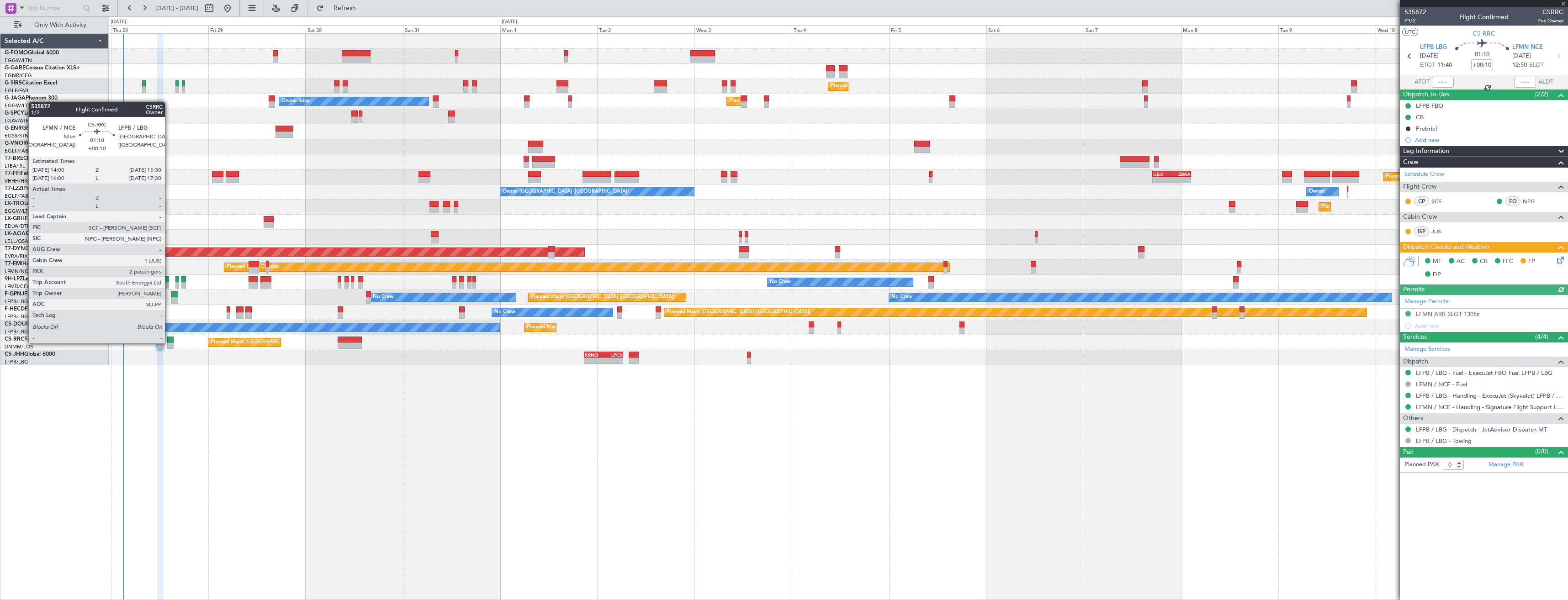
click at [169, 342] on div at bounding box center [171, 346] width 7 height 7
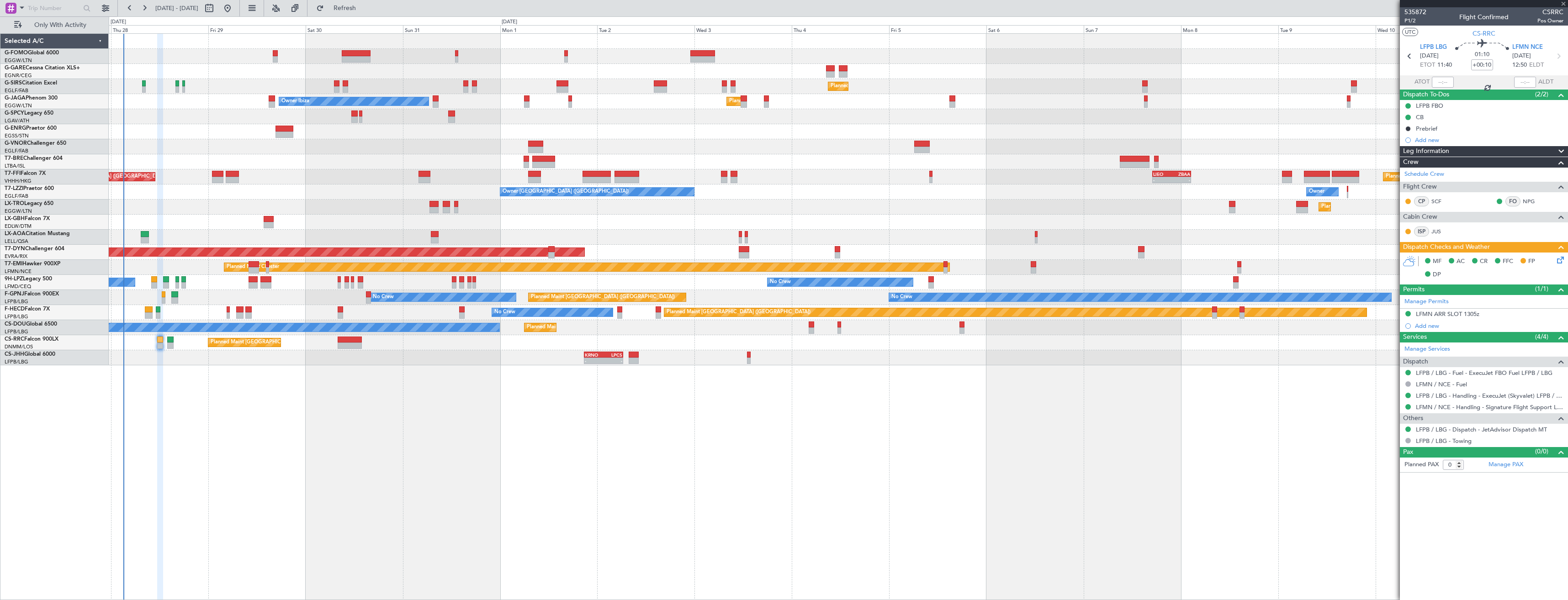
type input "2"
click at [1557, 259] on icon at bounding box center [1559, 259] width 7 height 7
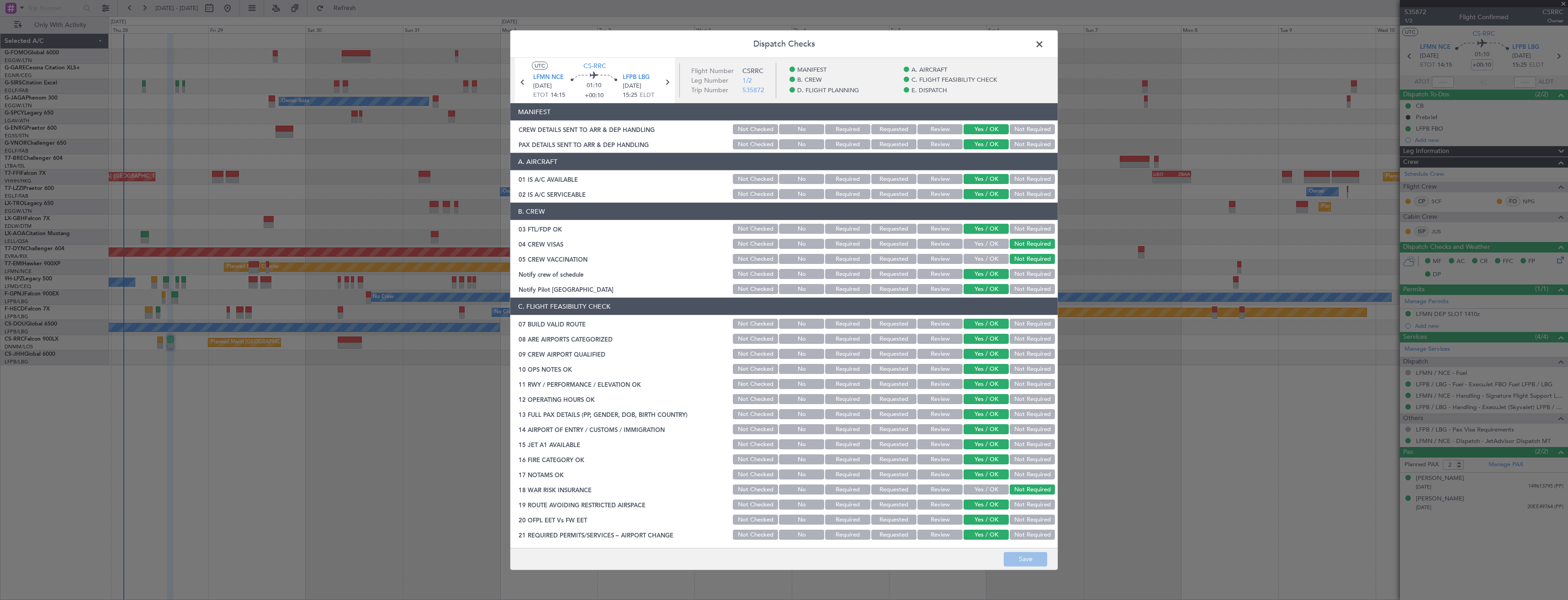
click at [617, 130] on div "CREW DETAILS SENT TO ARR & DEP HANDLING" at bounding box center [621, 128] width 221 height 9
click at [1044, 41] on span at bounding box center [1044, 46] width 0 height 18
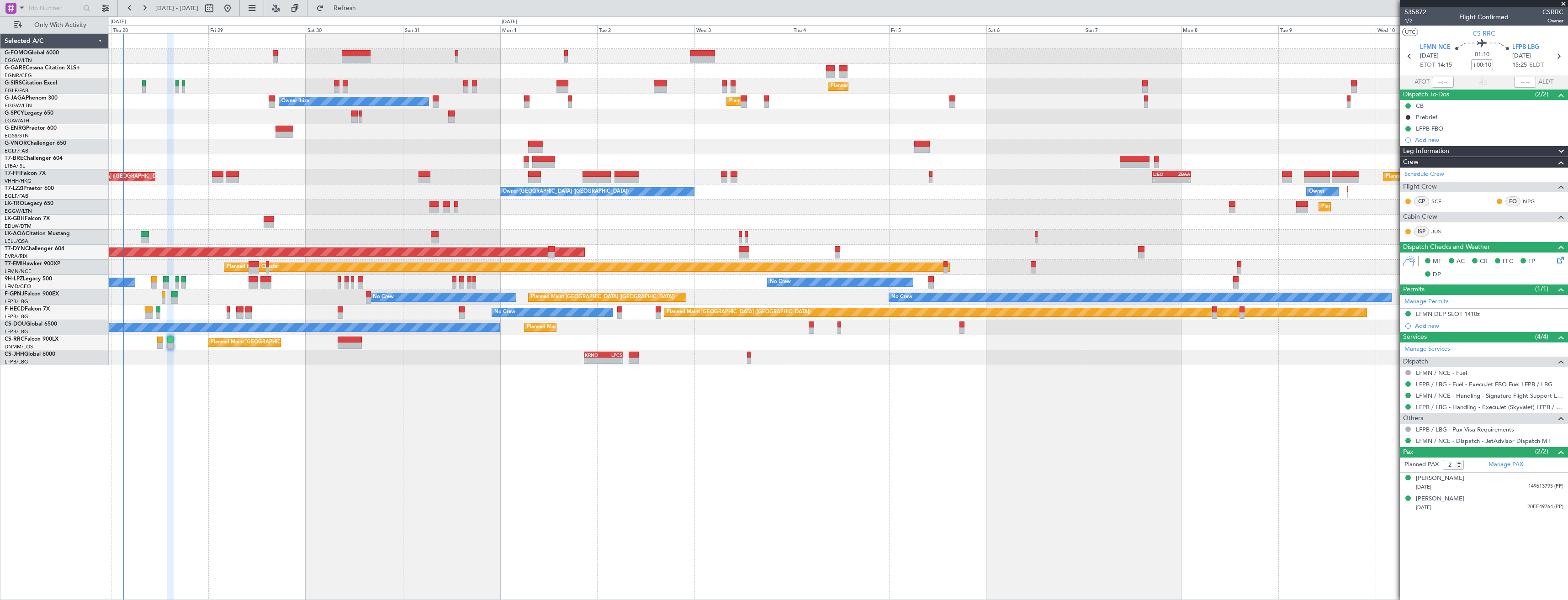
click at [607, 364] on div "- - KRNO 20:50 Z LPCS 06:25 Z 09:30 Z 20:55 Z EGGW 09:00 Z KRNO 20:05 Z" at bounding box center [838, 358] width 1459 height 15
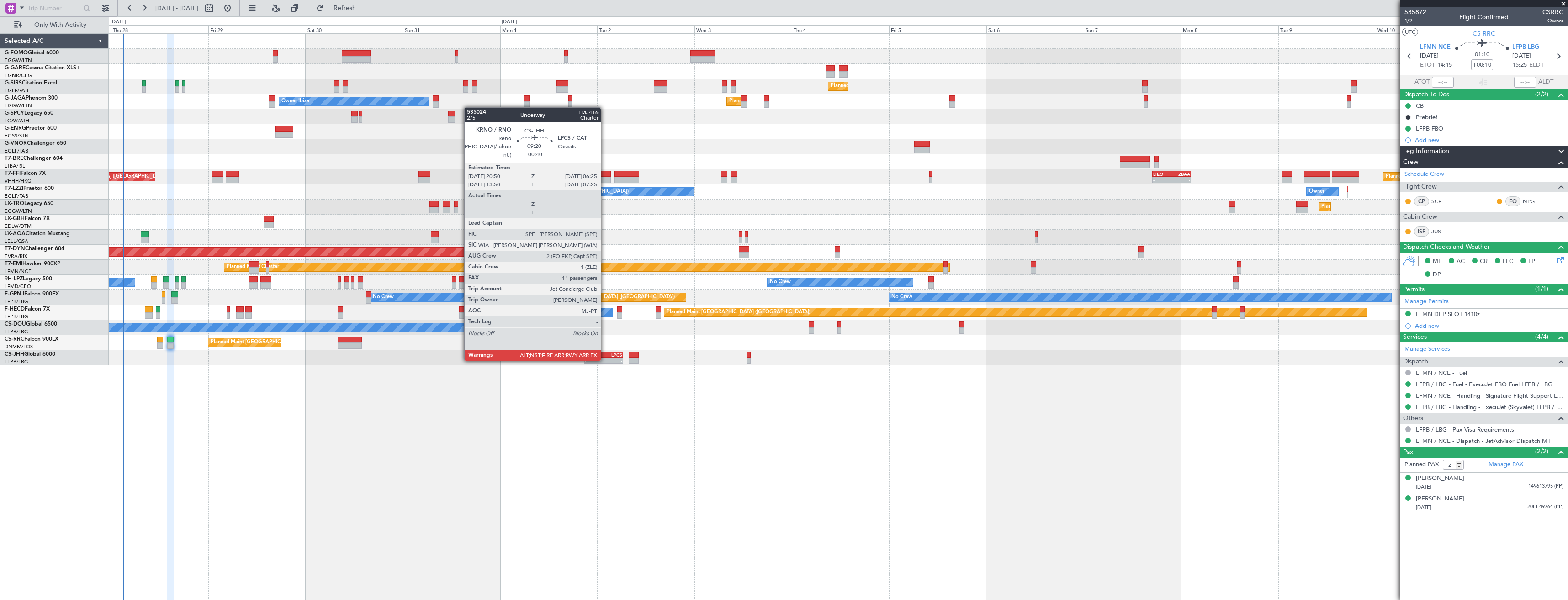
click at [605, 360] on div "-" at bounding box center [612, 360] width 19 height 6
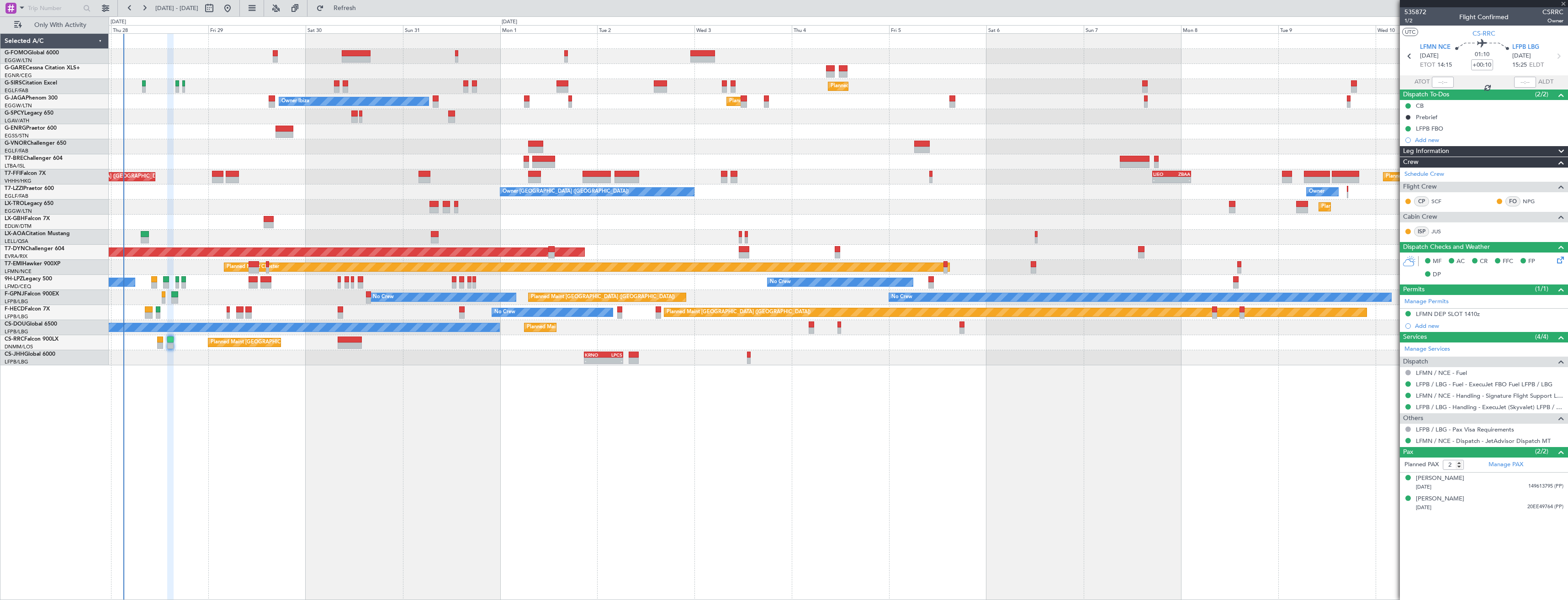
type input "-00:40"
type input "11"
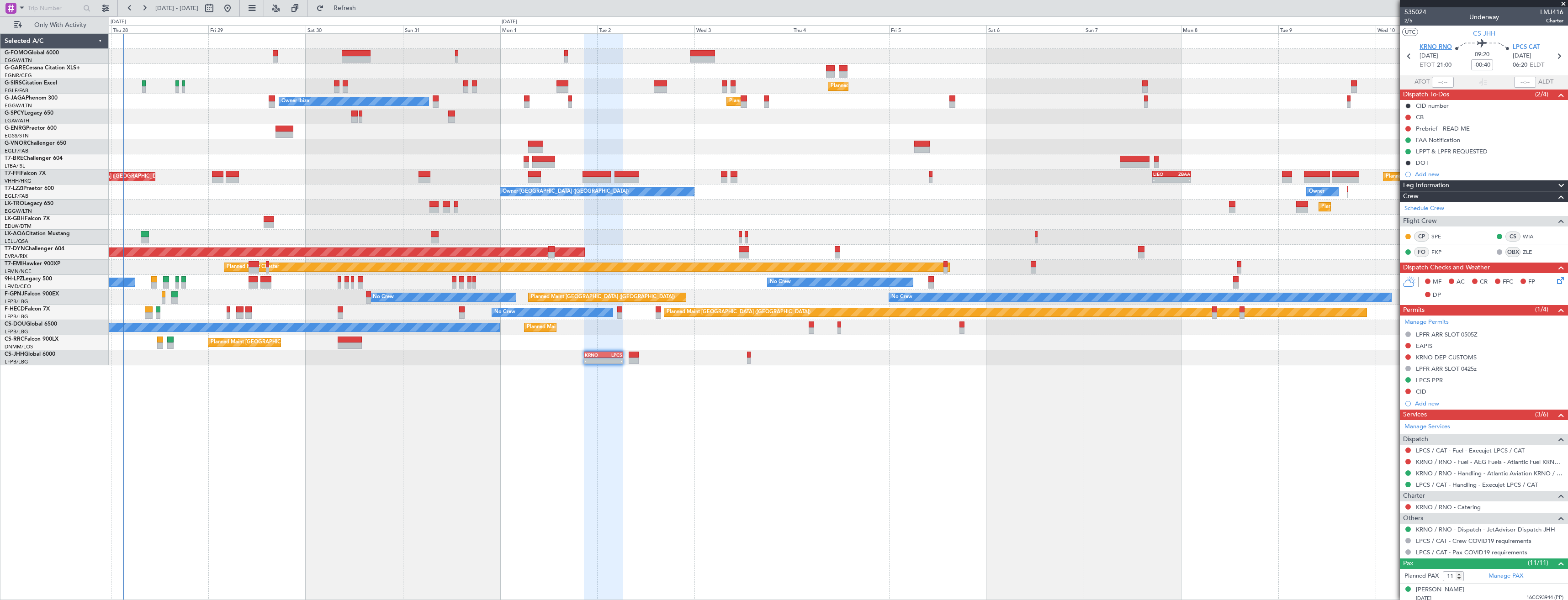
click at [1420, 45] on span "KRNO RNO" at bounding box center [1435, 47] width 32 height 9
